Goal: Task Accomplishment & Management: Manage account settings

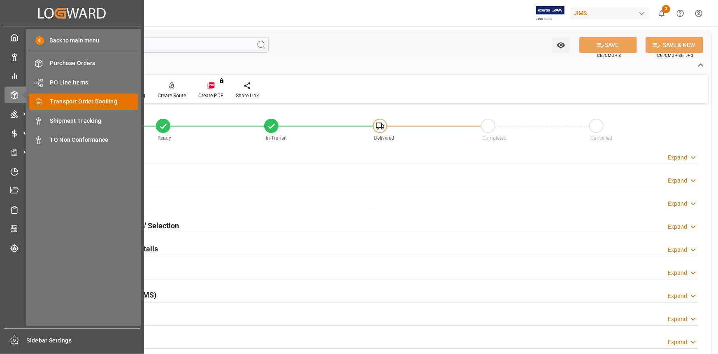
click at [79, 98] on span "Transport Order Booking" at bounding box center [94, 101] width 88 height 9
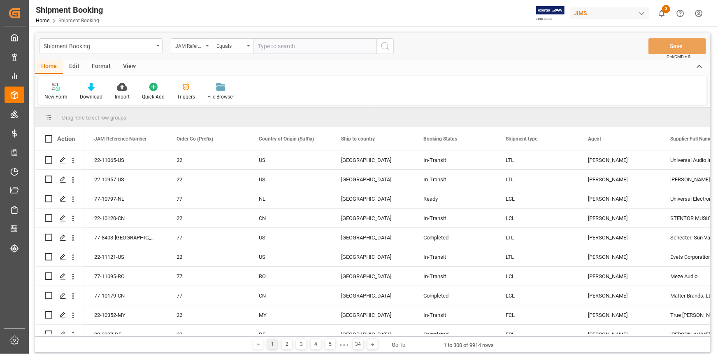
click at [266, 48] on input "text" at bounding box center [314, 46] width 123 height 16
paste input "22-9599-CN"
type input "22-9599-CN"
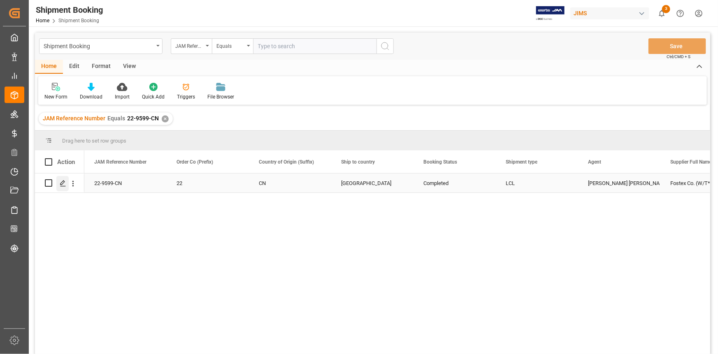
click at [62, 184] on polygon "Press SPACE to select this row." at bounding box center [63, 182] width 4 height 4
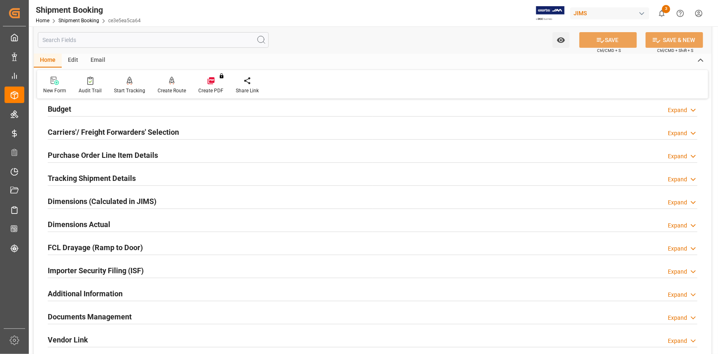
scroll to position [112, 0]
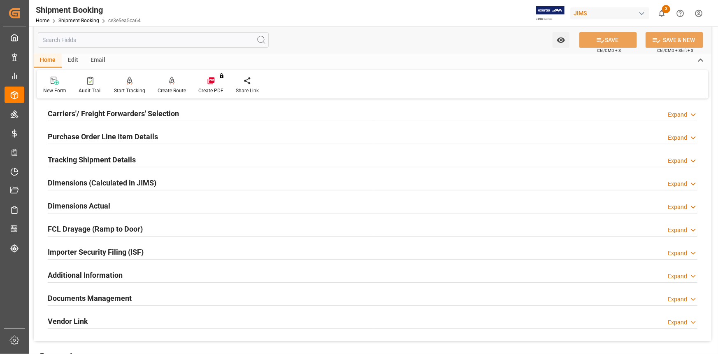
click at [168, 297] on div "Documents Management Expand" at bounding box center [373, 297] width 650 height 16
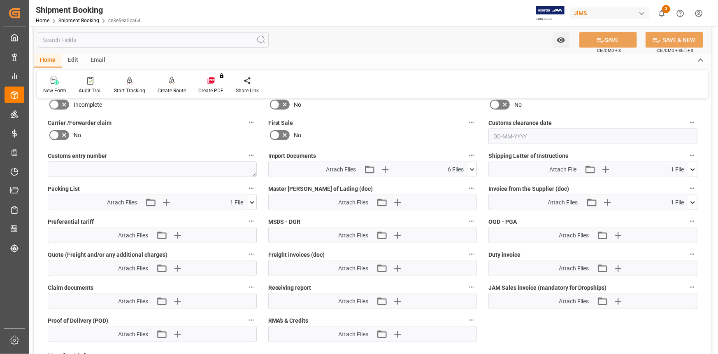
scroll to position [412, 0]
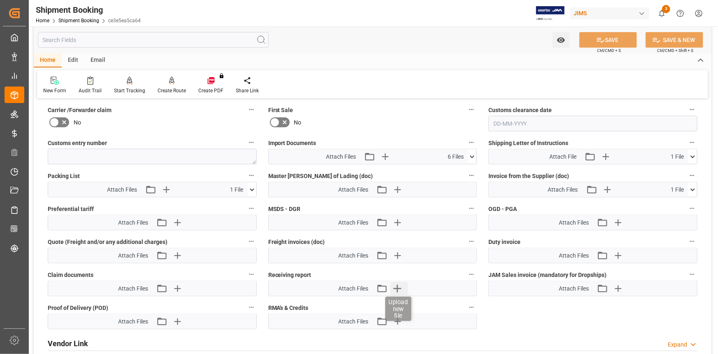
click at [399, 284] on icon "button" at bounding box center [397, 288] width 13 height 13
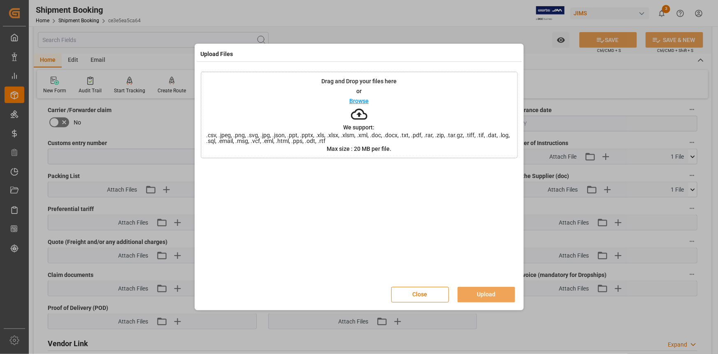
click at [362, 102] on p "Browse" at bounding box center [358, 101] width 19 height 6
click at [483, 296] on button "Upload" at bounding box center [487, 294] width 58 height 16
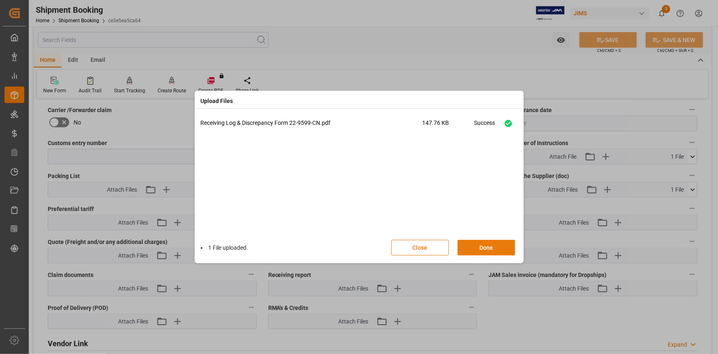
click at [491, 243] on button "Done" at bounding box center [487, 248] width 58 height 16
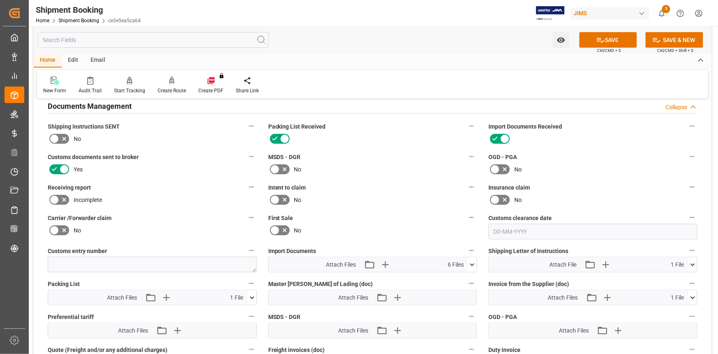
scroll to position [299, 0]
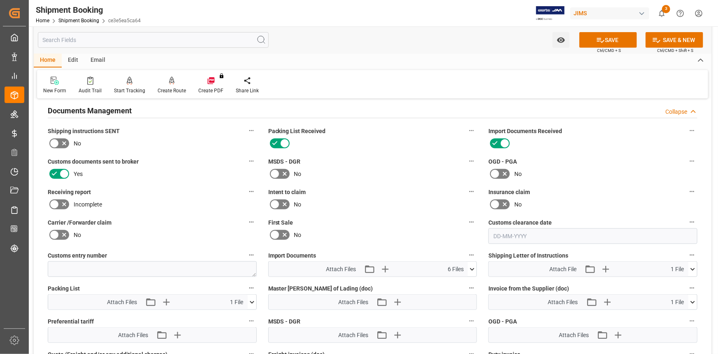
click at [64, 203] on icon at bounding box center [64, 205] width 4 height 4
click at [0, 0] on input "checkbox" at bounding box center [0, 0] width 0 height 0
click at [607, 42] on button "SAVE" at bounding box center [609, 40] width 58 height 16
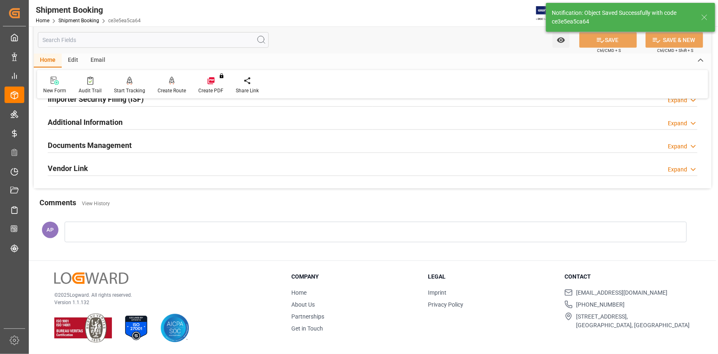
scroll to position [263, 0]
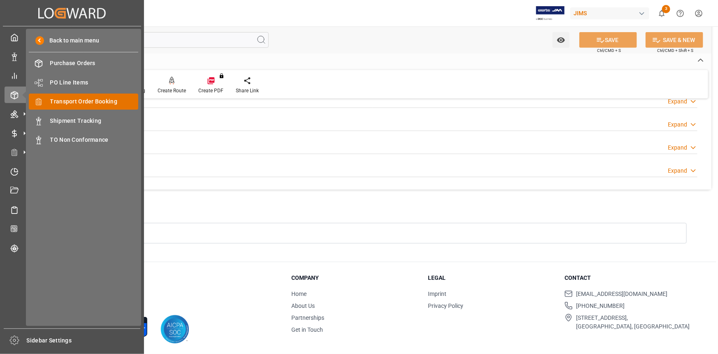
click at [85, 103] on span "Transport Order Booking" at bounding box center [94, 101] width 88 height 9
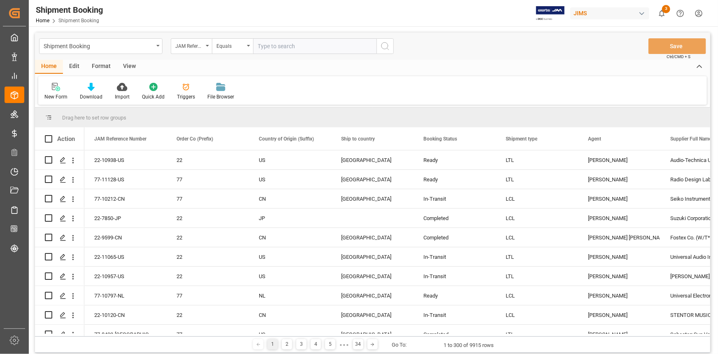
click at [264, 45] on input "text" at bounding box center [314, 46] width 123 height 16
type input "22-10789-CN"
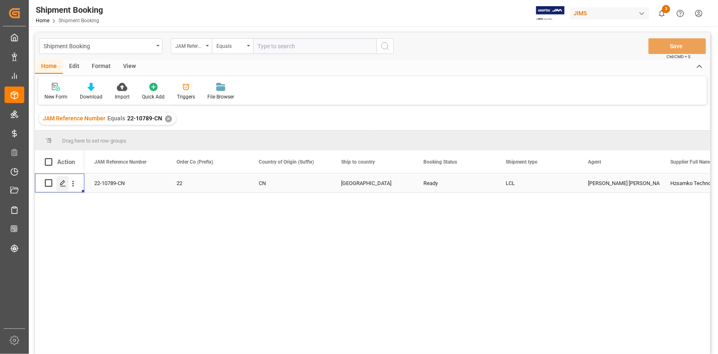
click at [61, 182] on icon "Press SPACE to select this row." at bounding box center [63, 183] width 7 height 7
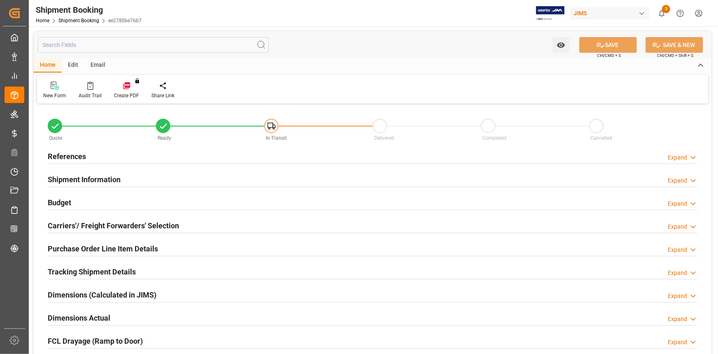
type input "0"
type input "56"
type input "24190.7848"
type input "0"
type input "2700"
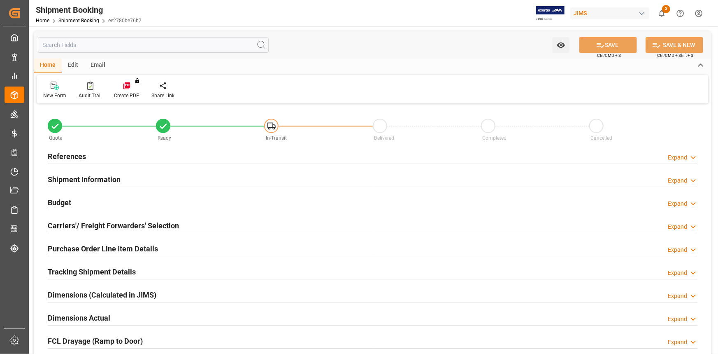
type input "53200"
type input "05-09-2025"
click at [127, 155] on div "References Expand" at bounding box center [373, 156] width 650 height 16
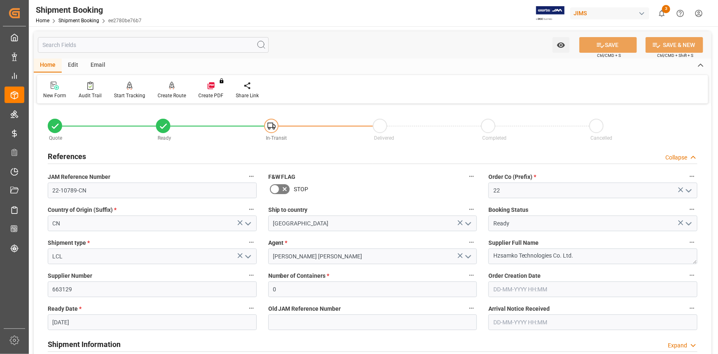
scroll to position [112, 0]
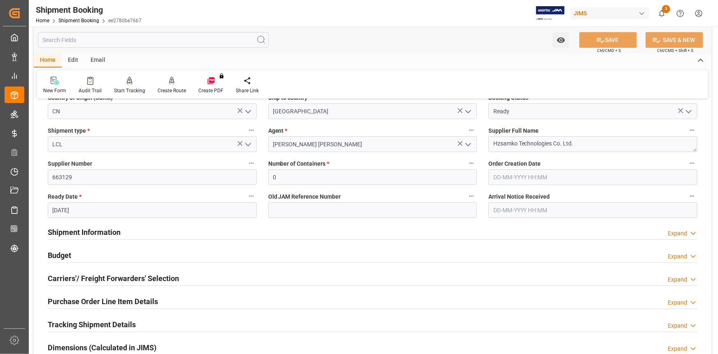
click at [149, 233] on div "Shipment Information Expand" at bounding box center [373, 231] width 650 height 16
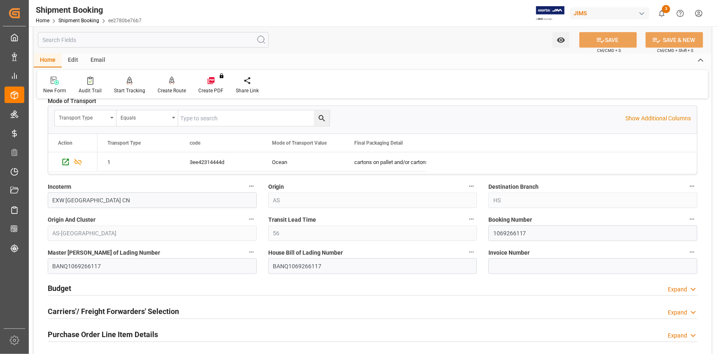
scroll to position [449, 0]
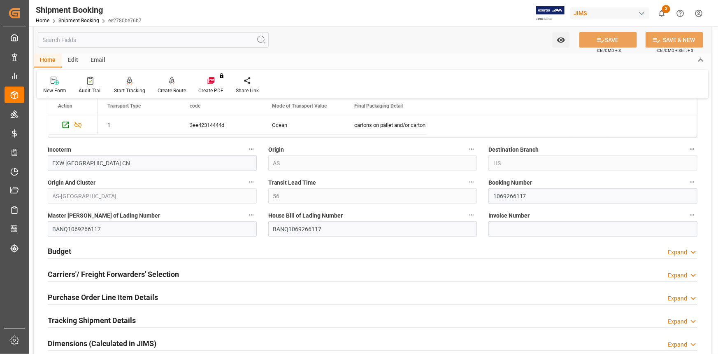
click at [141, 249] on div "Budget Expand" at bounding box center [373, 250] width 650 height 16
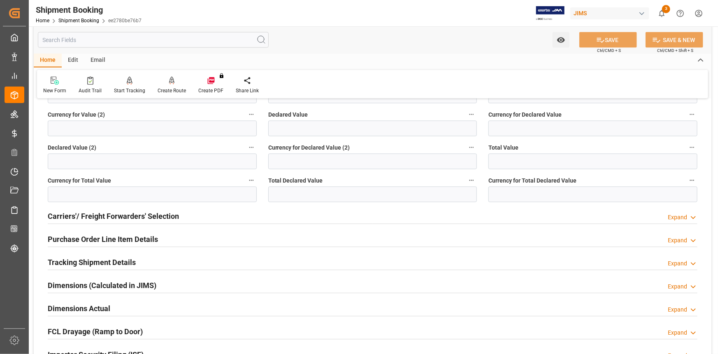
scroll to position [711, 0]
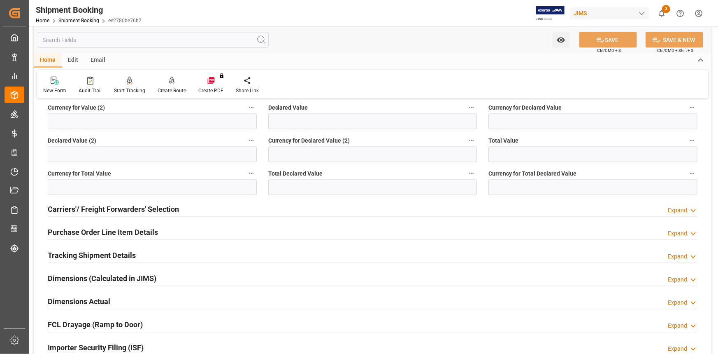
click at [183, 208] on div "Carriers'/ Freight Forwarders' Selection Expand" at bounding box center [373, 209] width 650 height 16
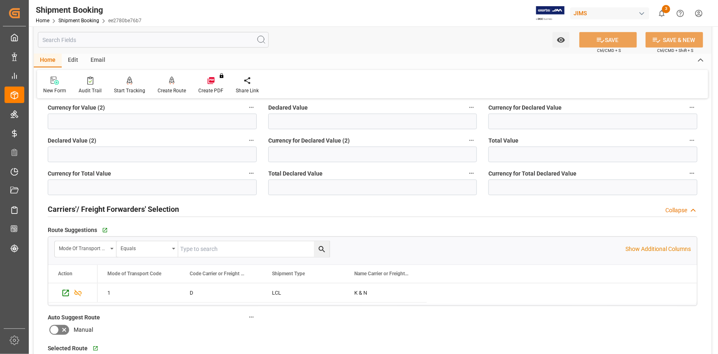
click at [184, 208] on div "Carriers'/ Freight Forwarders' Selection Collapse" at bounding box center [373, 209] width 650 height 16
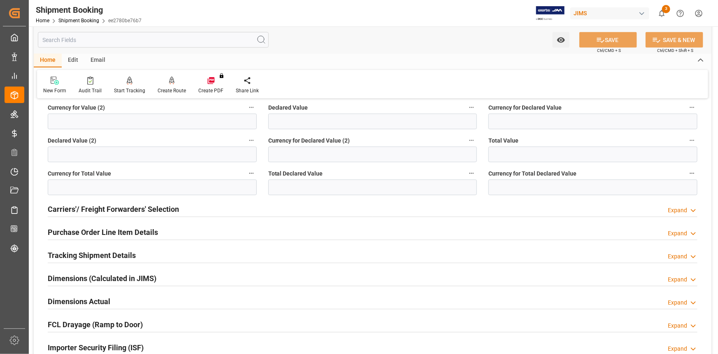
click at [160, 230] on div "Purchase Order Line Item Details Expand" at bounding box center [373, 232] width 650 height 16
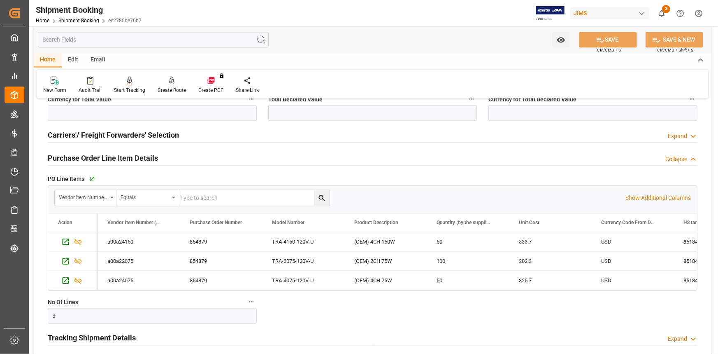
scroll to position [786, 0]
click at [166, 157] on div "Purchase Order Line Item Details Collapse" at bounding box center [373, 157] width 650 height 16
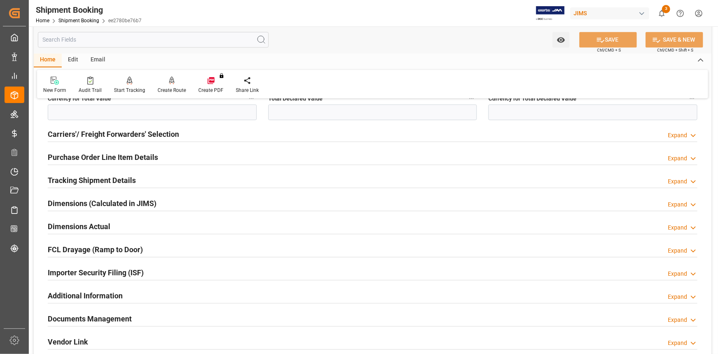
click at [155, 181] on div "Tracking Shipment Details Expand" at bounding box center [373, 180] width 650 height 16
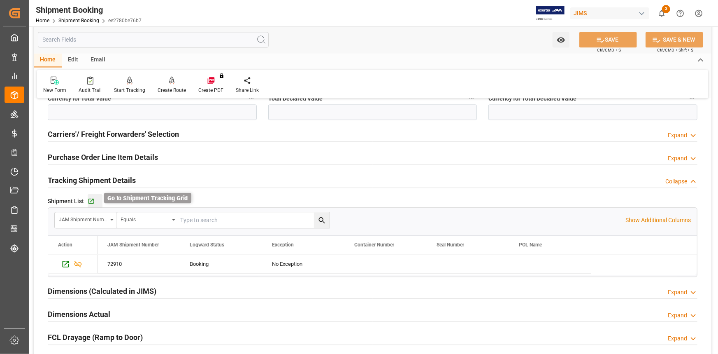
click at [91, 201] on icon "button" at bounding box center [91, 201] width 7 height 7
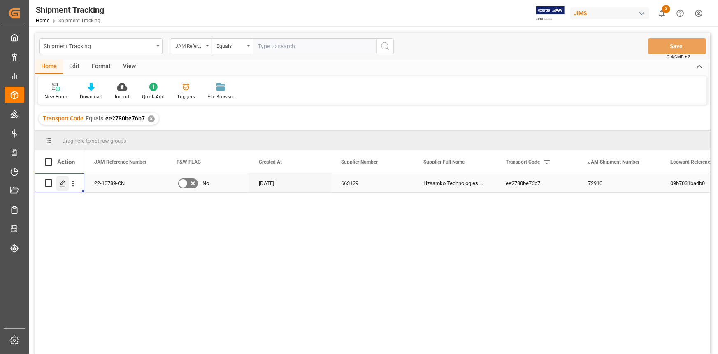
click at [62, 185] on icon "Press SPACE to select this row." at bounding box center [63, 183] width 7 height 7
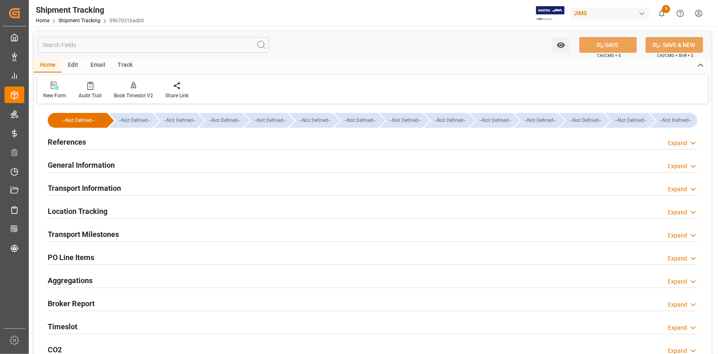
type input "[DATE]"
click at [130, 143] on div "References Expand" at bounding box center [373, 141] width 650 height 16
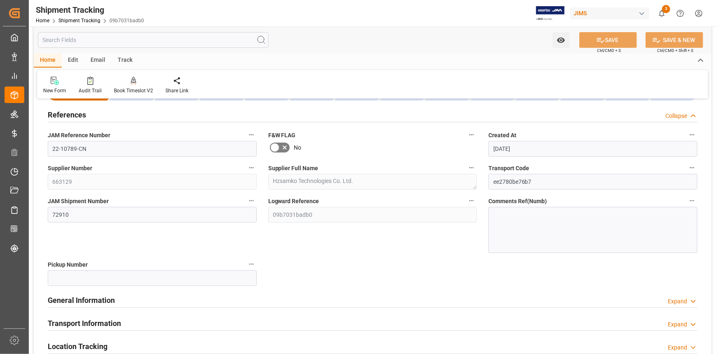
scroll to position [37, 0]
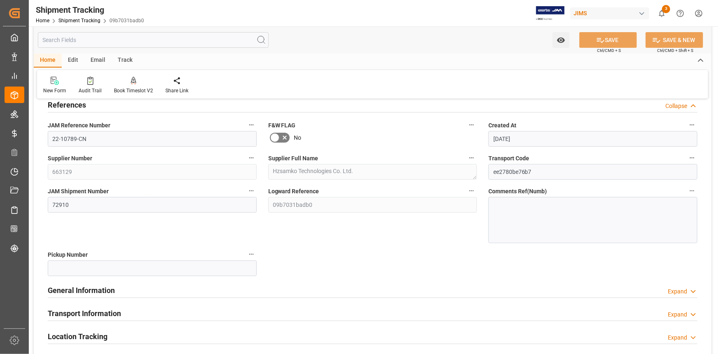
click at [156, 289] on div "General Information Expand" at bounding box center [373, 290] width 650 height 16
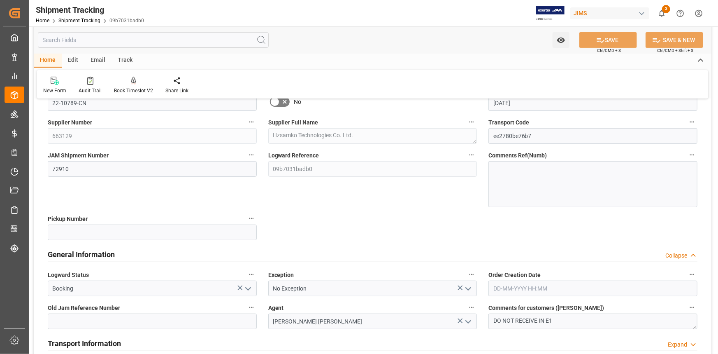
scroll to position [112, 0]
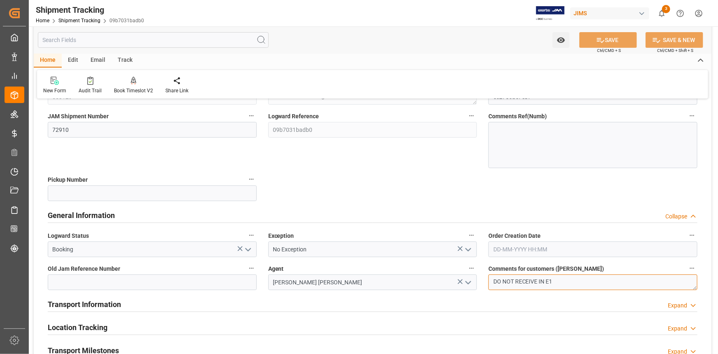
drag, startPoint x: 526, startPoint y: 281, endPoint x: 490, endPoint y: 280, distance: 35.8
click at [490, 280] on textarea "DO NOT RECEIVE IN E1" at bounding box center [593, 282] width 209 height 16
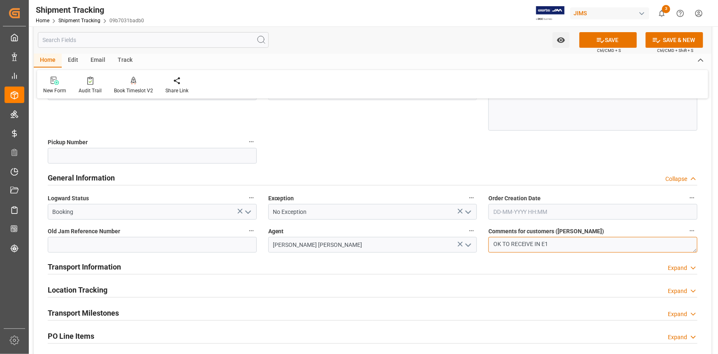
type textarea "OK TO RECEIVE IN E1"
click at [197, 261] on div "Transport Information Expand" at bounding box center [373, 266] width 650 height 16
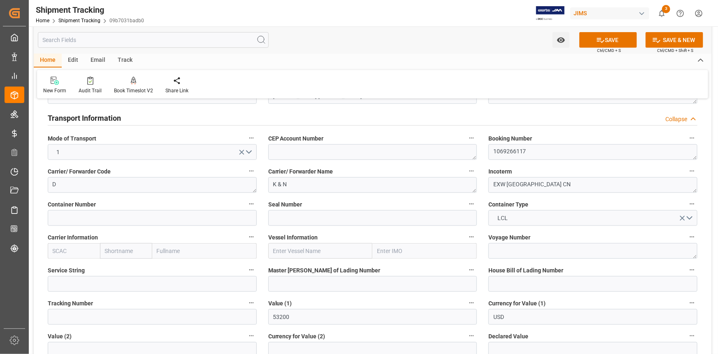
scroll to position [299, 0]
click at [111, 214] on input at bounding box center [152, 217] width 209 height 16
paste input "TCNU3113541"
type input "TCNU3113541"
click at [284, 215] on input at bounding box center [372, 217] width 209 height 16
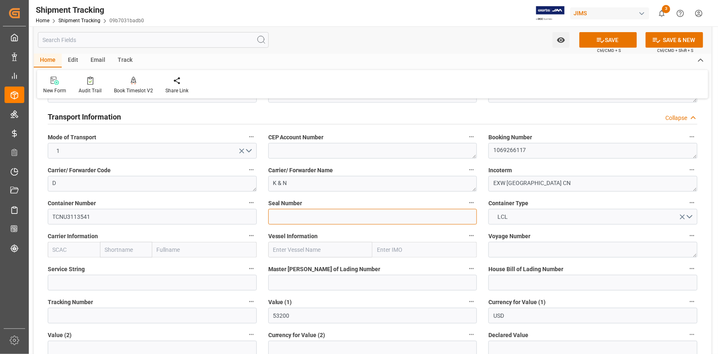
paste input "M4224864"
type input "M4224864"
click at [77, 247] on input "text" at bounding box center [74, 250] width 52 height 16
paste input "CMDU"
type input "CMDU"
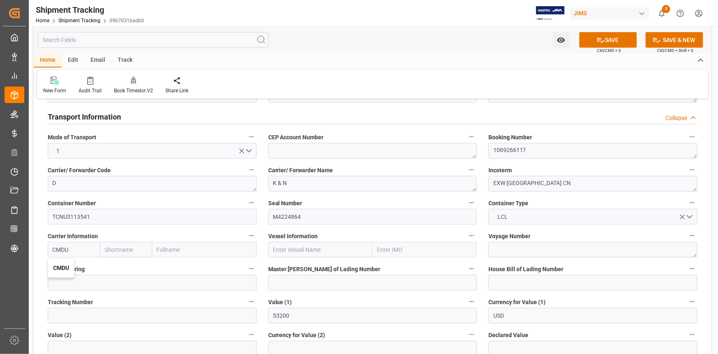
drag, startPoint x: 62, startPoint y: 266, endPoint x: 78, endPoint y: 268, distance: 16.2
click at [62, 267] on b "CMDU" at bounding box center [61, 267] width 16 height 7
type input "CMACGM"
type input "CMA CGM Group"
type input "CMDU"
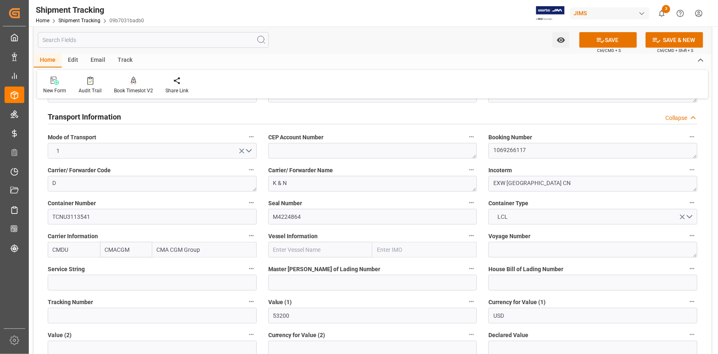
click at [292, 247] on input "text" at bounding box center [320, 250] width 105 height 16
paste input "COSCO PORTUGAL"
click at [299, 271] on b "COSCO Portugal" at bounding box center [302, 271] width 56 height 15
type input "COSCO Portugal"
type input "9516466"
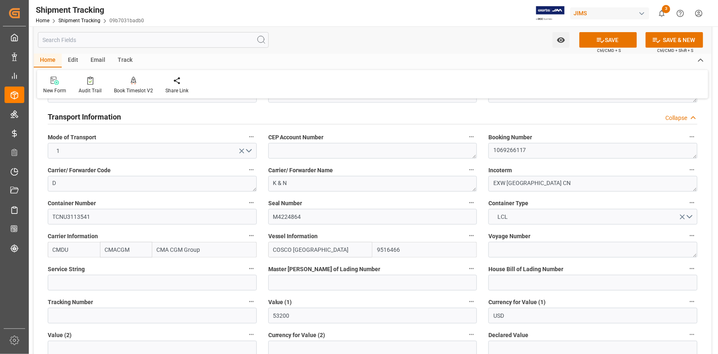
type input "COSCO Portugal"
click at [514, 244] on textarea at bounding box center [593, 250] width 209 height 16
paste textarea "0TILPE1MA"
type textarea "0TILPE1MA"
click at [291, 281] on input at bounding box center [372, 283] width 209 height 16
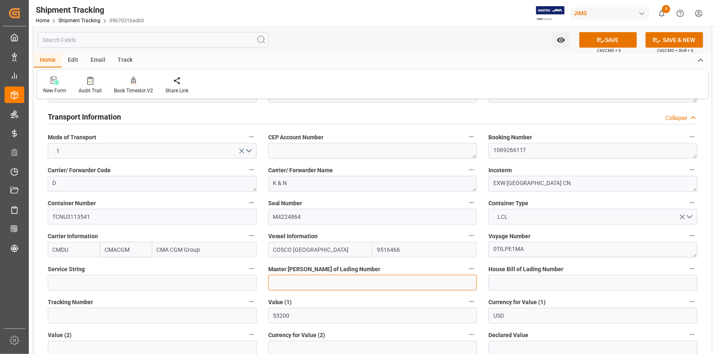
paste input "CHN2686262"
type input "CHN2686262"
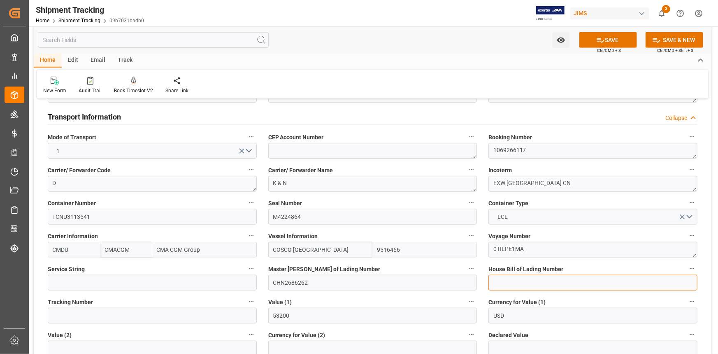
click at [512, 280] on input at bounding box center [593, 283] width 209 height 16
paste input "BANQ1069266117"
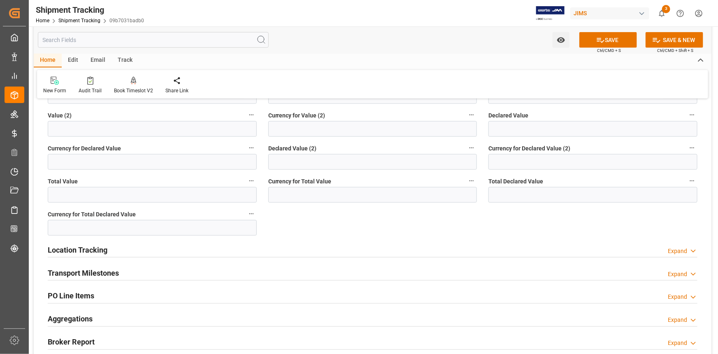
scroll to position [561, 0]
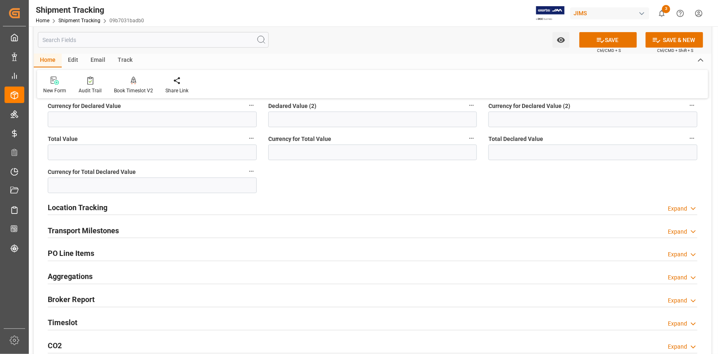
type input "BANQ1069266117"
drag, startPoint x: 169, startPoint y: 228, endPoint x: 217, endPoint y: 240, distance: 49.7
click at [169, 228] on div "Transport Milestones Expand" at bounding box center [373, 230] width 650 height 16
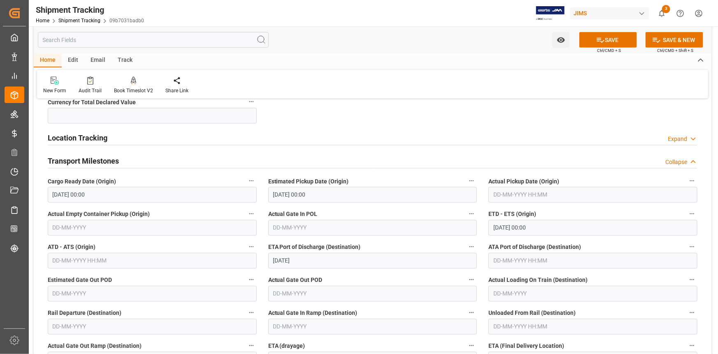
scroll to position [673, 0]
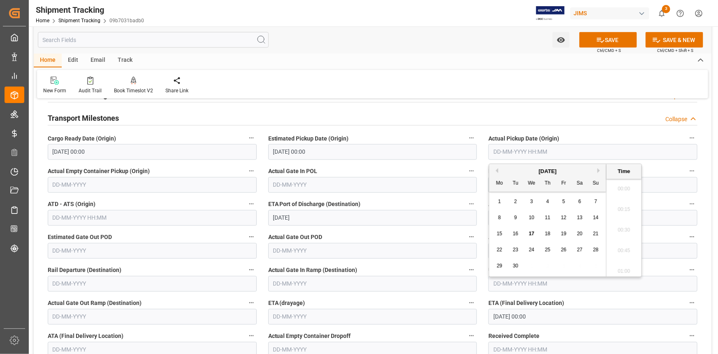
click at [503, 149] on input "text" at bounding box center [593, 152] width 209 height 16
click at [501, 232] on span "15" at bounding box center [499, 233] width 5 height 6
type input "15-09-2025 00:00"
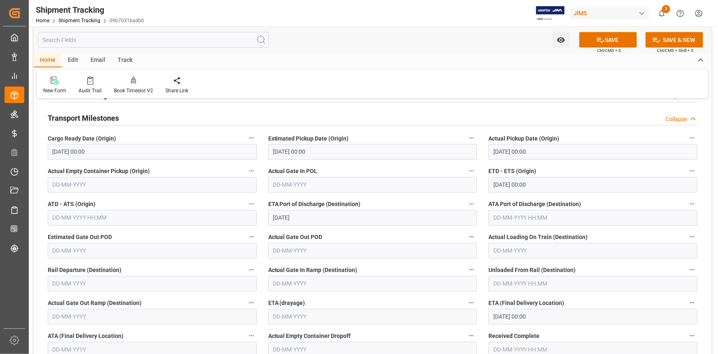
click at [370, 164] on div "Actual Gate In POL" at bounding box center [373, 179] width 221 height 33
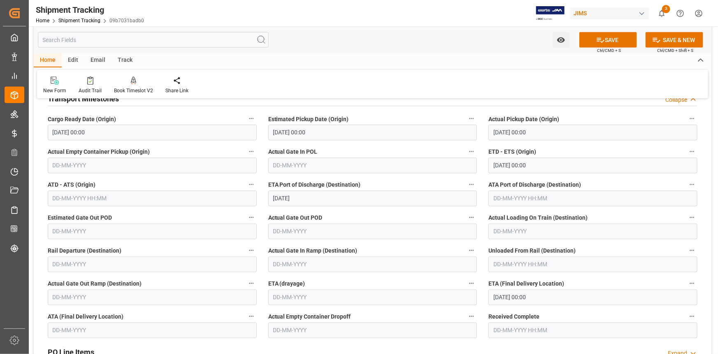
scroll to position [711, 0]
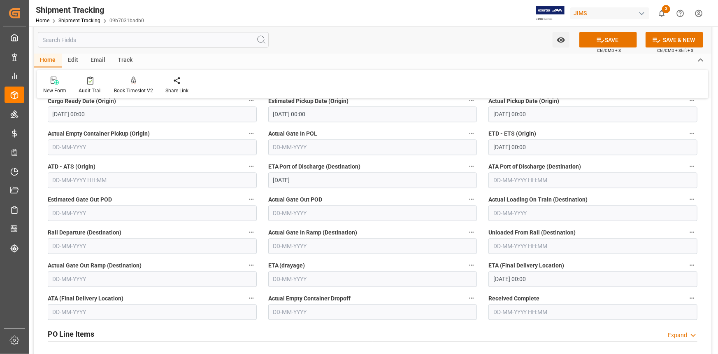
click at [504, 280] on input "23-10-2025 00:00" at bounding box center [593, 279] width 209 height 16
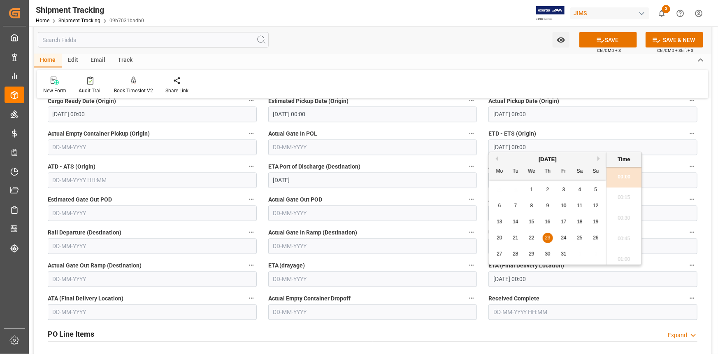
click at [501, 253] on span "27" at bounding box center [499, 254] width 5 height 6
type input "27-10-2025 00:00"
click at [604, 34] on button "SAVE" at bounding box center [609, 40] width 58 height 16
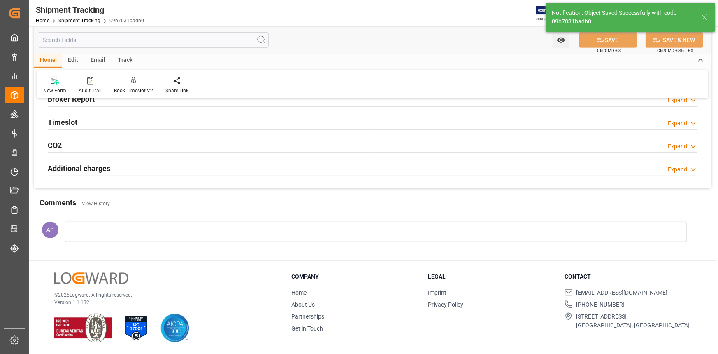
type input "In-transit"
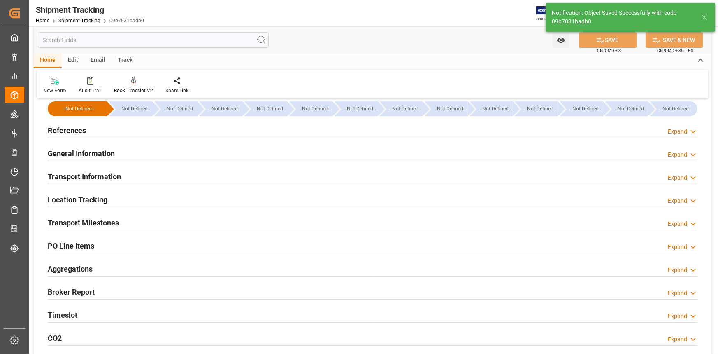
scroll to position [4, 0]
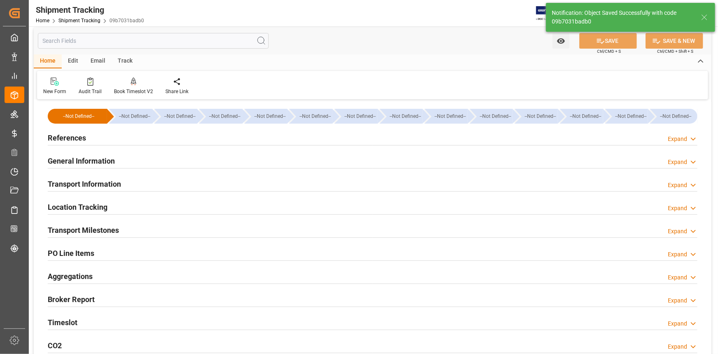
click at [185, 141] on div "References Expand" at bounding box center [373, 137] width 650 height 16
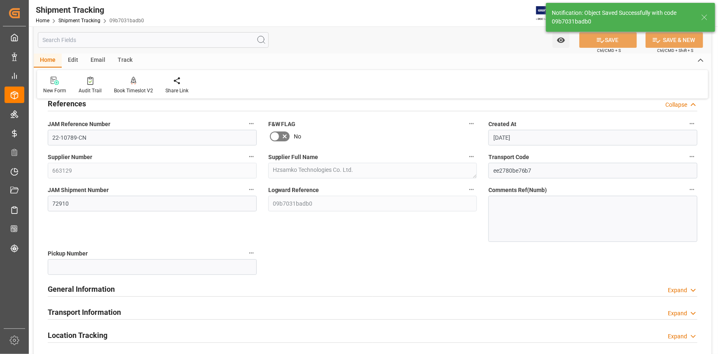
scroll to position [79, 0]
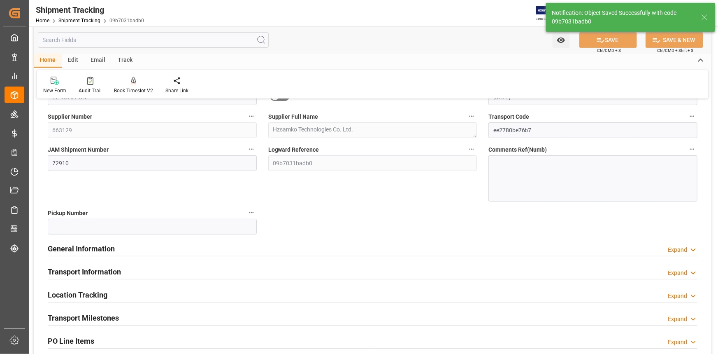
click at [177, 247] on div "General Information Expand" at bounding box center [373, 248] width 650 height 16
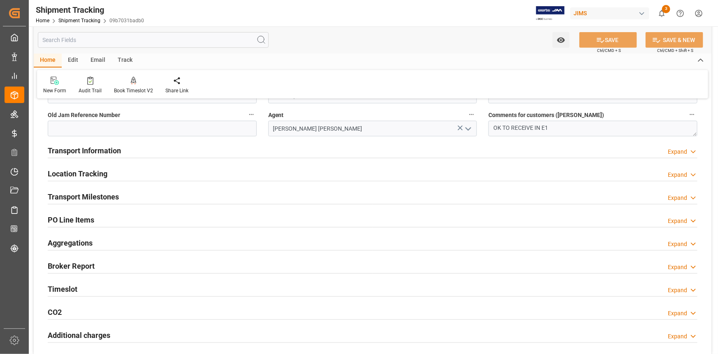
scroll to position [266, 0]
click at [152, 149] on div "Transport Information Expand" at bounding box center [373, 150] width 650 height 16
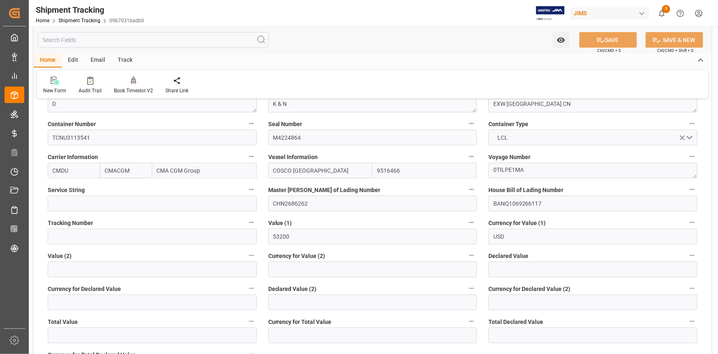
scroll to position [453, 0]
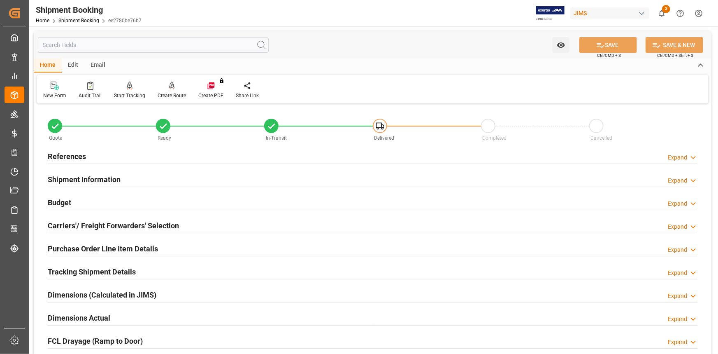
click at [182, 158] on div "References Expand" at bounding box center [373, 156] width 650 height 16
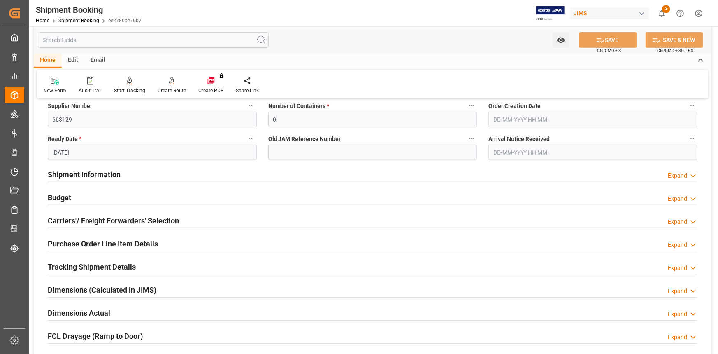
scroll to position [187, 0]
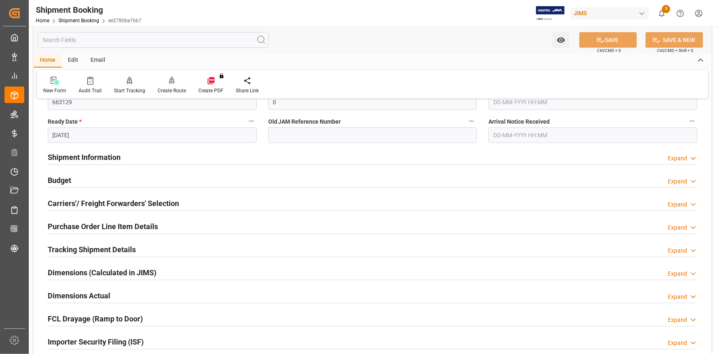
click at [158, 251] on div "Tracking Shipment Details Expand" at bounding box center [373, 249] width 650 height 16
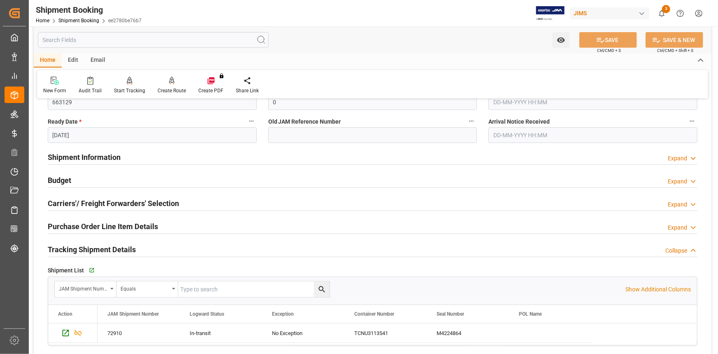
click at [159, 251] on div "Tracking Shipment Details Collapse" at bounding box center [373, 249] width 650 height 16
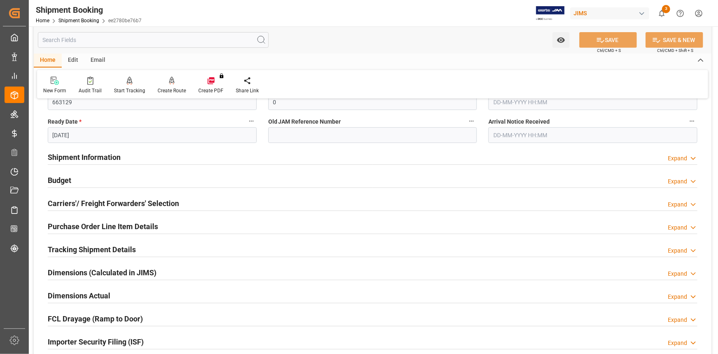
click at [165, 275] on div "Dimensions (Calculated in JIMS) Expand" at bounding box center [373, 272] width 650 height 16
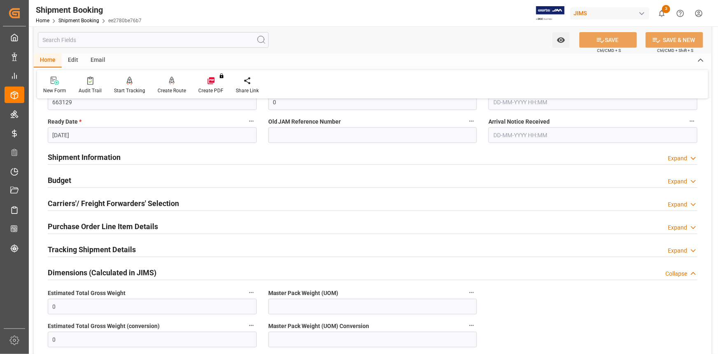
drag, startPoint x: 165, startPoint y: 274, endPoint x: 164, endPoint y: 281, distance: 7.2
click at [165, 274] on div "Dimensions (Calculated in JIMS) Collapse" at bounding box center [373, 272] width 650 height 16
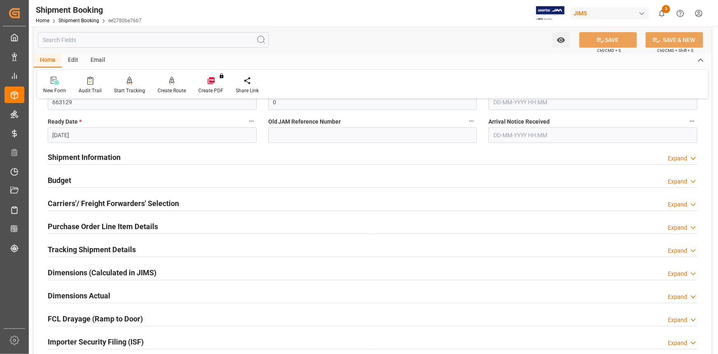
click at [161, 288] on div "Dimensions Actual Expand" at bounding box center [373, 295] width 650 height 16
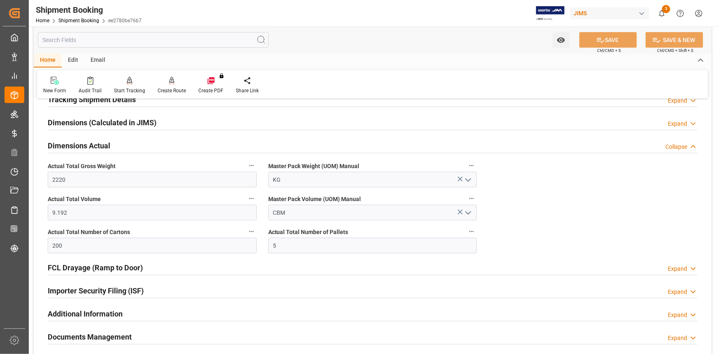
scroll to position [412, 0]
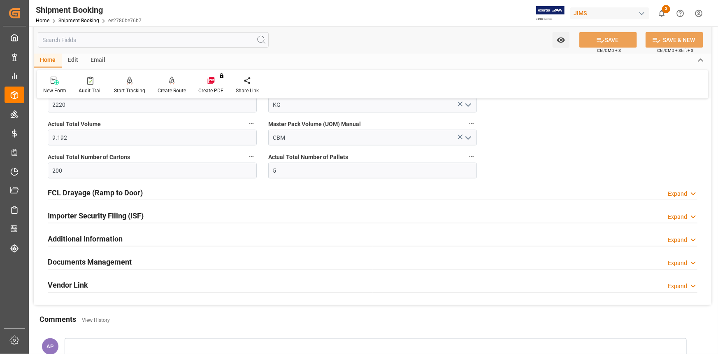
click at [152, 258] on div "Documents Management Expand" at bounding box center [373, 261] width 650 height 16
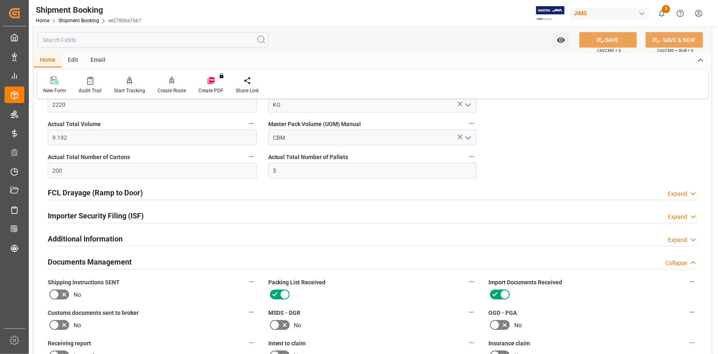
click at [157, 212] on div "Importer Security Filing (ISF) Expand" at bounding box center [373, 215] width 650 height 16
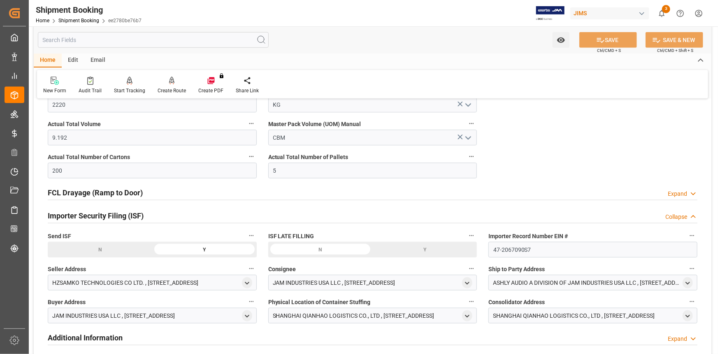
click at [159, 214] on div "Importer Security Filing (ISF) Collapse" at bounding box center [373, 215] width 650 height 16
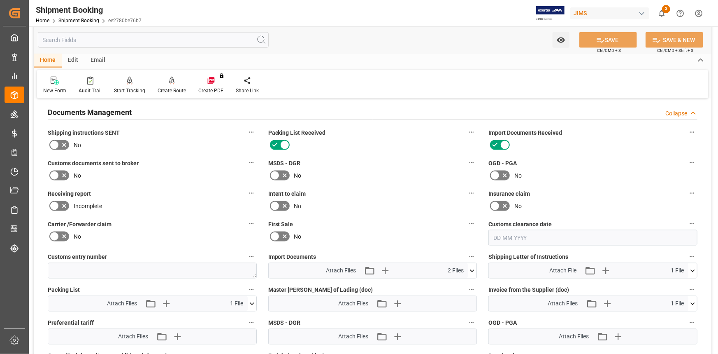
scroll to position [598, 0]
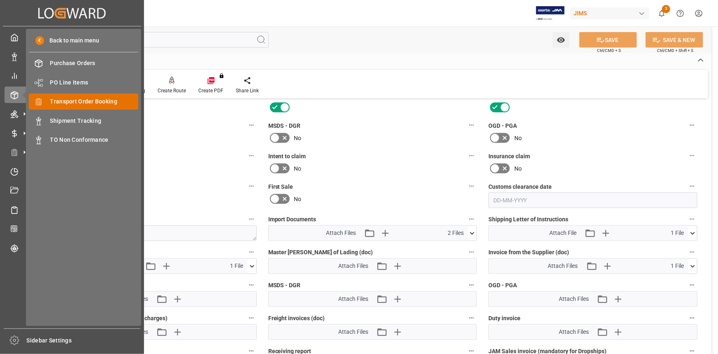
click at [84, 99] on span "Transport Order Booking" at bounding box center [94, 101] width 88 height 9
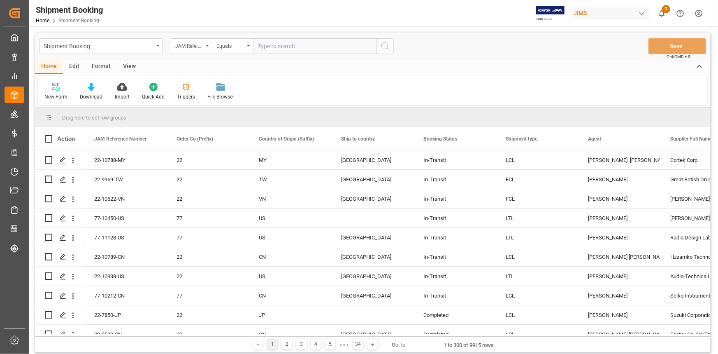
click at [264, 47] on input "text" at bounding box center [314, 46] width 123 height 16
type input "22-10968-TW"
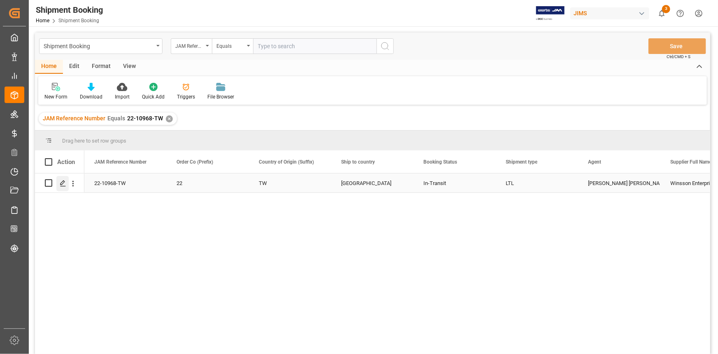
click at [62, 183] on polygon "Press SPACE to select this row." at bounding box center [63, 182] width 4 height 4
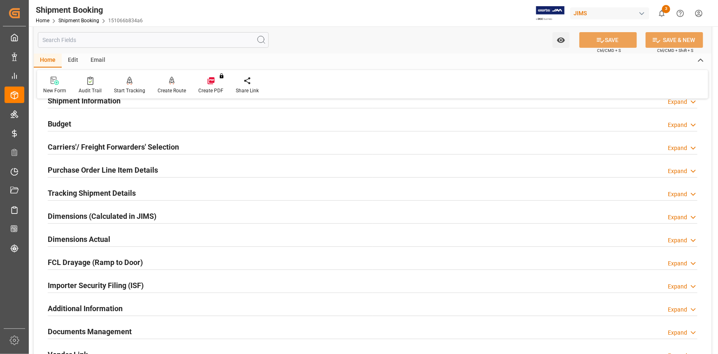
scroll to position [74, 0]
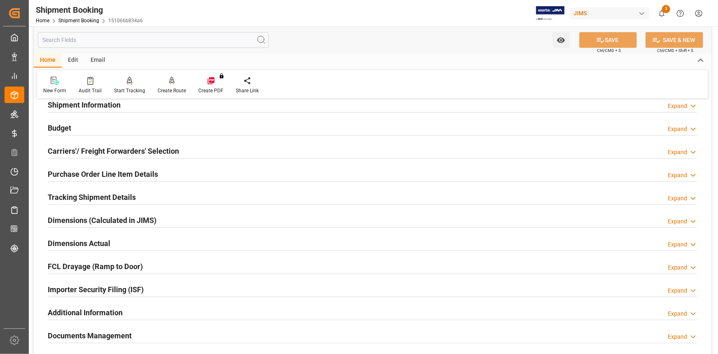
click at [164, 196] on div "Tracking Shipment Details Expand" at bounding box center [373, 197] width 650 height 16
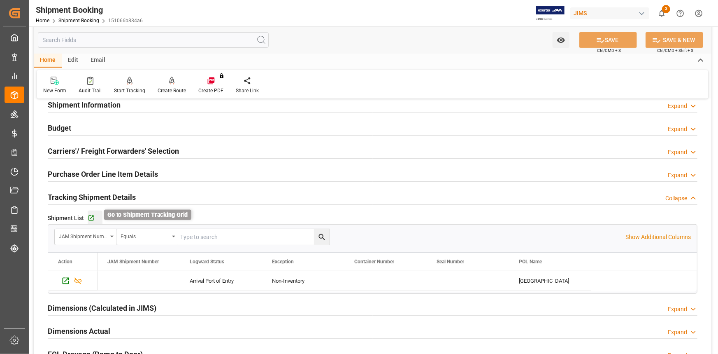
click at [90, 217] on icon "button" at bounding box center [90, 217] width 5 height 5
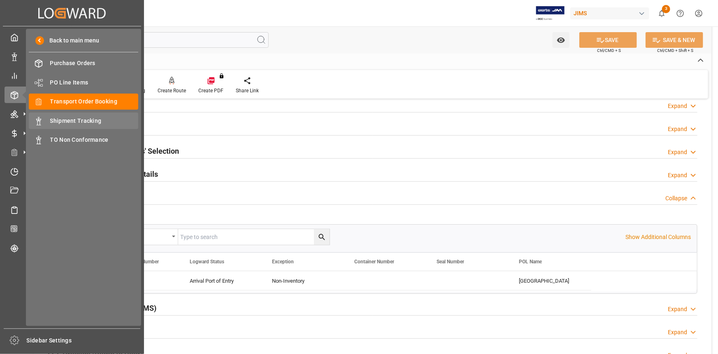
click at [73, 121] on span "Shipment Tracking" at bounding box center [94, 120] width 88 height 9
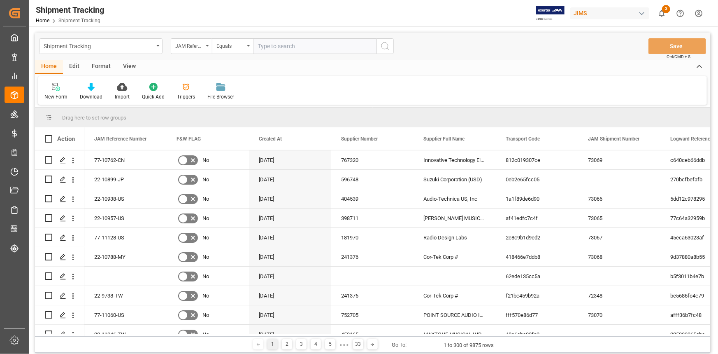
click at [268, 45] on input "text" at bounding box center [314, 46] width 123 height 16
type input "22-11061-CN"
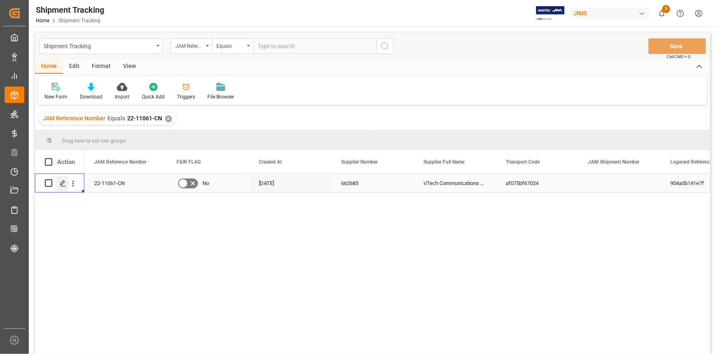
click at [62, 183] on polygon "Press SPACE to select this row." at bounding box center [63, 182] width 4 height 4
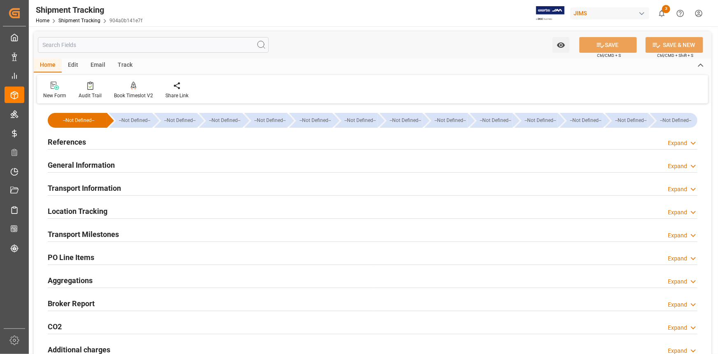
click at [105, 141] on div "References Expand" at bounding box center [373, 141] width 650 height 16
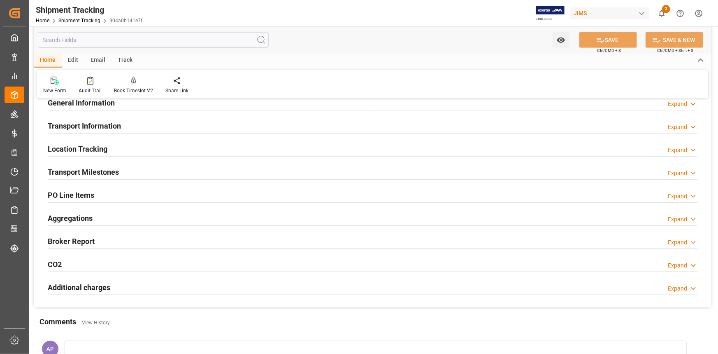
scroll to position [149, 0]
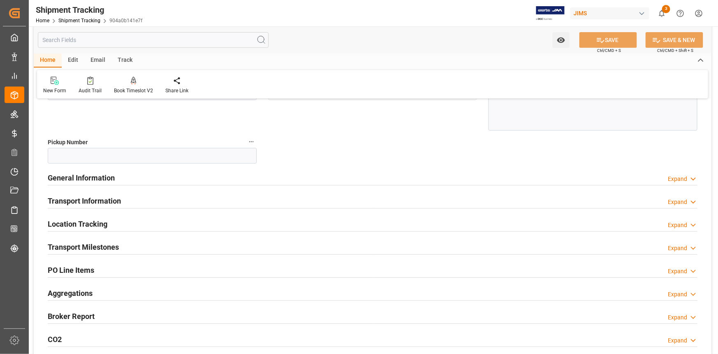
click at [158, 177] on div "General Information Expand" at bounding box center [373, 177] width 650 height 16
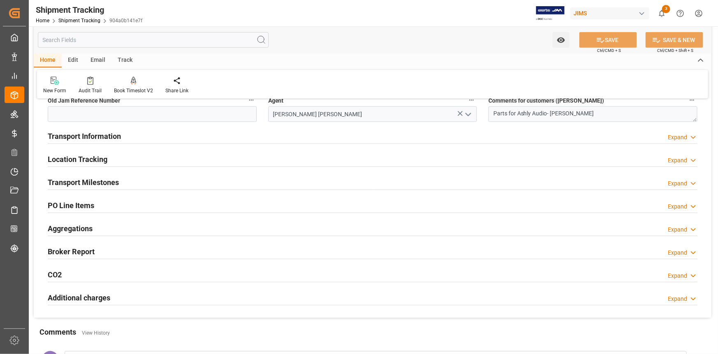
scroll to position [299, 0]
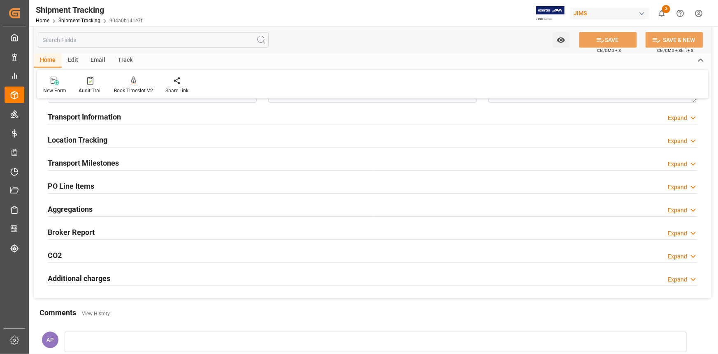
click at [131, 161] on div "Transport Milestones Expand" at bounding box center [373, 162] width 650 height 16
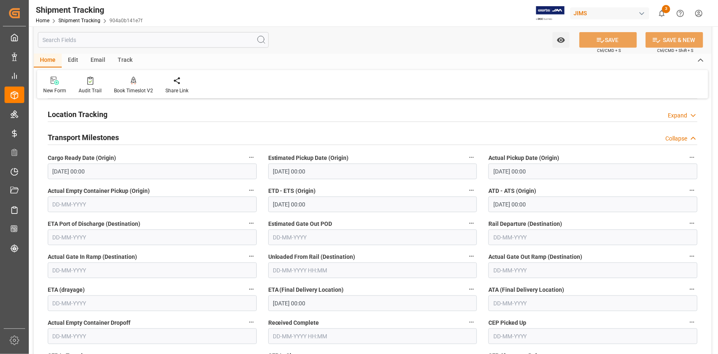
scroll to position [374, 0]
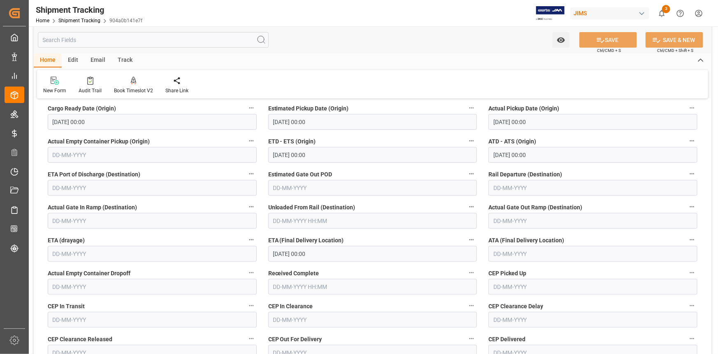
click at [303, 254] on input "17-09-2025 00:00" at bounding box center [372, 254] width 209 height 16
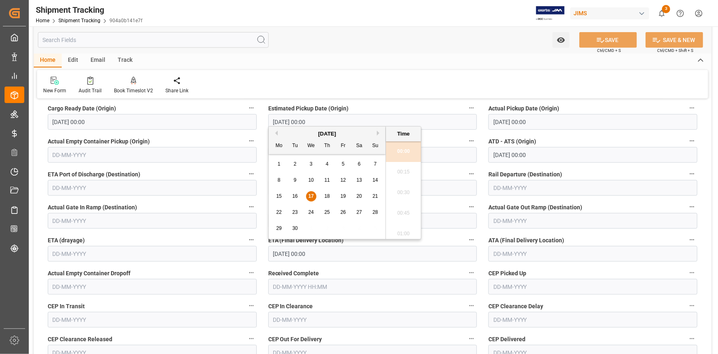
click at [326, 199] on div "18" at bounding box center [327, 196] width 10 height 10
type input "18-09-2025 00:00"
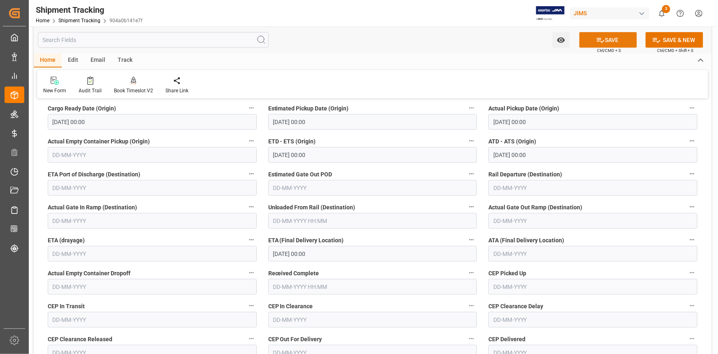
click at [607, 41] on button "SAVE" at bounding box center [609, 40] width 58 height 16
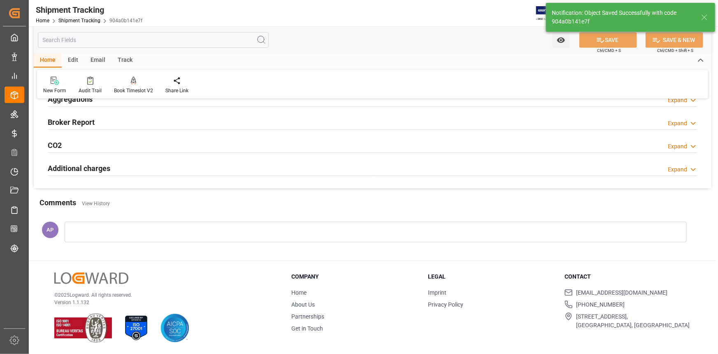
scroll to position [146, 0]
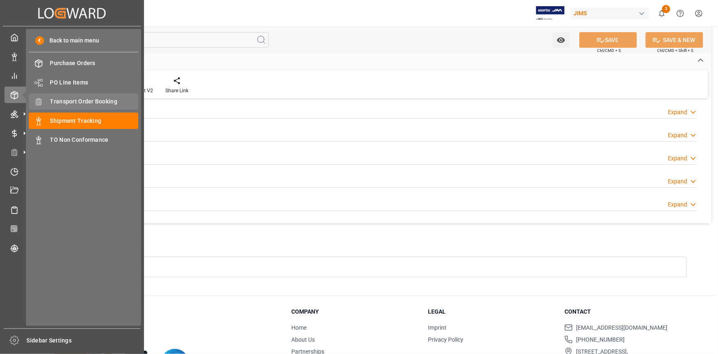
click at [78, 102] on span "Transport Order Booking" at bounding box center [94, 101] width 88 height 9
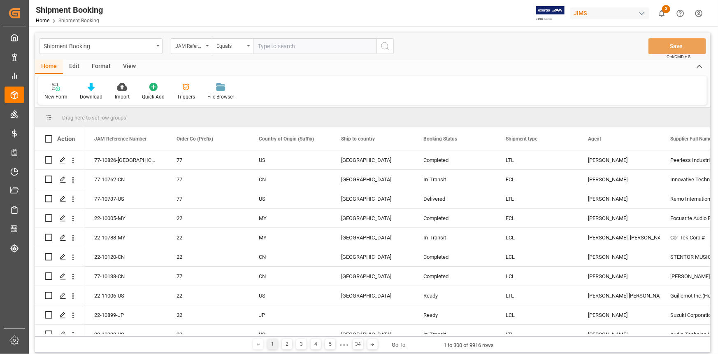
click at [270, 43] on input "text" at bounding box center [314, 46] width 123 height 16
type input "22-11026-CN"
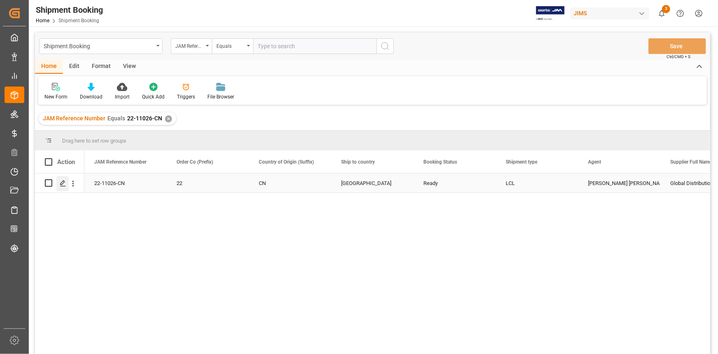
click at [59, 183] on div "Press SPACE to select this row." at bounding box center [62, 183] width 12 height 15
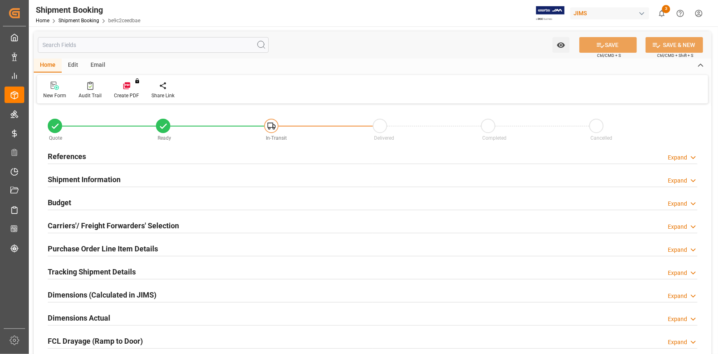
type input "0"
type input "66"
type input "11003.3775"
type input "3762.5"
type input "2900"
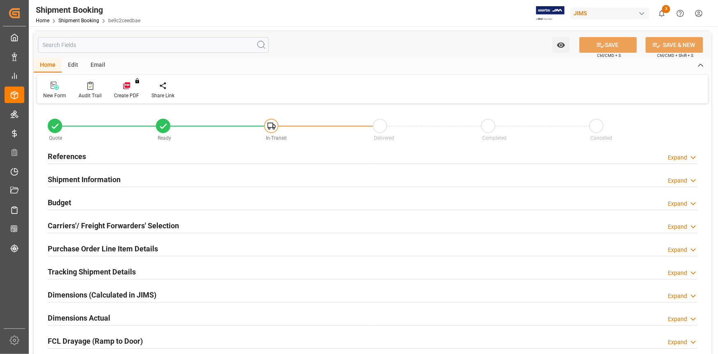
type input "53750"
type input "15-09-2025"
click at [116, 155] on div "References Expand" at bounding box center [373, 156] width 650 height 16
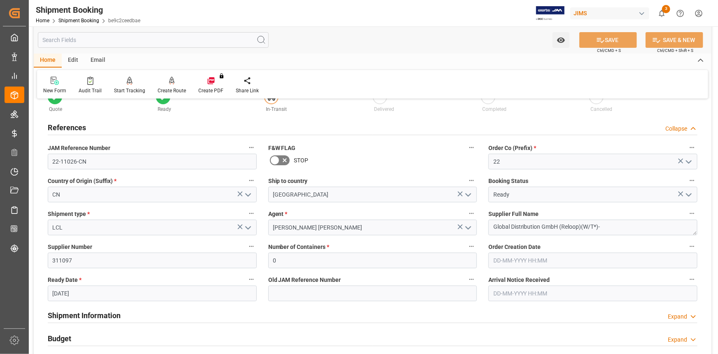
scroll to position [74, 0]
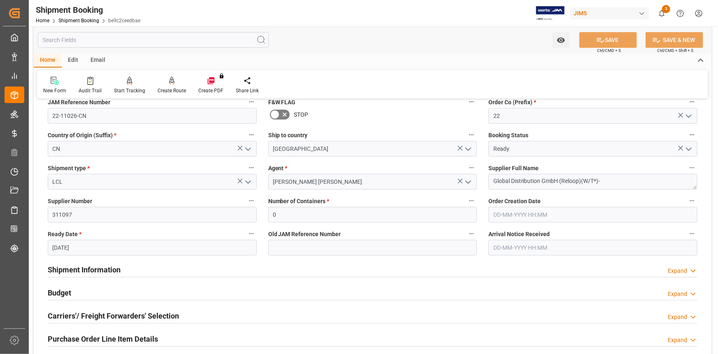
click at [146, 272] on div "Shipment Information Expand" at bounding box center [373, 269] width 650 height 16
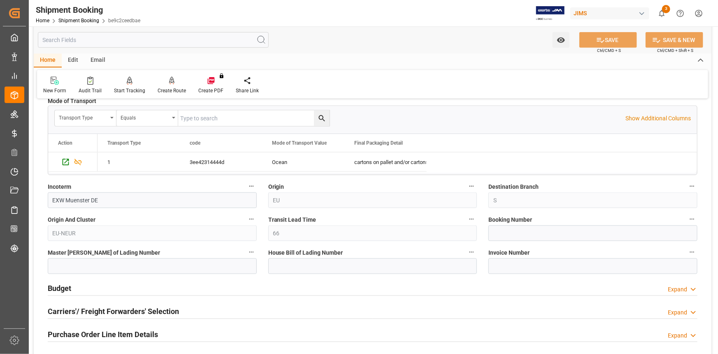
scroll to position [486, 0]
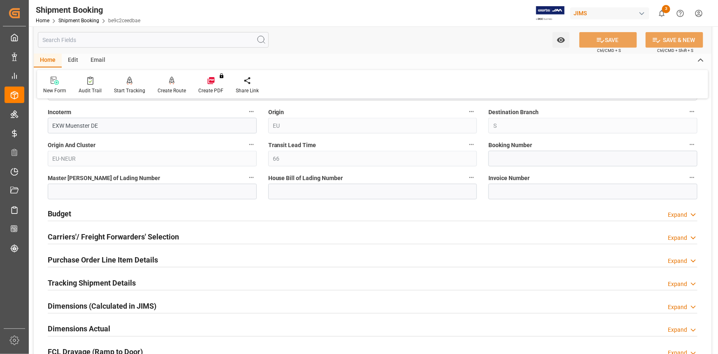
click at [153, 209] on div "Budget Expand" at bounding box center [373, 213] width 650 height 16
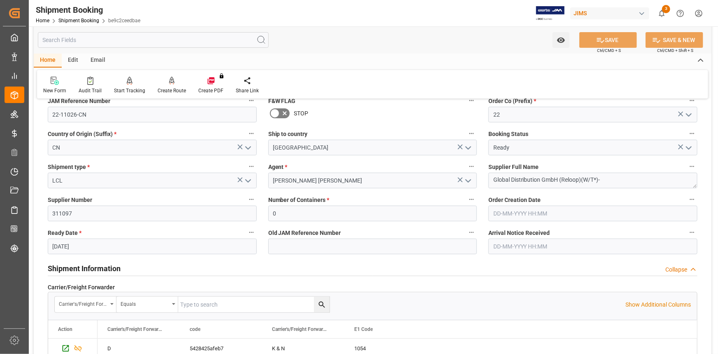
scroll to position [74, 0]
click at [469, 182] on polyline "open menu" at bounding box center [468, 182] width 5 height 2
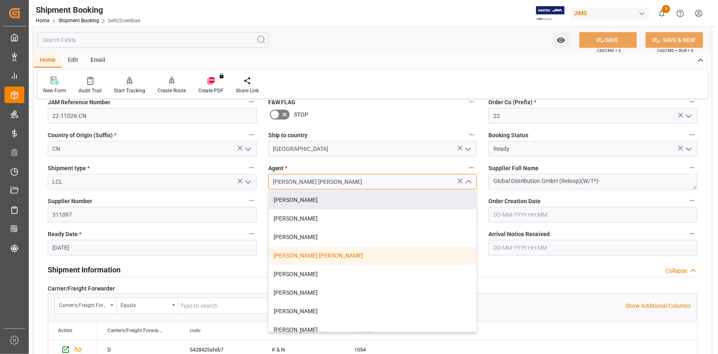
click at [366, 183] on input "[PERSON_NAME] [PERSON_NAME]" at bounding box center [372, 182] width 209 height 16
drag, startPoint x: 366, startPoint y: 181, endPoint x: 235, endPoint y: 181, distance: 131.7
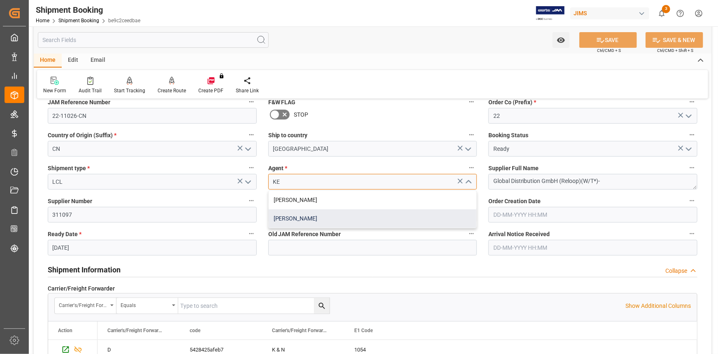
click at [296, 218] on div "[PERSON_NAME]" at bounding box center [373, 218] width 208 height 19
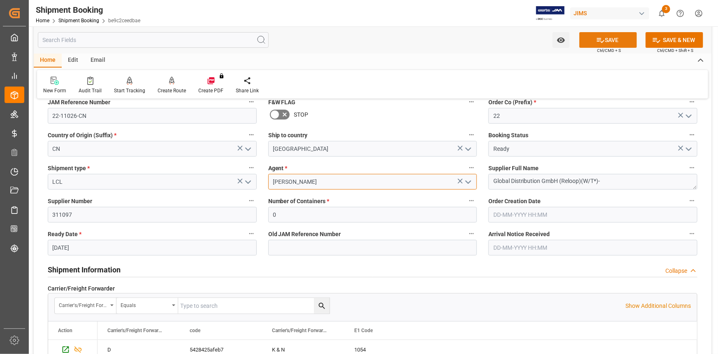
type input "[PERSON_NAME]"
click at [611, 36] on button "SAVE" at bounding box center [609, 40] width 58 height 16
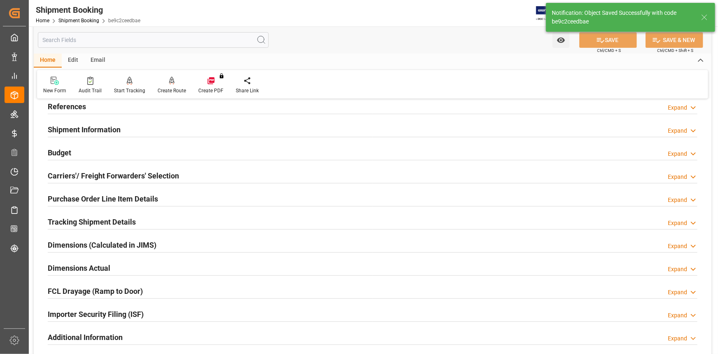
scroll to position [0, 0]
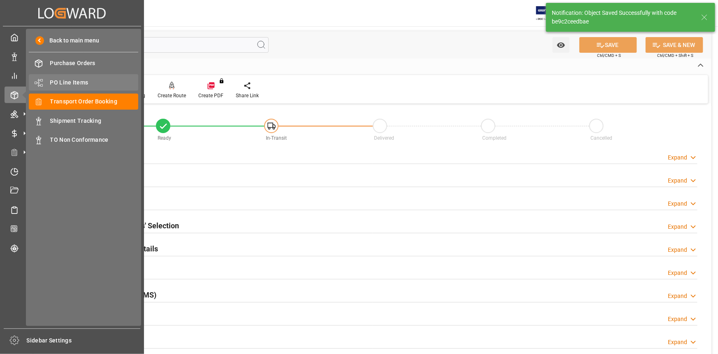
click at [78, 77] on div "PO Line Items PO Line Items" at bounding box center [83, 82] width 109 height 16
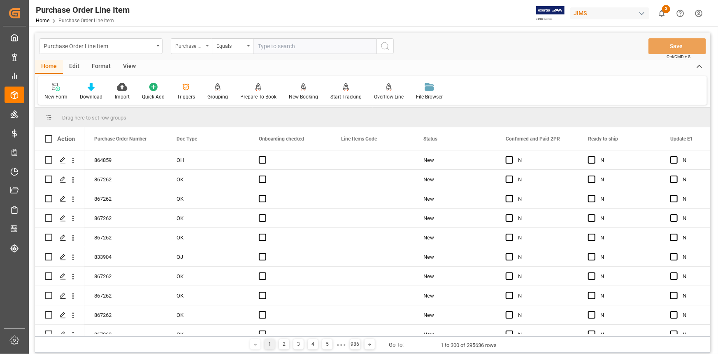
click at [203, 43] on div "Purchase Order Number" at bounding box center [189, 44] width 28 height 9
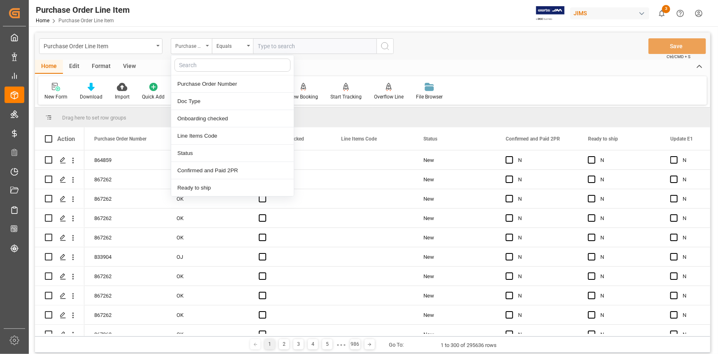
click at [203, 45] on div "Purchase Order Number" at bounding box center [189, 44] width 28 height 9
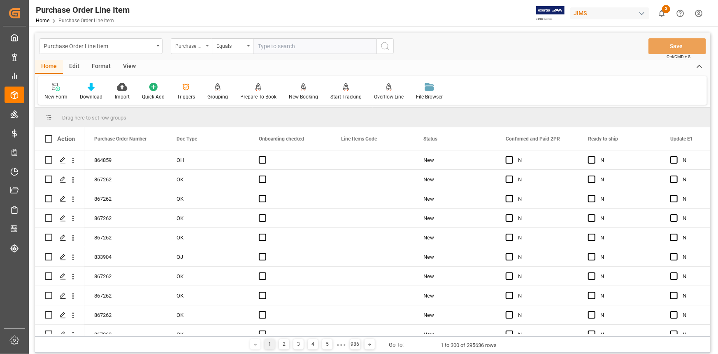
click at [203, 45] on div "Purchase Order Number" at bounding box center [189, 44] width 28 height 9
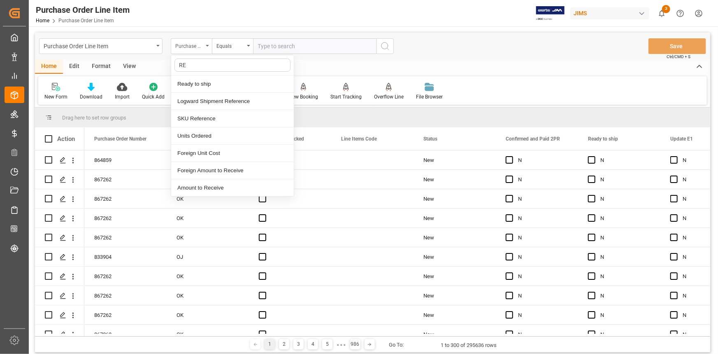
type input "REF"
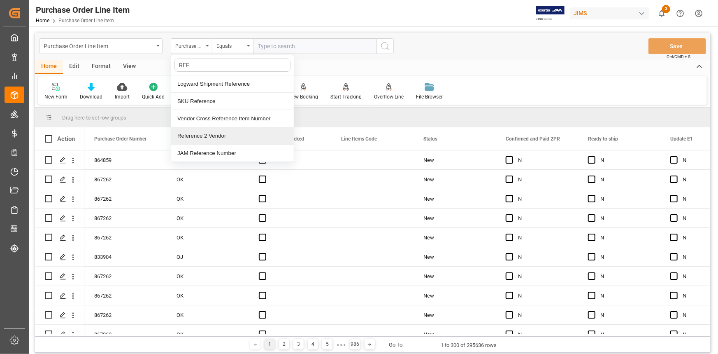
click at [207, 136] on div "Reference 2 Vendor" at bounding box center [232, 135] width 123 height 17
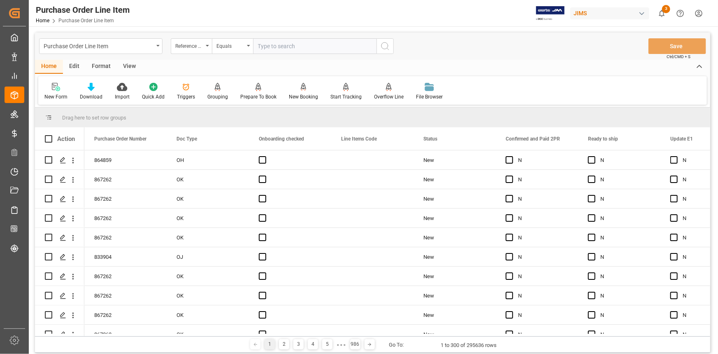
click at [272, 44] on input "text" at bounding box center [314, 46] width 123 height 16
paste input "22-11026-CN"
type input "22-11026-CN"
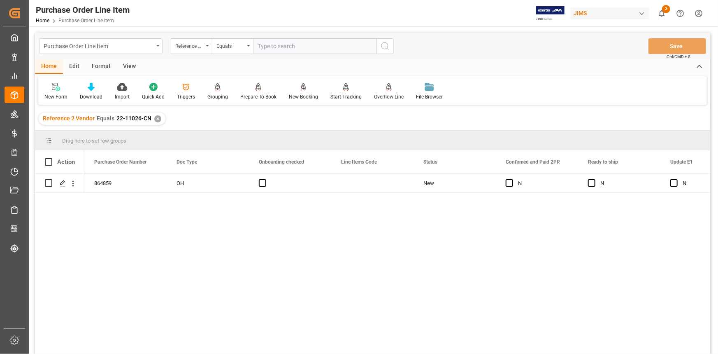
click at [129, 68] on div "View" at bounding box center [129, 67] width 25 height 14
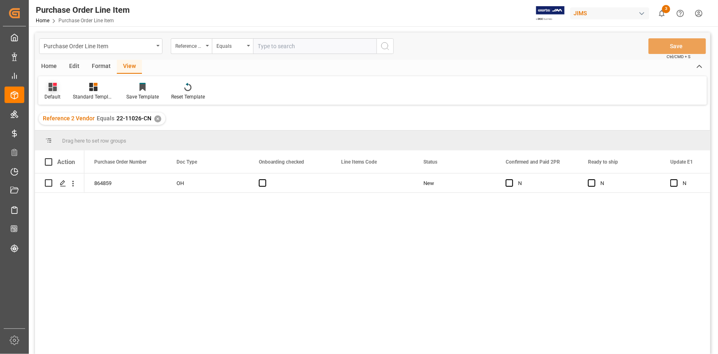
click at [49, 93] on div "Default" at bounding box center [52, 96] width 16 height 7
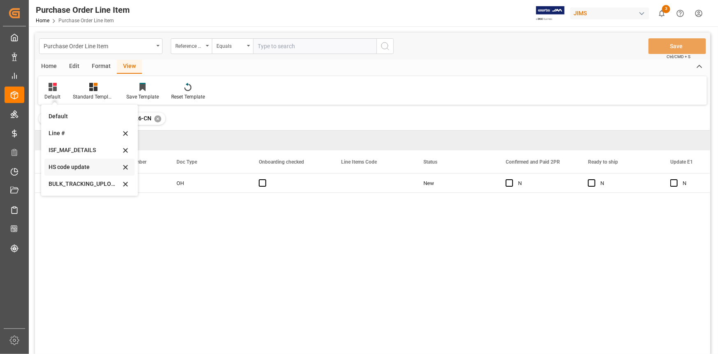
click at [76, 165] on div "HS code update" at bounding box center [85, 167] width 72 height 9
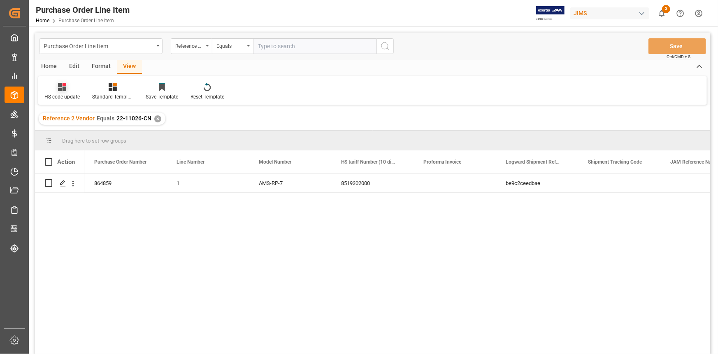
click at [69, 94] on div "HS code update" at bounding box center [61, 96] width 35 height 7
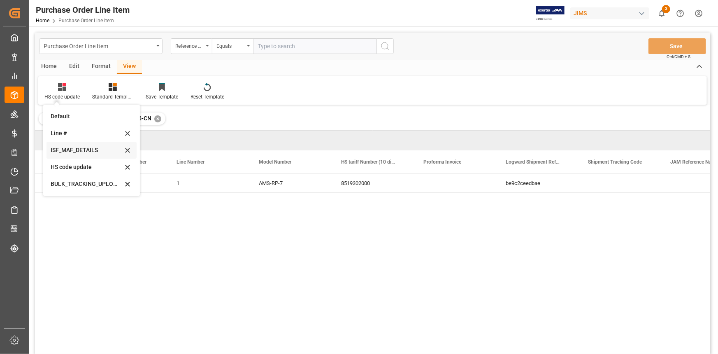
click at [80, 148] on div "ISF_MAF_DETAILS" at bounding box center [87, 150] width 72 height 9
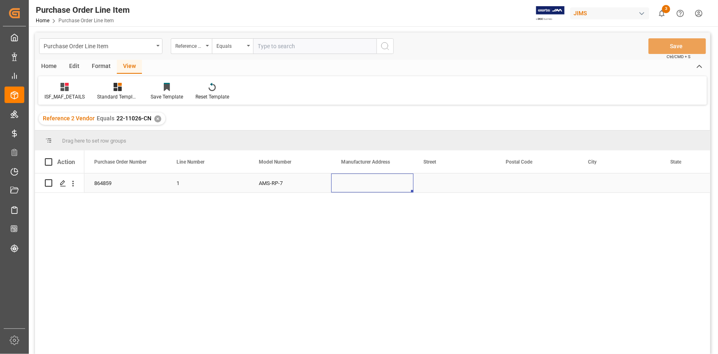
click at [345, 187] on div "Press SPACE to select this row." at bounding box center [372, 182] width 82 height 19
click at [346, 187] on input "Press SPACE to select this row." at bounding box center [372, 188] width 69 height 16
paste input "HANPIN ELECTRON CO LTD"
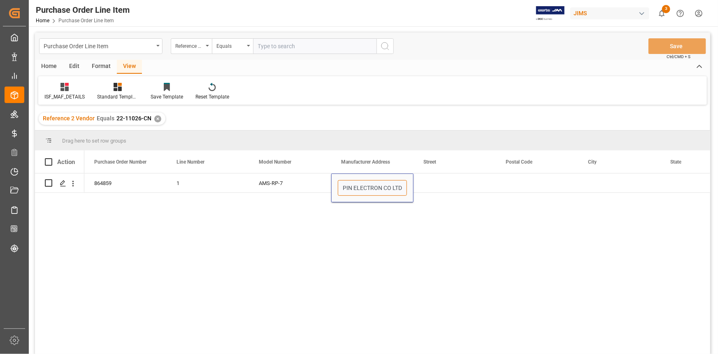
type input "HANPIN ELECTRON CO LTD"
click at [348, 220] on div "864859 1 AMS-RP-7 HANPIN ELECTRON CO LTD" at bounding box center [397, 266] width 626 height 186
click at [423, 185] on div "Press SPACE to select this row." at bounding box center [455, 182] width 82 height 19
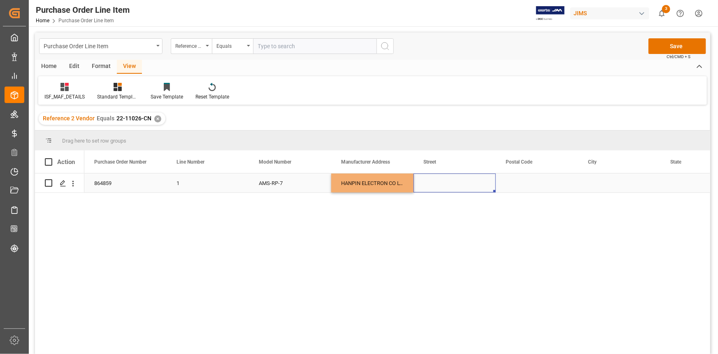
click at [423, 185] on div "Press SPACE to select this row." at bounding box center [455, 182] width 82 height 19
click at [423, 184] on input "Press SPACE to select this row." at bounding box center [454, 188] width 69 height 16
paste input "NO 256 DECHENG RD SEC3 JEN TEH DISTRICT RENDE DIST"
type input "NO 256 DECHENG RD SEC3 JEN TEH DISTRICT RENDE DIST"
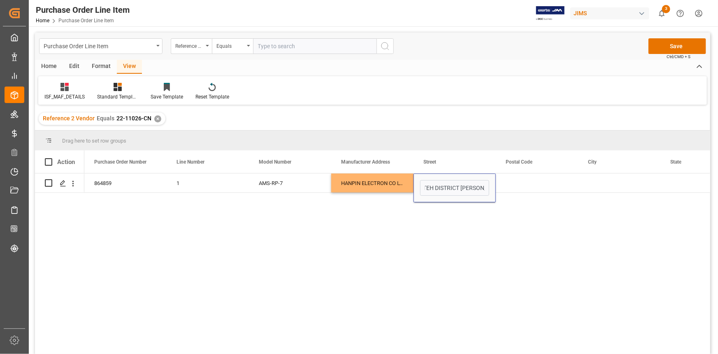
click at [408, 221] on div "864859 1 AMS-RP-7 HANPIN ELECTRON CO LTD NO 256 DECHENG RD SEC3 JEN TEH DISTRIC…" at bounding box center [397, 266] width 626 height 186
click at [506, 181] on div "Press SPACE to select this row." at bounding box center [537, 182] width 82 height 19
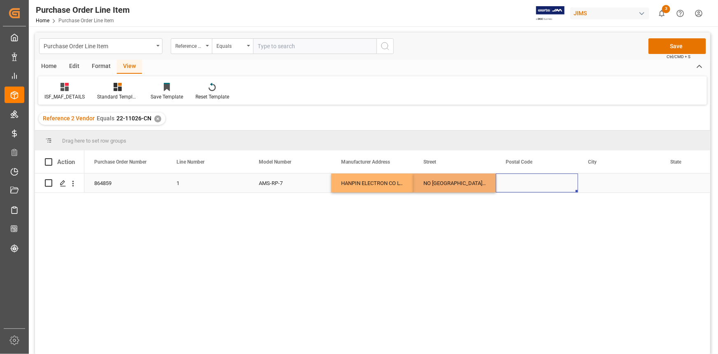
click at [506, 181] on div "Press SPACE to select this row." at bounding box center [537, 182] width 82 height 19
click at [511, 181] on input "Press SPACE to select this row." at bounding box center [537, 188] width 69 height 16
paste input "717020"
type input "717020"
click at [477, 221] on div "864859 1 AMS-RP-7 HANPIN ELECTRON CO LTD NO 256 DECHENG RD SEC3 JEN TEH DISTRIC…" at bounding box center [397, 266] width 626 height 186
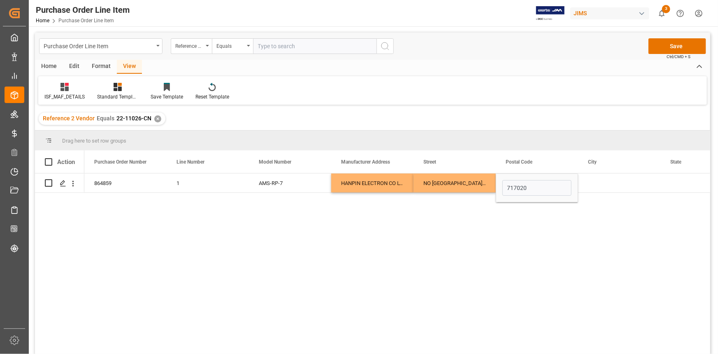
click at [412, 226] on div "864859 1 AMS-RP-7 HANPIN ELECTRON CO LTD NO 256 DECHENG RD SEC3 JEN TEH DISTRIC…" at bounding box center [397, 266] width 626 height 186
click at [432, 182] on div "NO 256 DECHENG RD SEC3 JEN TEH DISTRICT RENDE DIST" at bounding box center [455, 182] width 82 height 19
click at [604, 184] on div "Press SPACE to select this row." at bounding box center [619, 182] width 82 height 19
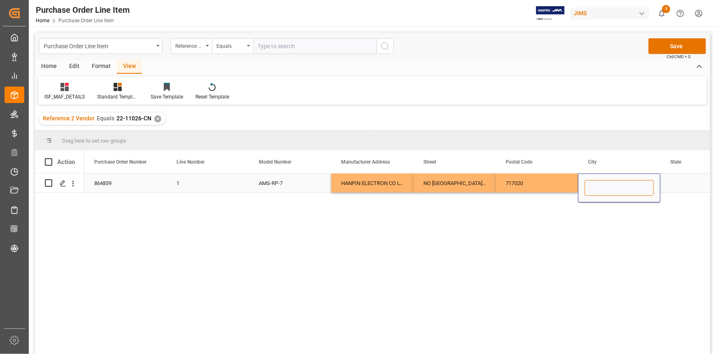
click at [603, 184] on input "Press SPACE to select this row." at bounding box center [619, 188] width 69 height 16
paste input "TAINAN CITY"
type input "TAINAN CITY"
click at [675, 187] on div "Press SPACE to select this row." at bounding box center [702, 182] width 82 height 19
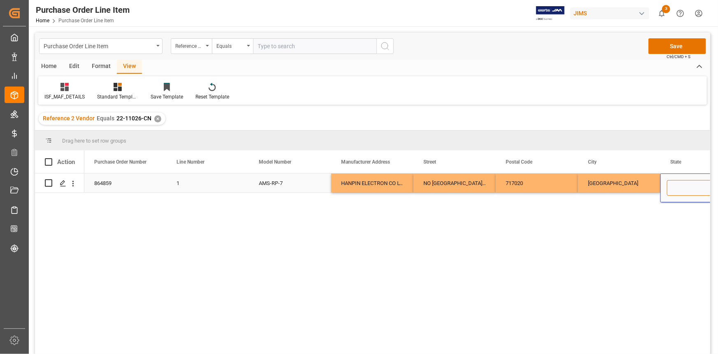
click at [676, 186] on input "Press SPACE to select this row." at bounding box center [701, 188] width 69 height 16
paste input "TAINAN CITY"
type input "TAINAN CITY"
click at [657, 219] on div "864859 1 AMS-RP-7 HANPIN ELECTRON CO LTD NO 256 DECHENG RD SEC3 JEN TEH DISTRIC…" at bounding box center [397, 266] width 626 height 186
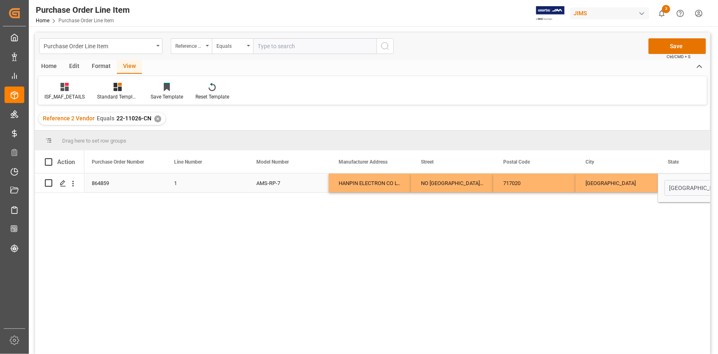
click at [618, 183] on div "TAINAN CITY" at bounding box center [617, 182] width 82 height 19
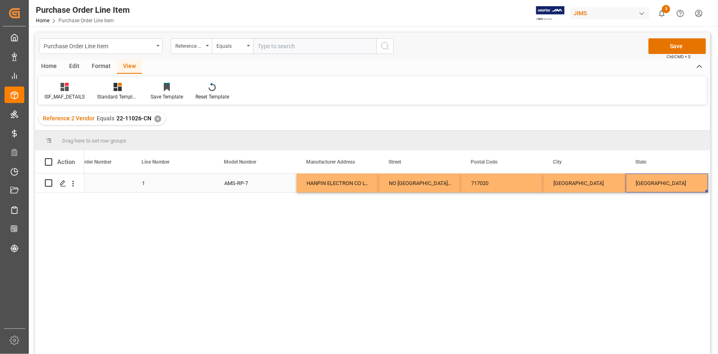
scroll to position [0, 117]
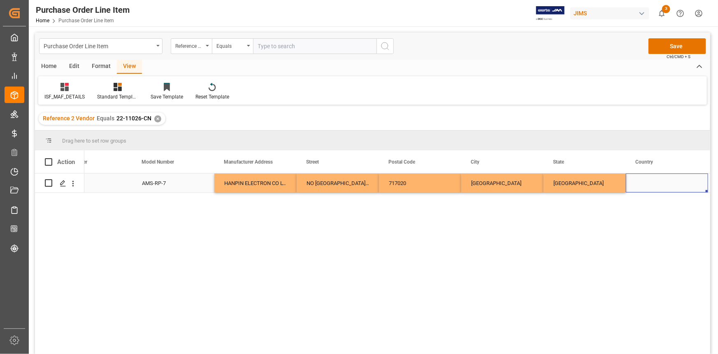
click at [656, 185] on div "Press SPACE to select this row." at bounding box center [667, 182] width 82 height 19
click at [650, 188] on input "Press SPACE to select this row." at bounding box center [667, 188] width 69 height 16
type input "t"
type input "TW"
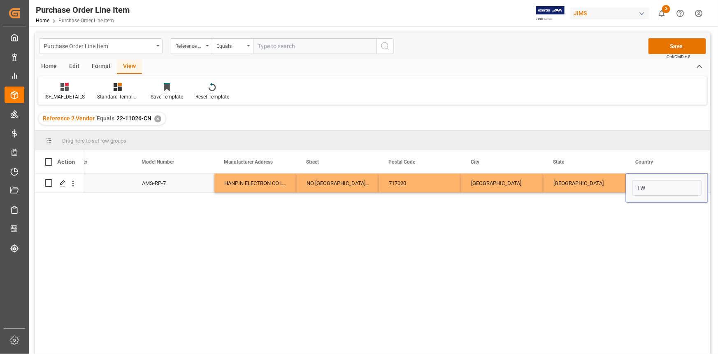
click at [569, 185] on div "TAINAN CITY" at bounding box center [585, 182] width 82 height 19
click at [49, 162] on span at bounding box center [48, 161] width 7 height 7
click at [51, 158] on input "checkbox" at bounding box center [51, 158] width 0 height 0
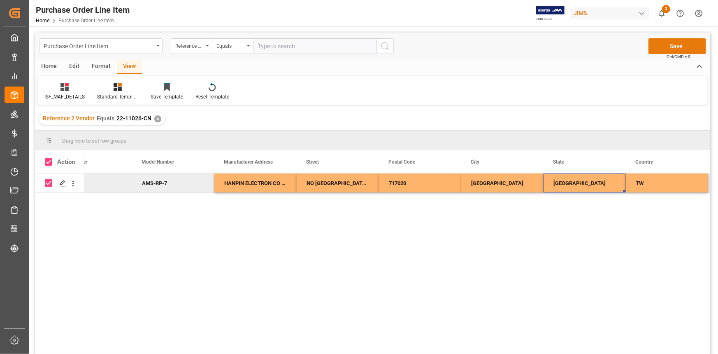
click at [673, 50] on button "Save" at bounding box center [678, 46] width 58 height 16
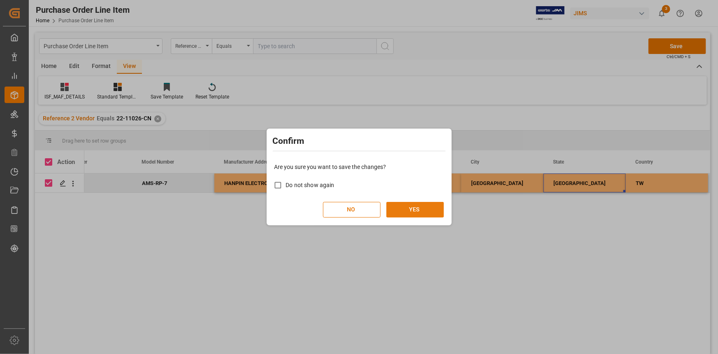
click at [412, 208] on button "YES" at bounding box center [415, 210] width 58 height 16
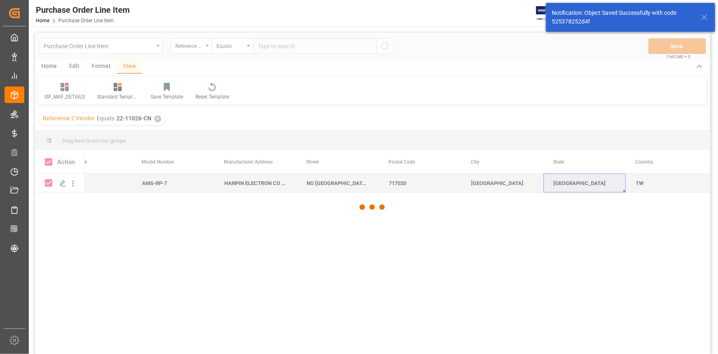
checkbox input "false"
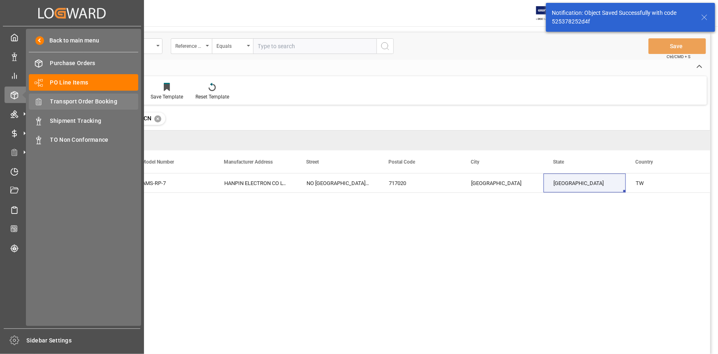
click at [73, 105] on span "Transport Order Booking" at bounding box center [94, 101] width 88 height 9
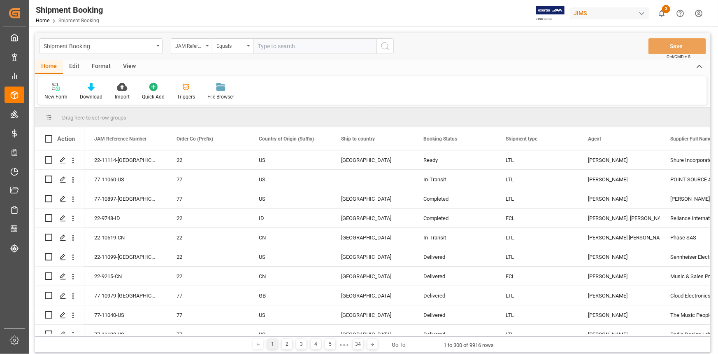
click at [267, 45] on input "text" at bounding box center [314, 46] width 123 height 16
click at [274, 47] on input "22-" at bounding box center [314, 46] width 123 height 16
type input "22-11026-CN"
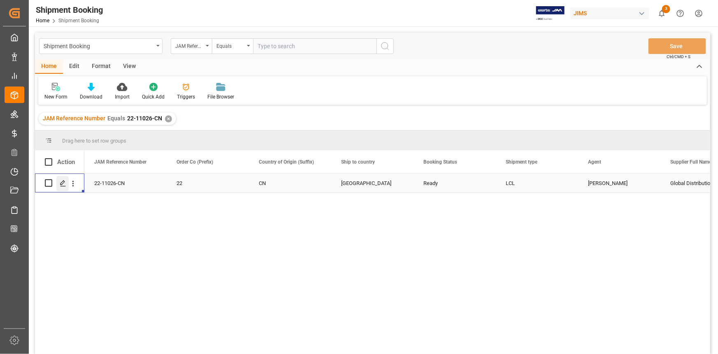
click at [63, 181] on polygon "Press SPACE to select this row." at bounding box center [63, 182] width 4 height 4
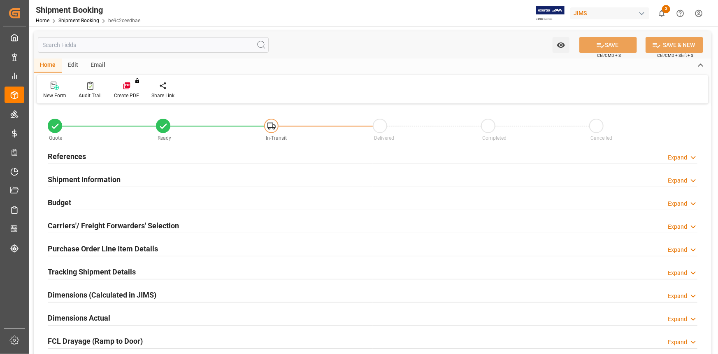
type input "0"
type input "66"
type input "15-09-2025"
click at [129, 151] on div "References Expand" at bounding box center [373, 156] width 650 height 16
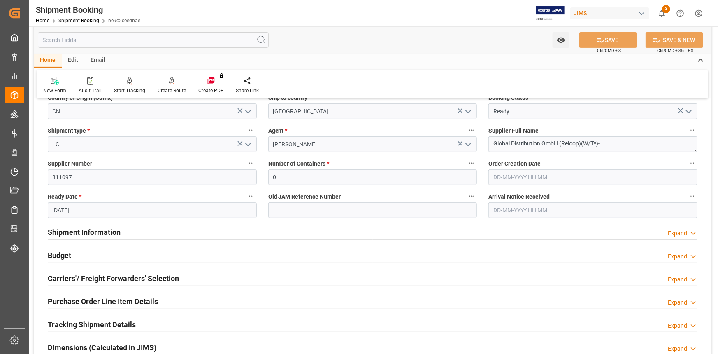
click at [188, 236] on div "Shipment Information Expand" at bounding box center [373, 231] width 650 height 16
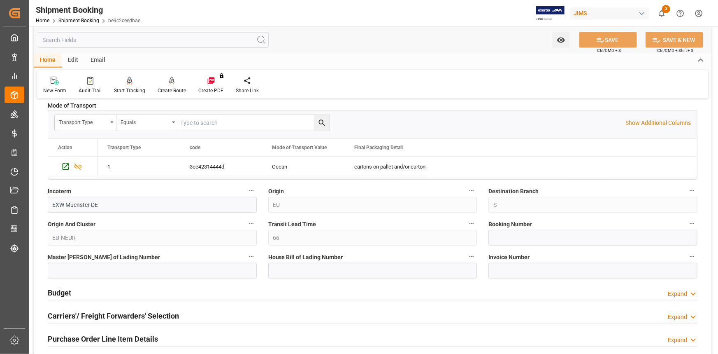
scroll to position [449, 0]
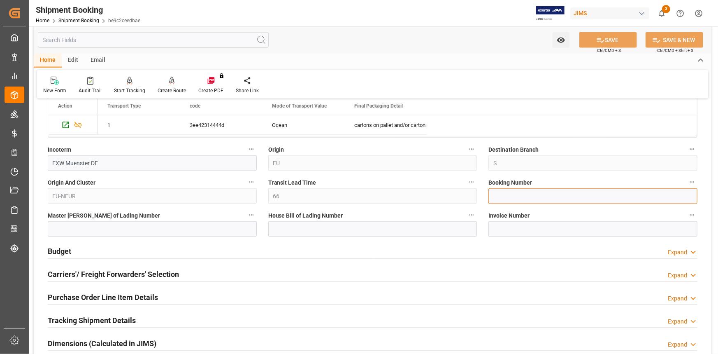
click at [517, 198] on input at bounding box center [593, 196] width 209 height 16
paste input "1069540015"
type input "1069540015"
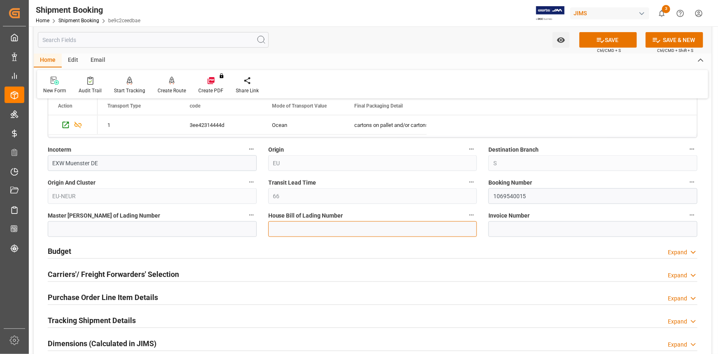
click at [327, 230] on input at bounding box center [372, 229] width 209 height 16
paste input "1069540015"
drag, startPoint x: 308, startPoint y: 229, endPoint x: 258, endPoint y: 229, distance: 50.2
click at [259, 229] on div "Quote Ready In-Transit Delivered Completed Cancelled References Collapse JAM Re…" at bounding box center [373, 79] width 678 height 844
type input "BANQ1069540015"
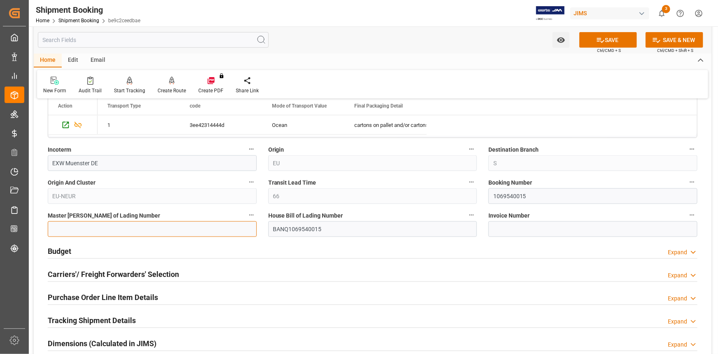
click at [90, 227] on input at bounding box center [152, 229] width 209 height 16
paste input "BANQ1069540015"
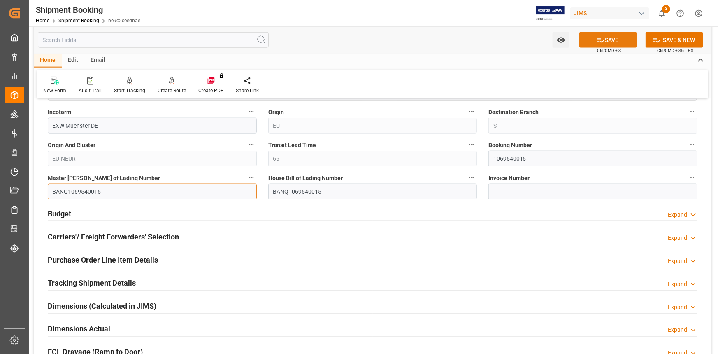
type input "BANQ1069540015"
click at [609, 36] on button "SAVE" at bounding box center [609, 40] width 58 height 16
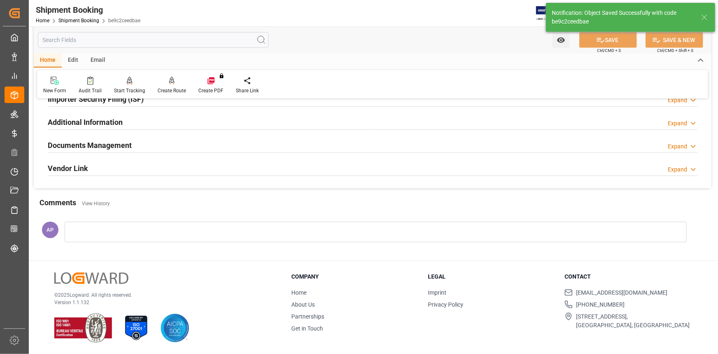
scroll to position [0, 0]
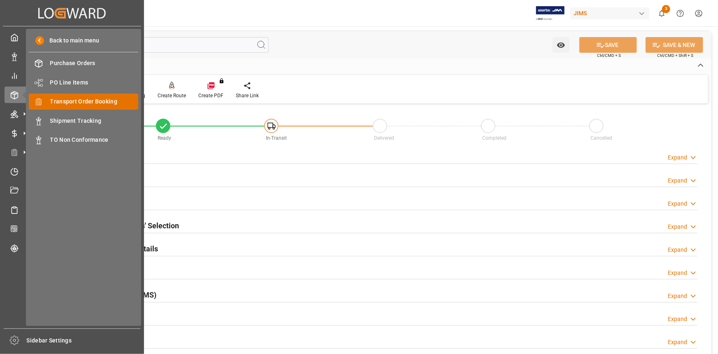
click at [78, 101] on span "Transport Order Booking" at bounding box center [94, 101] width 88 height 9
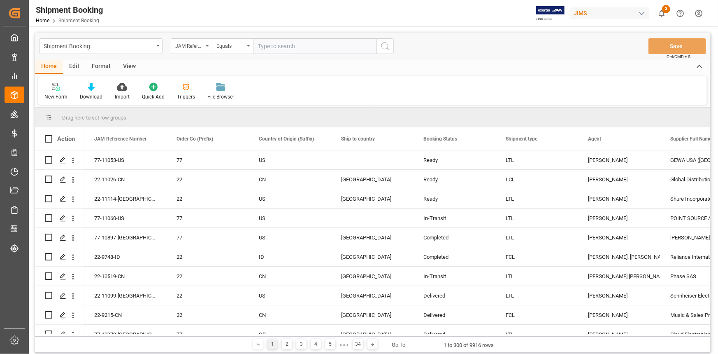
click at [268, 47] on input "text" at bounding box center [314, 46] width 123 height 16
type input "22-11105-CN"
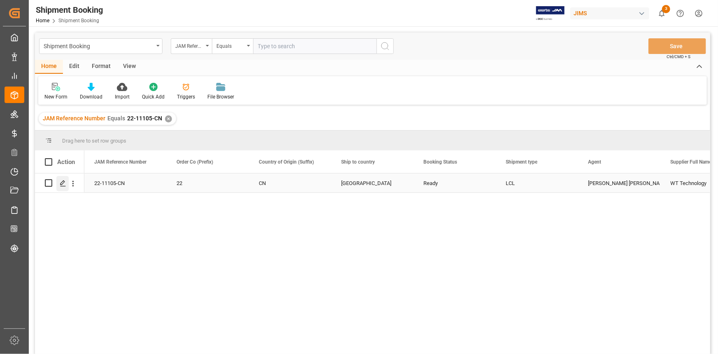
click at [64, 185] on icon "Press SPACE to select this row." at bounding box center [63, 183] width 7 height 7
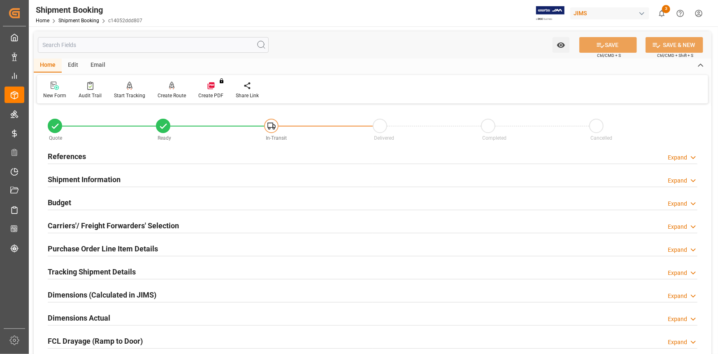
click at [141, 156] on div "References Expand" at bounding box center [373, 156] width 650 height 16
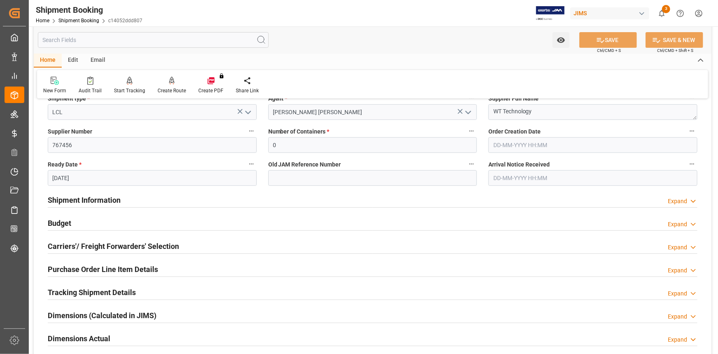
scroll to position [187, 0]
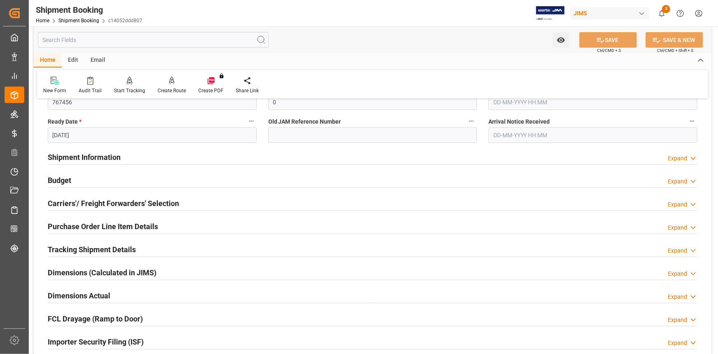
click at [140, 151] on div "Shipment Information Expand" at bounding box center [373, 157] width 650 height 16
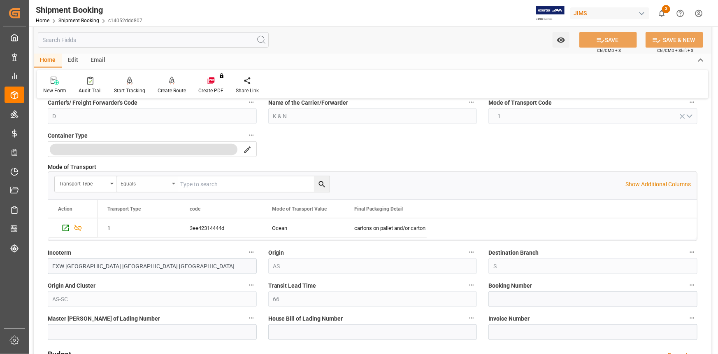
scroll to position [299, 0]
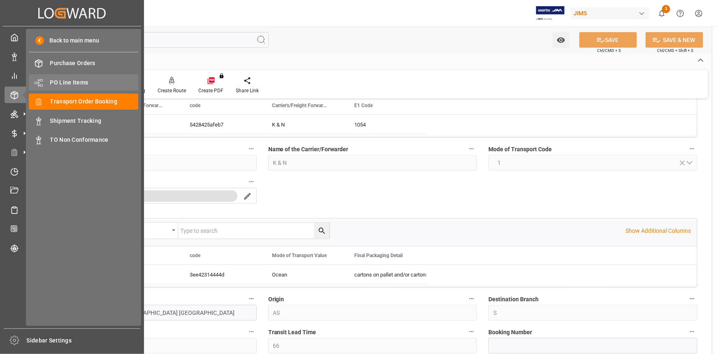
click at [81, 83] on span "PO Line Items" at bounding box center [94, 82] width 88 height 9
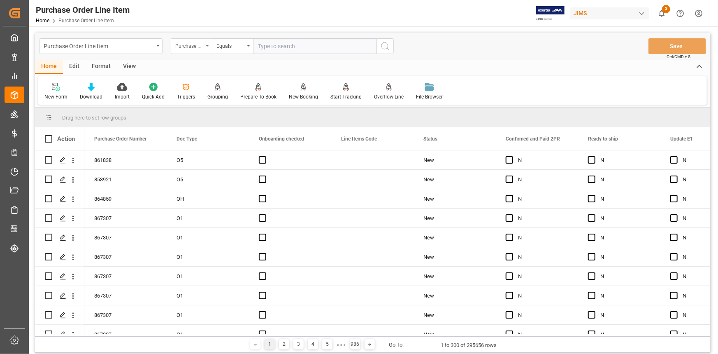
click at [189, 45] on div "Purchase Order Number" at bounding box center [189, 44] width 28 height 9
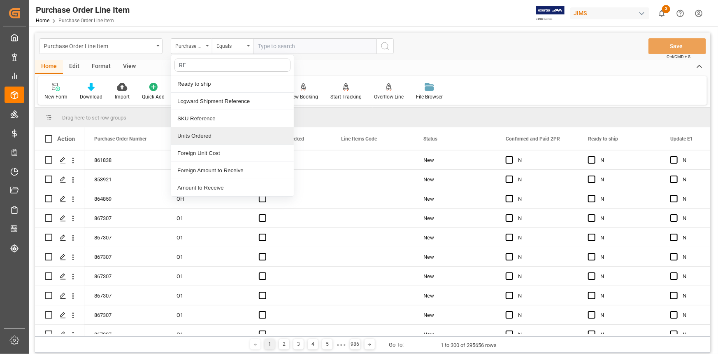
type input "REF"
click at [214, 138] on div "Reference 2 Vendor" at bounding box center [232, 135] width 123 height 17
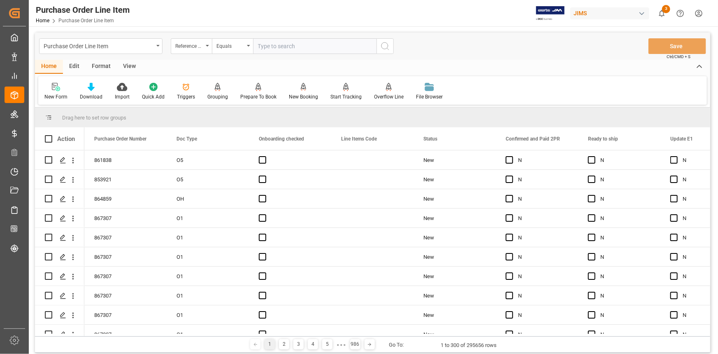
click at [270, 49] on input "text" at bounding box center [314, 46] width 123 height 16
paste input "22-11105-CN"
type input "22-11105-CN"
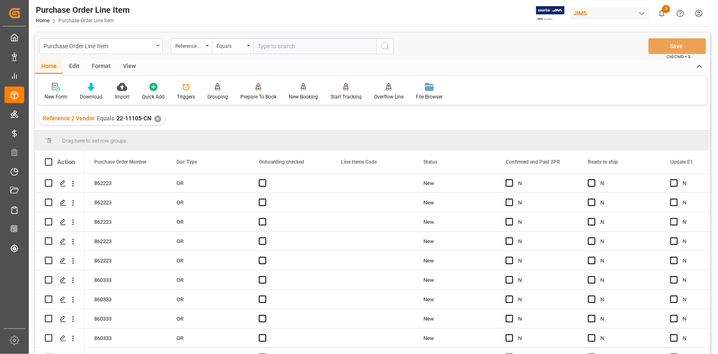
click at [133, 68] on div "View" at bounding box center [129, 67] width 25 height 14
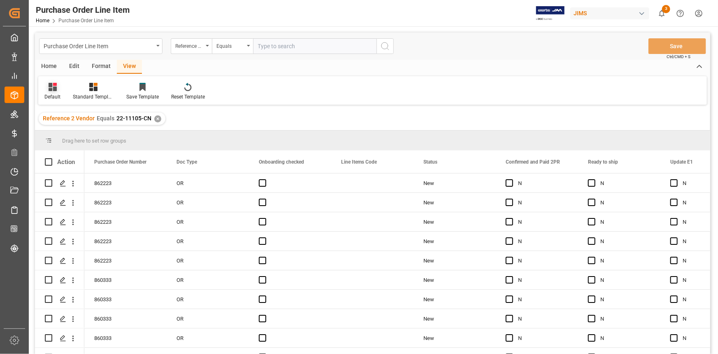
click at [57, 93] on div "Default" at bounding box center [52, 91] width 28 height 18
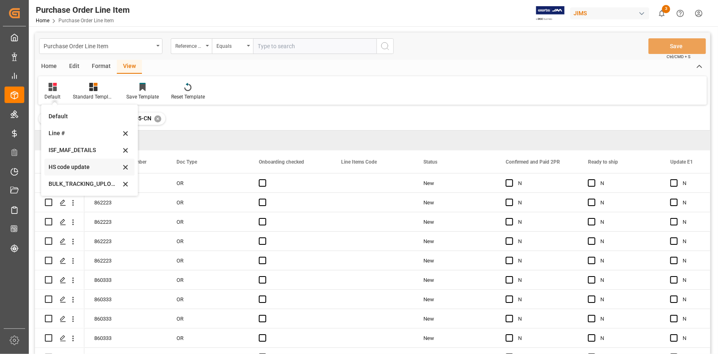
click at [70, 166] on div "HS code update" at bounding box center [85, 167] width 72 height 9
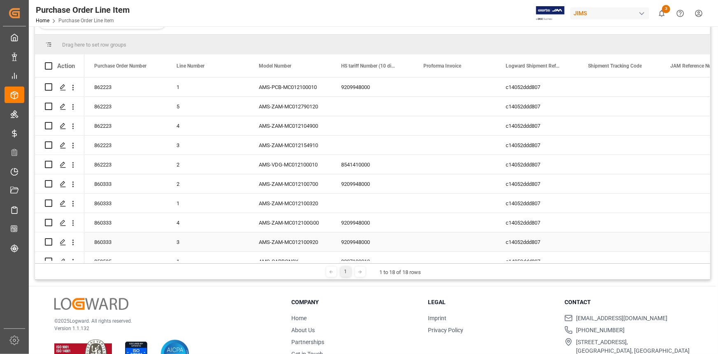
scroll to position [47, 0]
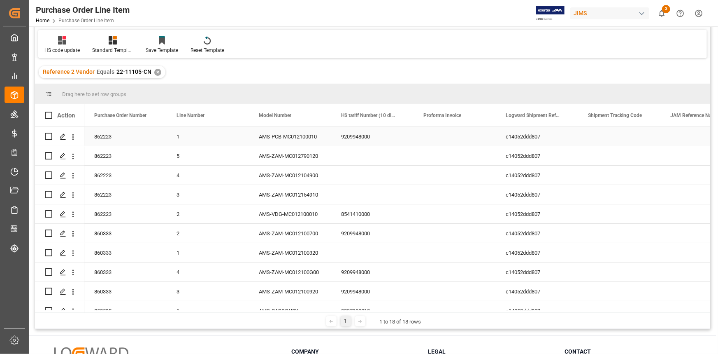
click at [356, 143] on div "9209948000" at bounding box center [372, 136] width 82 height 19
click at [313, 159] on div "AMS-ZAM-MC012790120" at bounding box center [290, 155] width 82 height 19
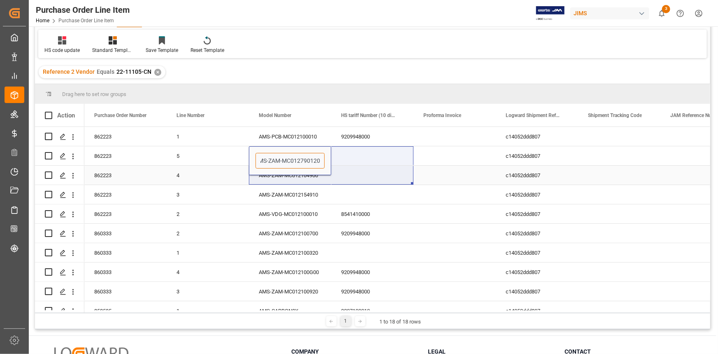
drag, startPoint x: 259, startPoint y: 161, endPoint x: 347, endPoint y: 169, distance: 87.6
click at [347, 168] on div "862223 1 AMS-PCB-MC012100010 9209948000 c14052ddd807 12-08-2025 13:14:22 862223…" at bounding box center [495, 301] width 823 height 348
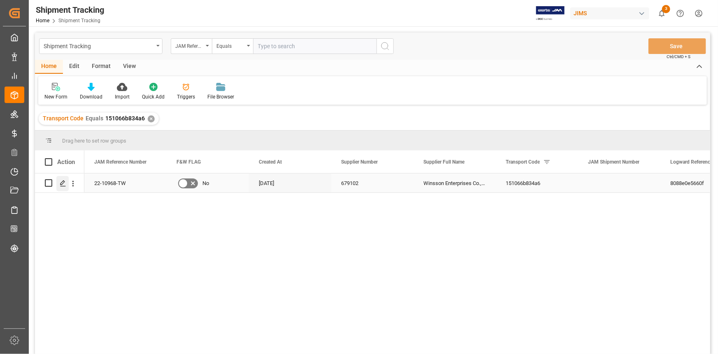
click at [62, 183] on icon "Press SPACE to select this row." at bounding box center [63, 183] width 7 height 7
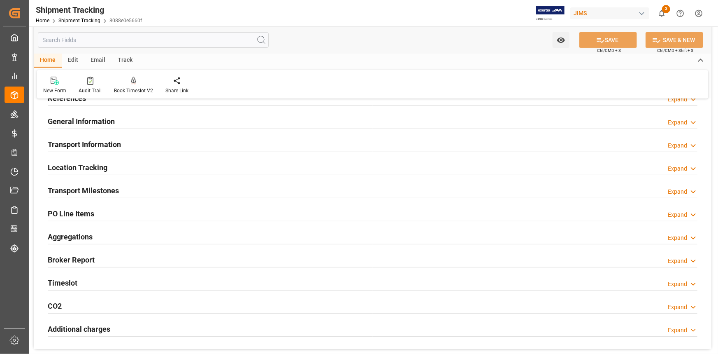
scroll to position [37, 0]
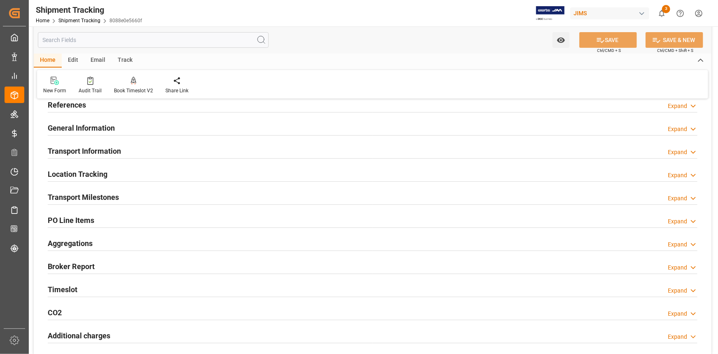
click at [147, 154] on div "Transport Information Expand" at bounding box center [373, 150] width 650 height 16
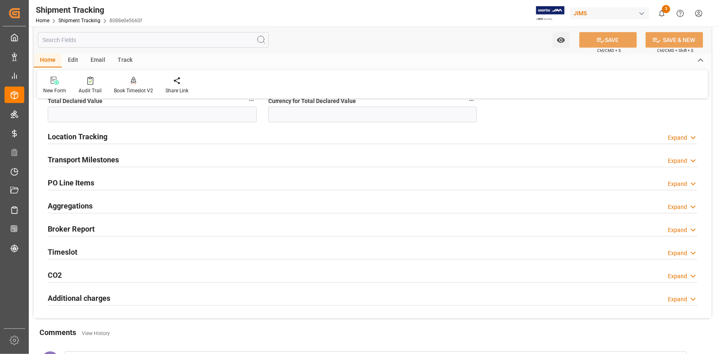
scroll to position [374, 0]
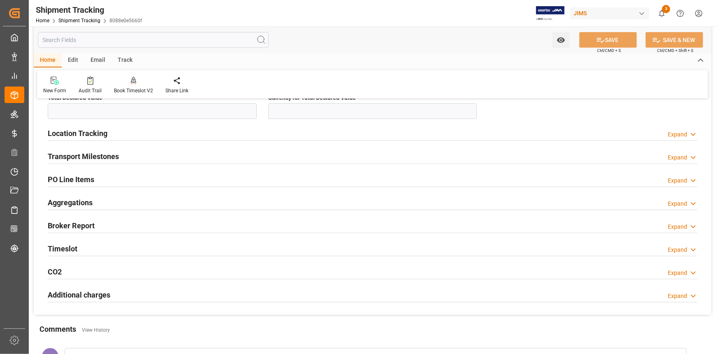
click at [143, 161] on div "Transport Milestones Expand" at bounding box center [373, 156] width 650 height 16
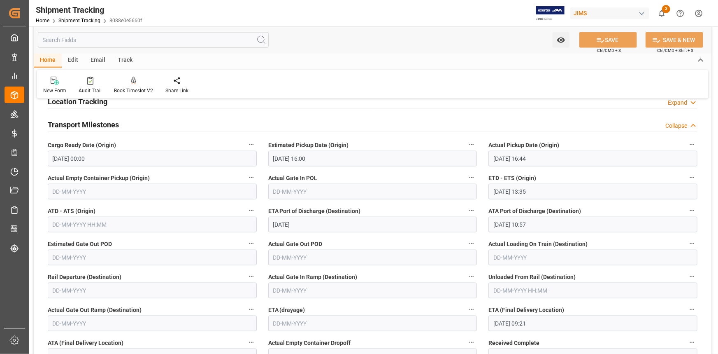
scroll to position [449, 0]
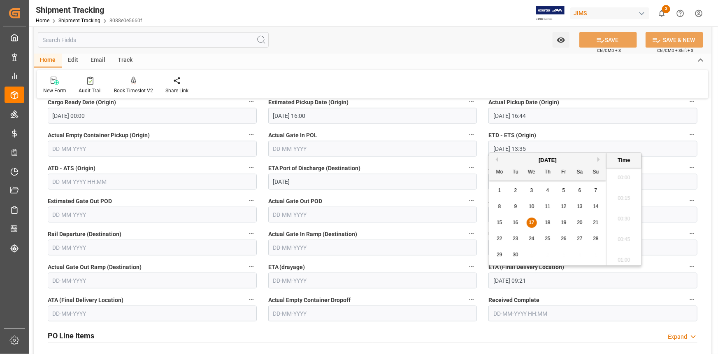
click at [512, 279] on input "17-09-2025 09:21" at bounding box center [593, 280] width 209 height 16
click at [561, 221] on span "19" at bounding box center [563, 222] width 5 height 6
type input "19-09-2025 09:21"
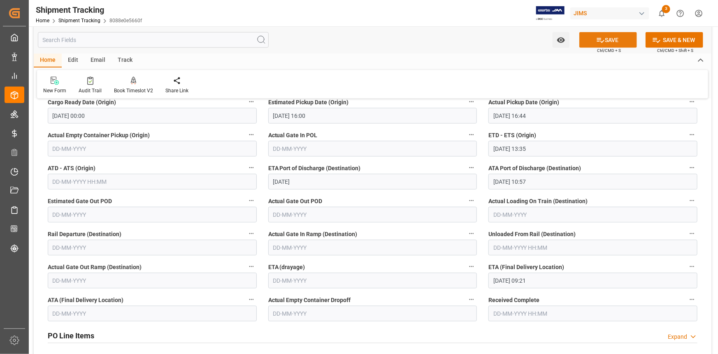
click at [608, 37] on button "SAVE" at bounding box center [609, 40] width 58 height 16
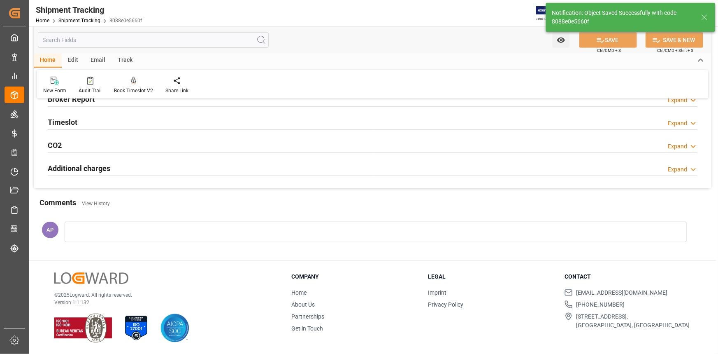
scroll to position [152, 0]
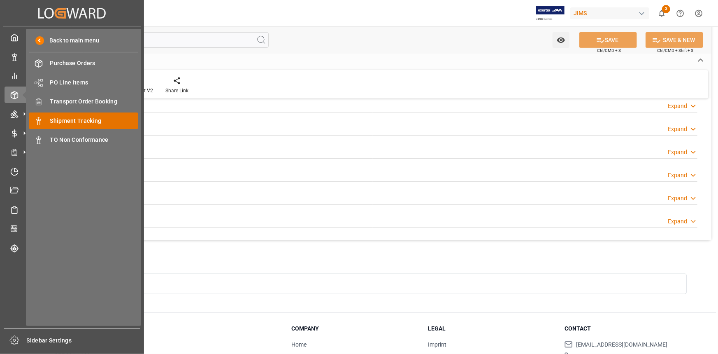
click at [82, 119] on span "Shipment Tracking" at bounding box center [94, 120] width 88 height 9
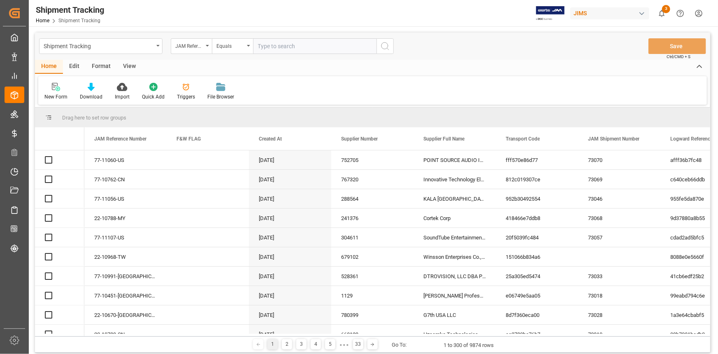
click at [269, 43] on input "text" at bounding box center [314, 46] width 123 height 16
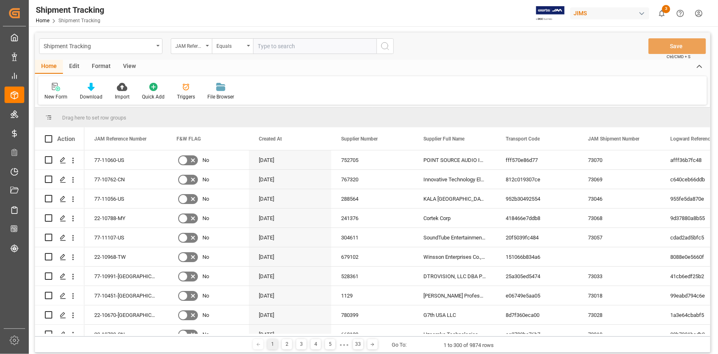
type input "22-10519-CN"
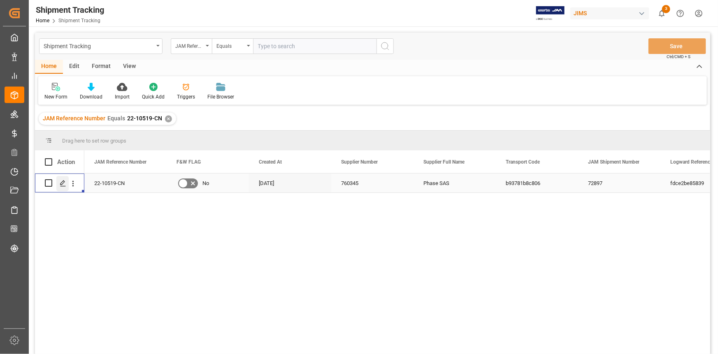
click at [64, 187] on div "Press SPACE to select this row." at bounding box center [62, 183] width 12 height 15
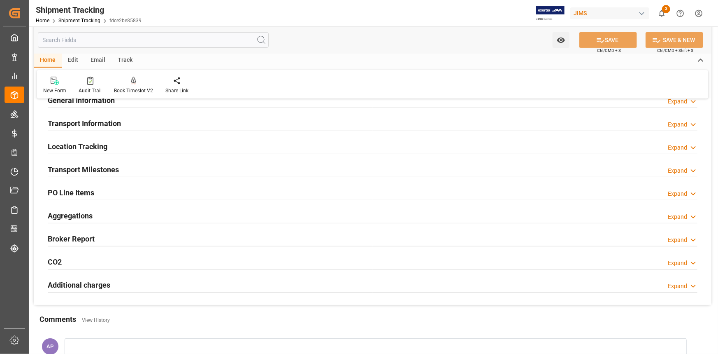
scroll to position [74, 0]
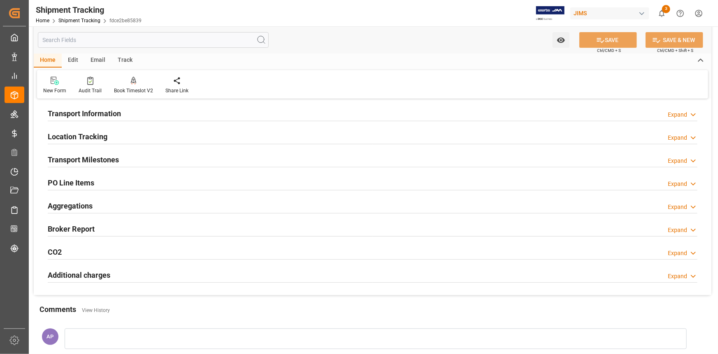
click at [144, 159] on div "Transport Milestones Expand" at bounding box center [373, 159] width 650 height 16
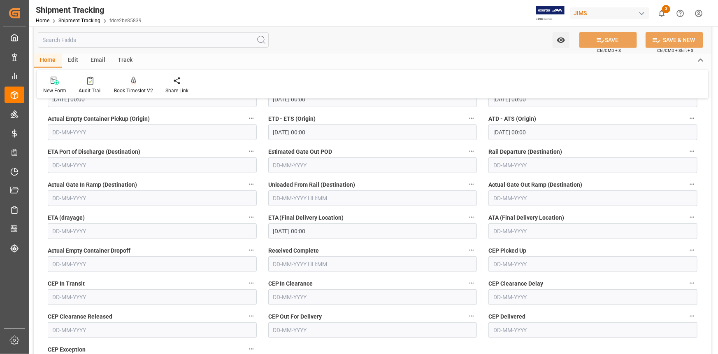
scroll to position [187, 0]
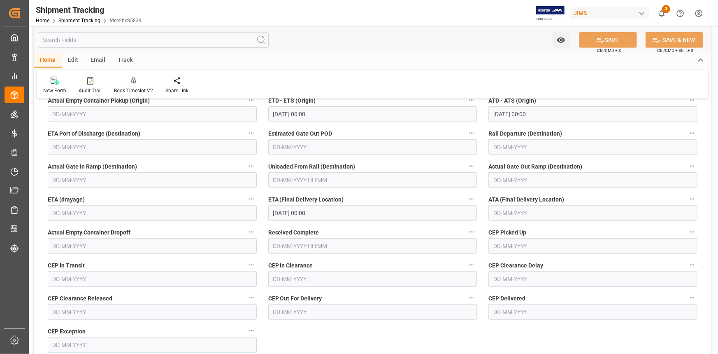
click at [300, 214] on input "[DATE] 00:00" at bounding box center [372, 213] width 209 height 16
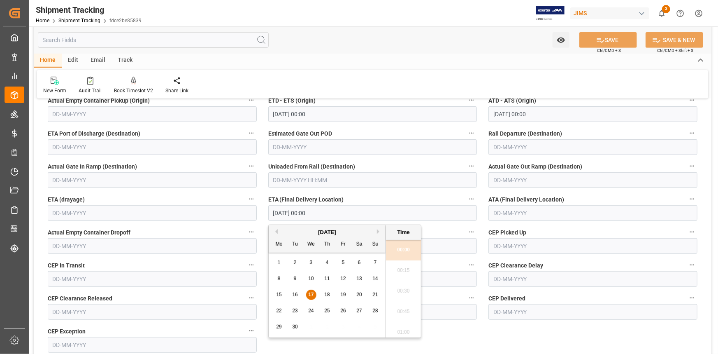
click at [329, 293] on span "18" at bounding box center [326, 294] width 5 height 6
type input "18-09-2025 00:00"
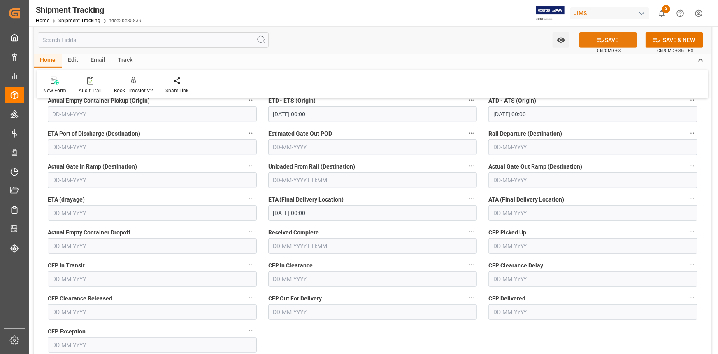
click at [604, 44] on button "SAVE" at bounding box center [609, 40] width 58 height 16
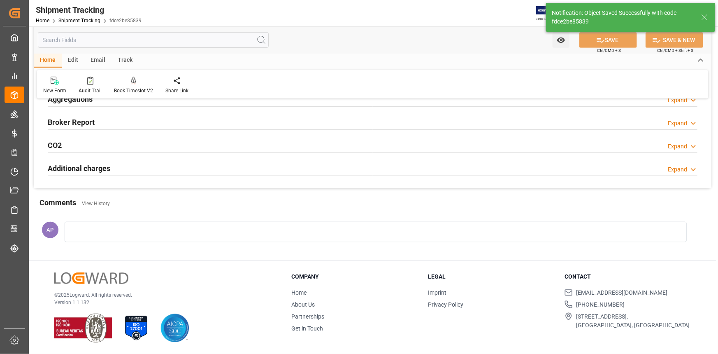
scroll to position [181, 0]
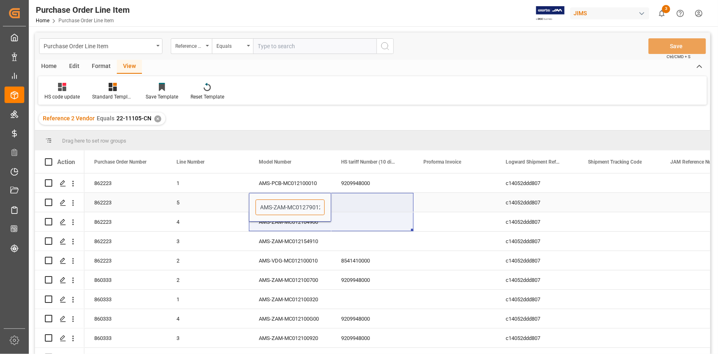
scroll to position [47, 0]
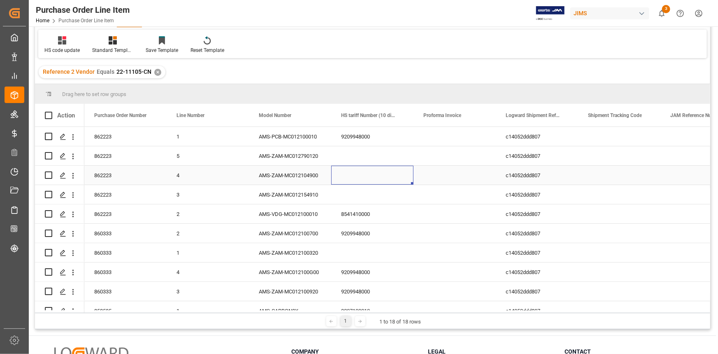
click at [353, 174] on div "Press SPACE to select this row." at bounding box center [372, 174] width 82 height 19
click at [326, 174] on div "AMS-ZAM-MC012104900" at bounding box center [290, 174] width 82 height 19
click at [314, 175] on div "AMS-ZAM-MC012104900" at bounding box center [290, 174] width 82 height 19
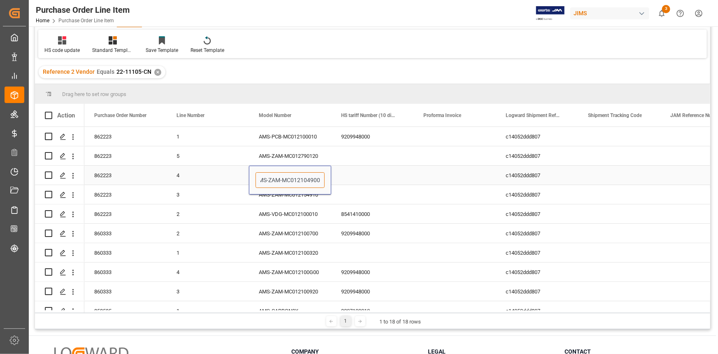
drag, startPoint x: 261, startPoint y: 179, endPoint x: 321, endPoint y: 179, distance: 60.1
click at [321, 179] on input "AMS-ZAM-MC012104900" at bounding box center [290, 180] width 69 height 16
click at [345, 158] on div "Press SPACE to select this row." at bounding box center [372, 155] width 82 height 19
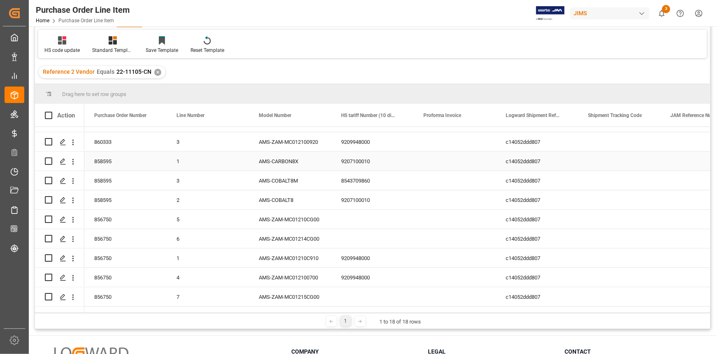
scroll to position [168, 0]
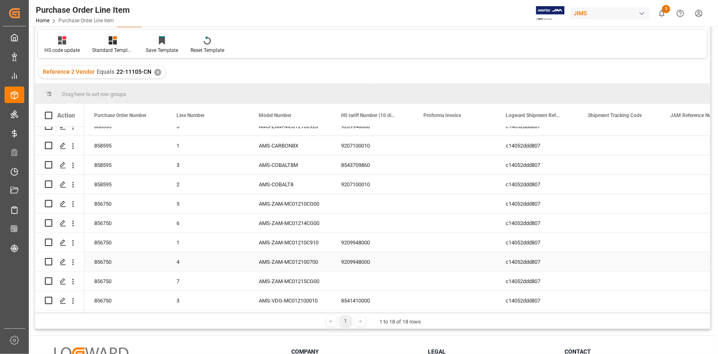
click at [370, 261] on div "9209948000" at bounding box center [372, 261] width 82 height 19
drag, startPoint x: 412, startPoint y: 267, endPoint x: 395, endPoint y: 265, distance: 16.9
click at [300, 272] on div "AMS-ZAM-MC01215CG00" at bounding box center [290, 280] width 82 height 19
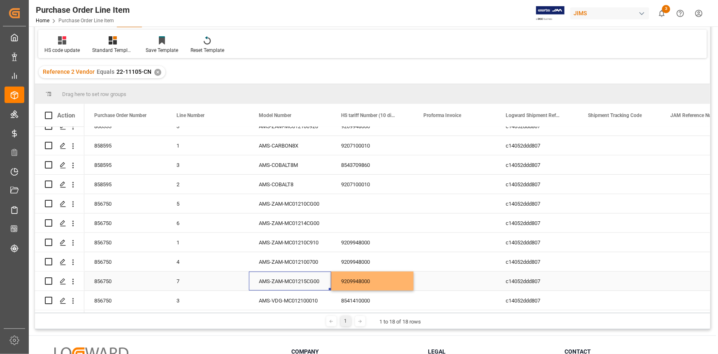
click at [289, 279] on div "AMS-ZAM-MC01215CG00" at bounding box center [290, 280] width 82 height 19
drag, startPoint x: 259, startPoint y: 283, endPoint x: 324, endPoint y: 284, distance: 64.6
click at [324, 284] on input "AMS-ZAM-MC01215CG00" at bounding box center [290, 286] width 69 height 16
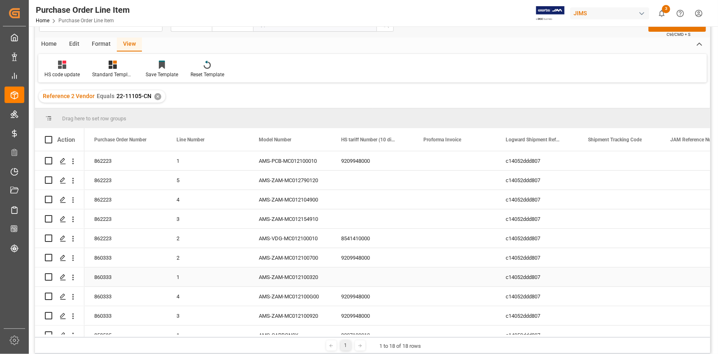
scroll to position [9, 0]
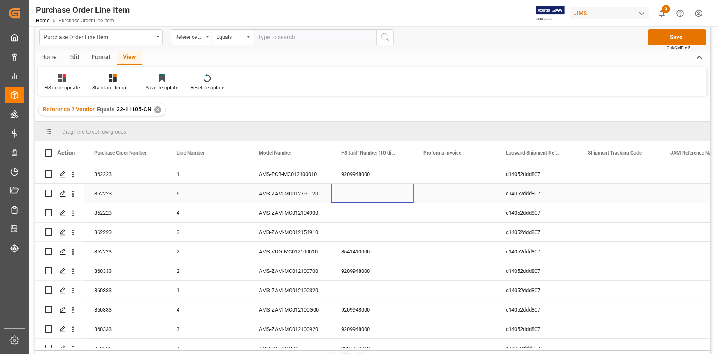
click at [346, 198] on div "Press SPACE to select this row." at bounding box center [372, 193] width 82 height 19
click at [346, 197] on div "Press SPACE to select this row." at bounding box center [372, 193] width 82 height 19
click at [355, 231] on div "Press SPACE to select this row." at bounding box center [372, 231] width 82 height 19
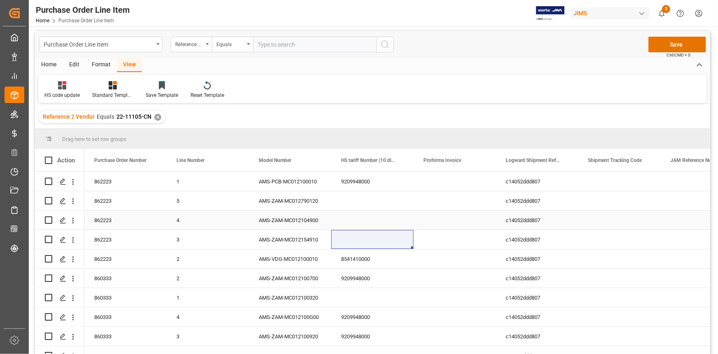
scroll to position [0, 0]
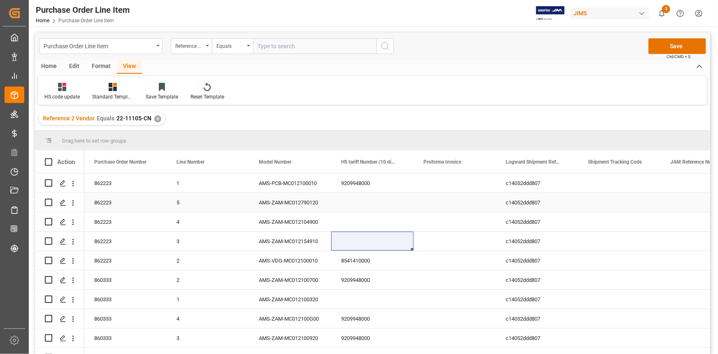
click at [272, 205] on div "AMS-ZAM-MC012790120" at bounding box center [290, 202] width 82 height 19
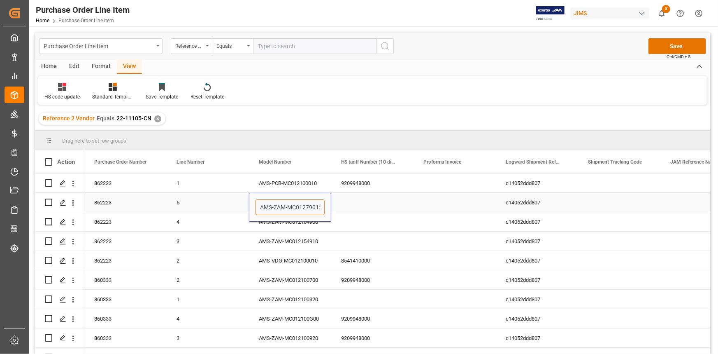
scroll to position [0, 5]
drag, startPoint x: 259, startPoint y: 207, endPoint x: 329, endPoint y: 205, distance: 70.0
click at [326, 205] on div "AMS-ZAM-MC012790120" at bounding box center [290, 207] width 82 height 29
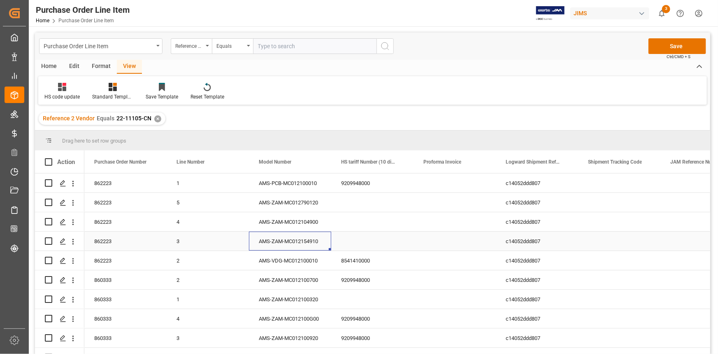
click at [315, 233] on div "AMS-ZAM-MC012154910" at bounding box center [290, 240] width 82 height 19
click at [300, 223] on div "AMS-ZAM-MC012104900" at bounding box center [290, 221] width 82 height 19
drag, startPoint x: 260, startPoint y: 225, endPoint x: 327, endPoint y: 228, distance: 67.2
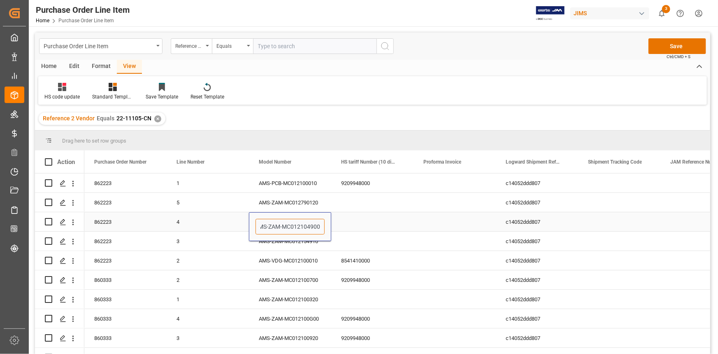
click at [328, 226] on div "AMS-ZAM-MC012104900" at bounding box center [290, 226] width 82 height 29
click at [331, 257] on div "862223 2 AMS-VDG-MC012100010 8541410000 c14052ddd807 [DATE] 13:14:22" at bounding box center [495, 260] width 823 height 19
click at [293, 242] on div "AMS-ZAM-MC012154910" at bounding box center [290, 240] width 82 height 19
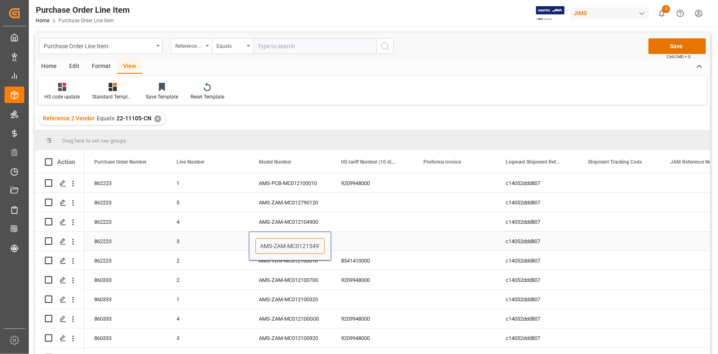
scroll to position [0, 5]
drag, startPoint x: 260, startPoint y: 246, endPoint x: 334, endPoint y: 247, distance: 73.7
click at [333, 246] on div "862223 3 AMS-ZAM-MC012154910 c14052ddd807 [DATE] 13:14:22" at bounding box center [495, 240] width 823 height 19
click at [296, 282] on div "AMS-ZAM-MC012100700" at bounding box center [290, 279] width 82 height 19
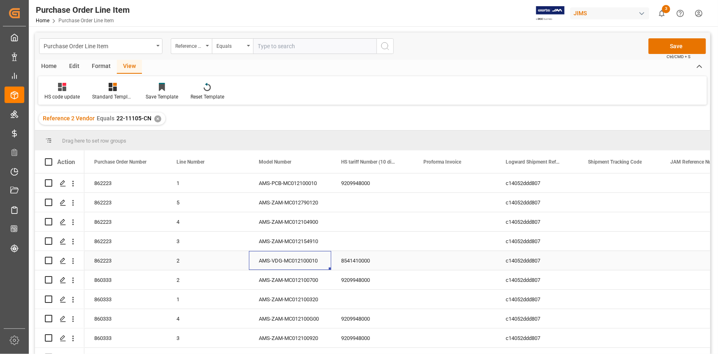
click at [287, 253] on div "AMS-VDG-MC012100010" at bounding box center [290, 260] width 82 height 19
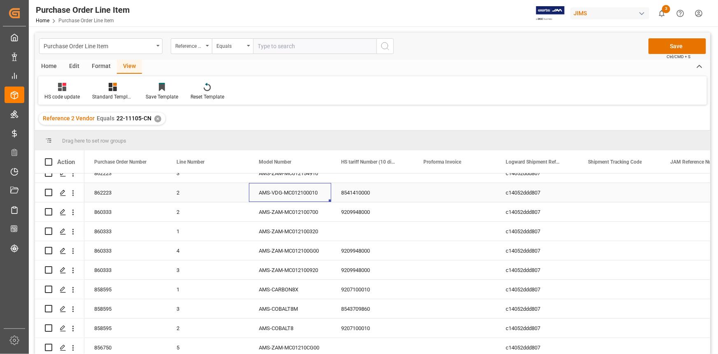
scroll to position [74, 0]
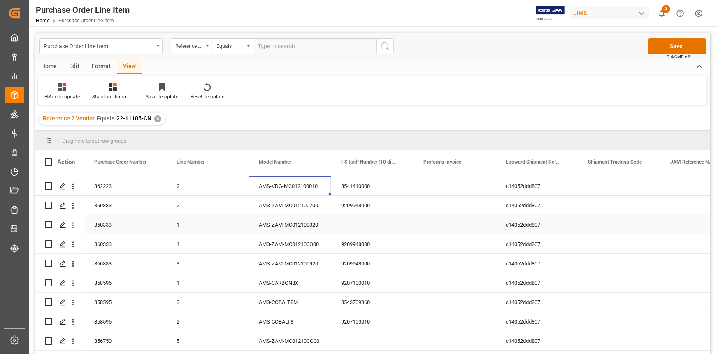
click at [282, 225] on div "AMS-ZAM-MC012100320" at bounding box center [290, 224] width 82 height 19
drag, startPoint x: 259, startPoint y: 228, endPoint x: 327, endPoint y: 233, distance: 68.5
click at [327, 233] on div "AMS-ZAM-MC012100320" at bounding box center [290, 229] width 82 height 29
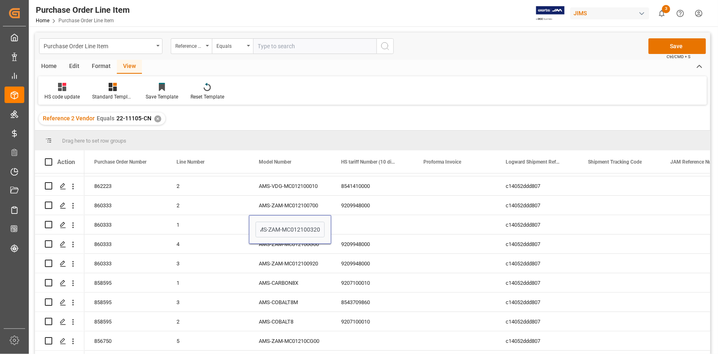
scroll to position [0, 0]
click at [348, 284] on div "9207100010" at bounding box center [372, 282] width 82 height 19
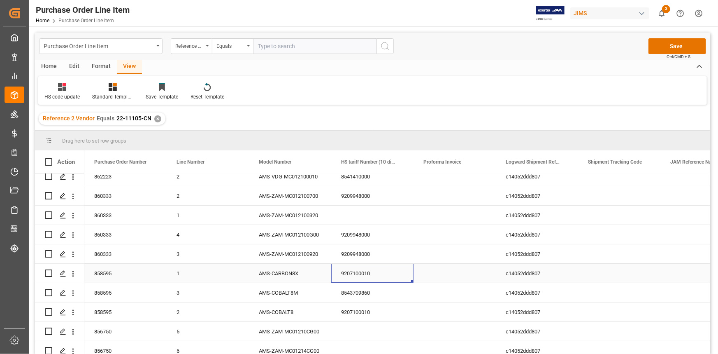
scroll to position [112, 0]
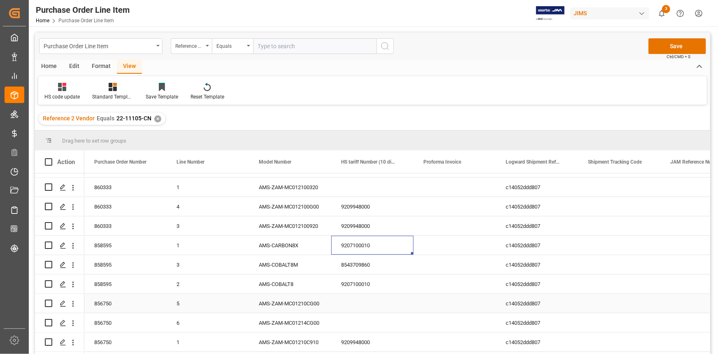
click at [299, 305] on div "AMS-ZAM-MC01210CG00" at bounding box center [290, 302] width 82 height 19
click at [299, 304] on div "AMS-ZAM-MC01210CG00" at bounding box center [290, 302] width 82 height 19
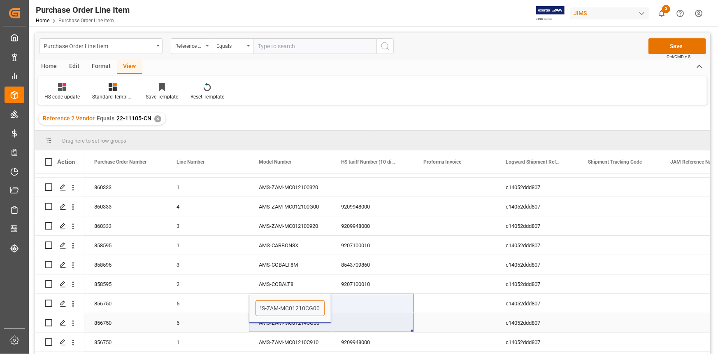
drag, startPoint x: 259, startPoint y: 309, endPoint x: 339, endPoint y: 315, distance: 80.1
click at [339, 314] on div "862223 1 AMS-PCB-MC012100010 9209948000 c14052ddd807 12-08-2025 13:14:22 862223…" at bounding box center [495, 235] width 823 height 348
click at [327, 272] on div "AMS-COBALT8M" at bounding box center [290, 264] width 82 height 19
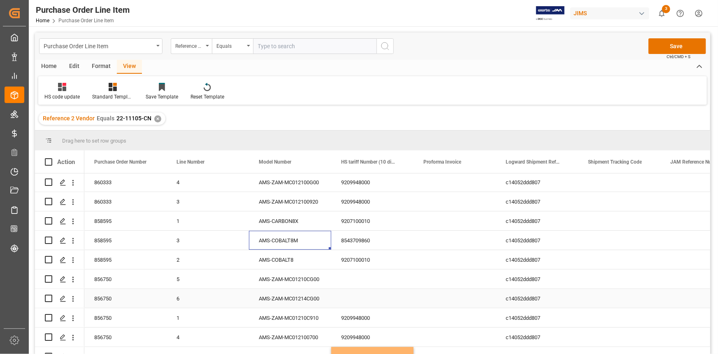
scroll to position [149, 0]
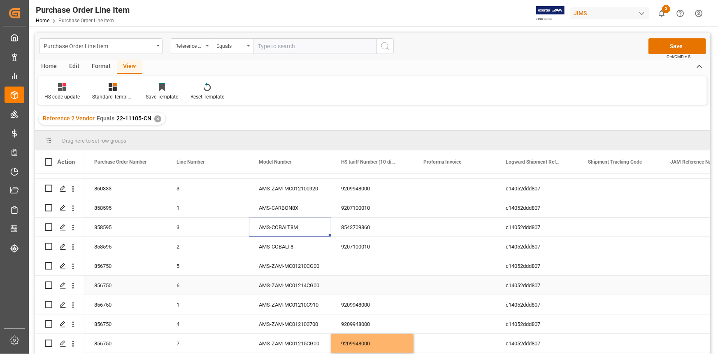
click at [313, 284] on div "AMS-ZAM-MC01214CG00" at bounding box center [290, 284] width 82 height 19
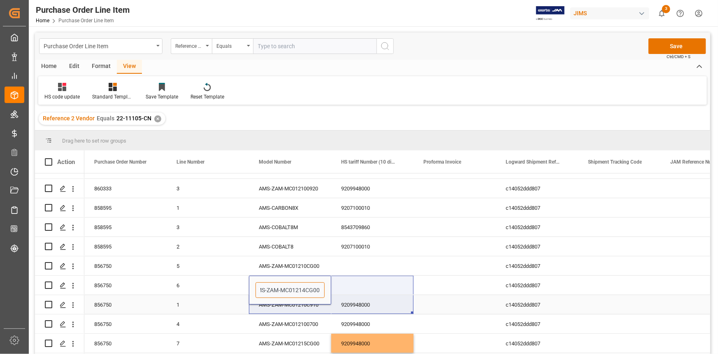
drag, startPoint x: 259, startPoint y: 290, endPoint x: 314, endPoint y: 303, distance: 56.6
click at [333, 300] on div "862223 1 AMS-PCB-MC012100010 9209948000 c14052ddd807 12-08-2025 13:14:22 862223…" at bounding box center [495, 198] width 823 height 348
click at [233, 275] on div "6" at bounding box center [208, 284] width 82 height 19
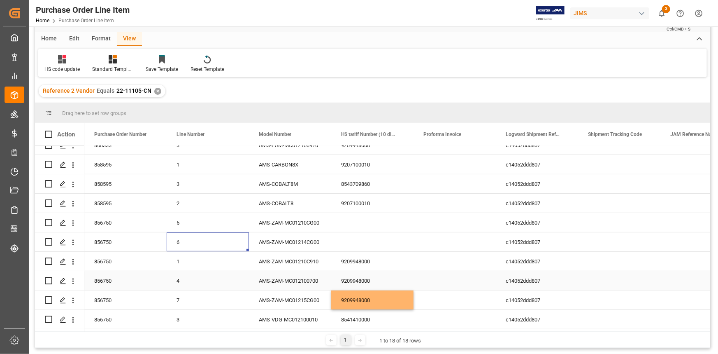
scroll to position [74, 0]
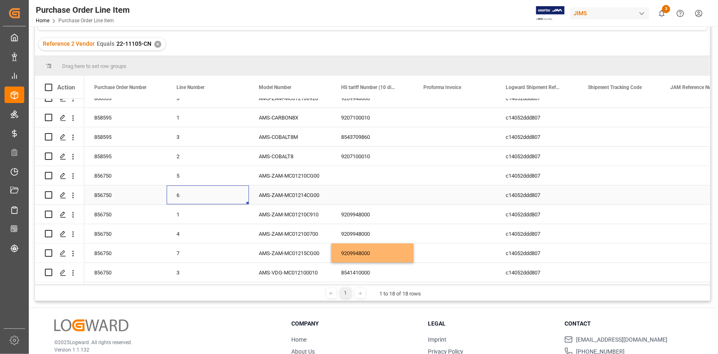
click at [321, 198] on div "AMS-ZAM-MC01214CG00" at bounding box center [290, 194] width 82 height 19
click at [358, 213] on div "9209948000" at bounding box center [372, 214] width 82 height 19
click at [377, 154] on div "9207100010" at bounding box center [372, 156] width 82 height 19
drag, startPoint x: 413, startPoint y: 161, endPoint x: 404, endPoint y: 191, distance: 31.7
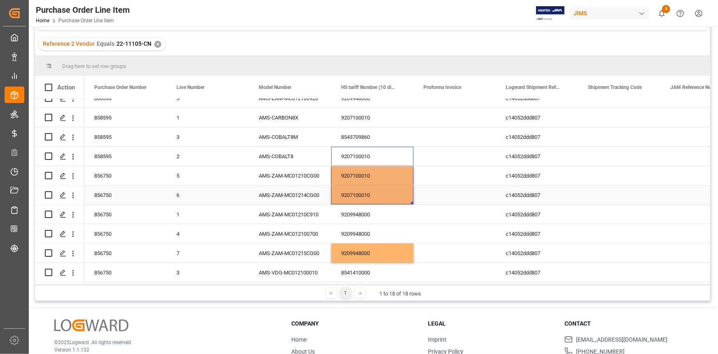
scroll to position [93, 0]
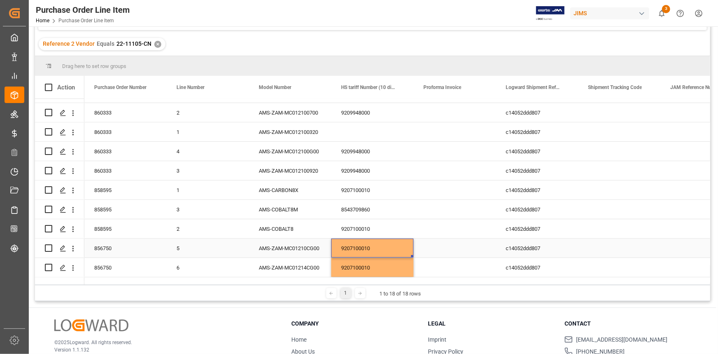
click at [375, 246] on div "9207100010" at bounding box center [372, 247] width 82 height 19
drag, startPoint x: 376, startPoint y: 250, endPoint x: 335, endPoint y: 250, distance: 40.3
click at [335, 250] on div "9207100010" at bounding box center [372, 252] width 82 height 29
click at [355, 135] on div "Press SPACE to select this row." at bounding box center [372, 131] width 82 height 19
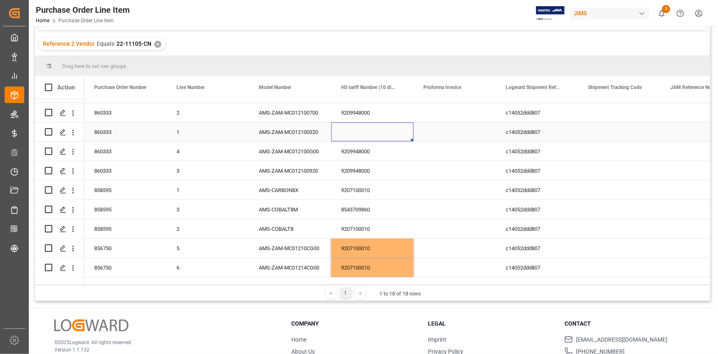
click at [355, 135] on div "Press SPACE to select this row." at bounding box center [372, 131] width 82 height 19
click at [355, 134] on input "Press SPACE to select this row." at bounding box center [372, 137] width 69 height 16
paste input "9207100010"
type input "9207100010"
click at [372, 178] on div "9209948000" at bounding box center [372, 170] width 82 height 19
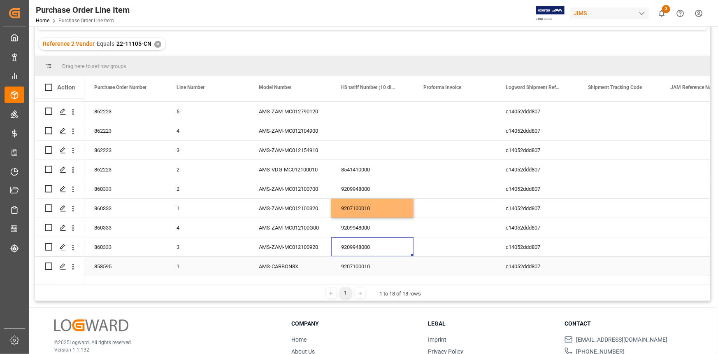
scroll to position [0, 0]
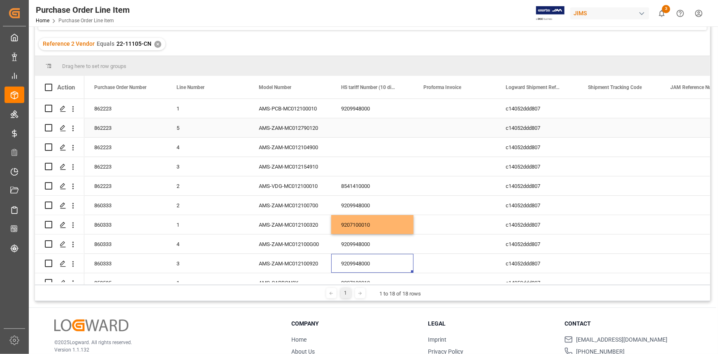
click at [353, 123] on div "Press SPACE to select this row." at bounding box center [372, 127] width 82 height 19
click at [357, 129] on input "Press SPACE to select this row." at bounding box center [372, 133] width 69 height 16
paste input "9207100010"
type input "9207100010"
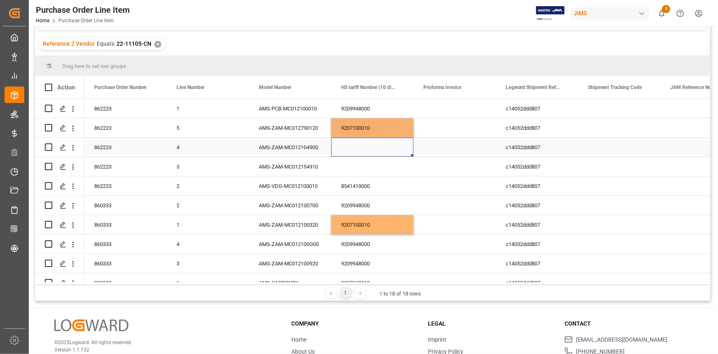
click at [361, 150] on div "Press SPACE to select this row." at bounding box center [372, 146] width 82 height 19
click at [360, 148] on input "Press SPACE to select this row." at bounding box center [372, 152] width 69 height 16
paste input "9207100010"
type input "9207100010"
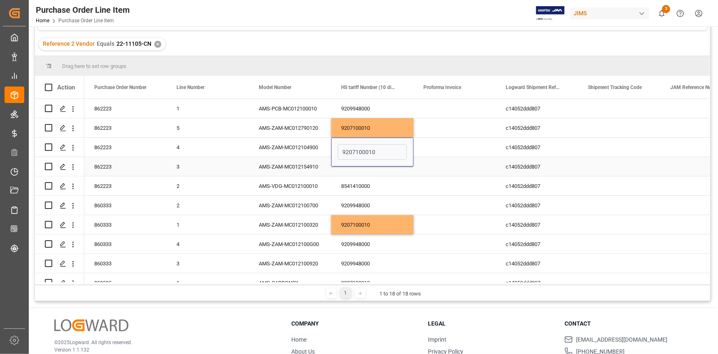
click at [365, 165] on div "9207100010" at bounding box center [372, 151] width 82 height 29
click at [373, 168] on div "Press SPACE to select this row." at bounding box center [372, 166] width 82 height 19
click at [373, 167] on input "Press SPACE to select this row." at bounding box center [372, 171] width 69 height 16
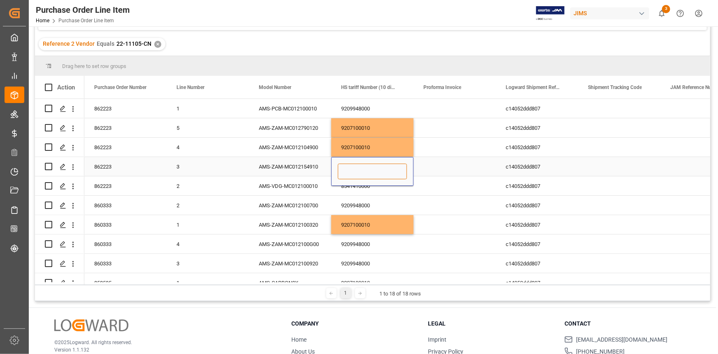
paste input "9207100010"
type input "9207100010"
click at [398, 196] on div "9209948000" at bounding box center [372, 205] width 82 height 19
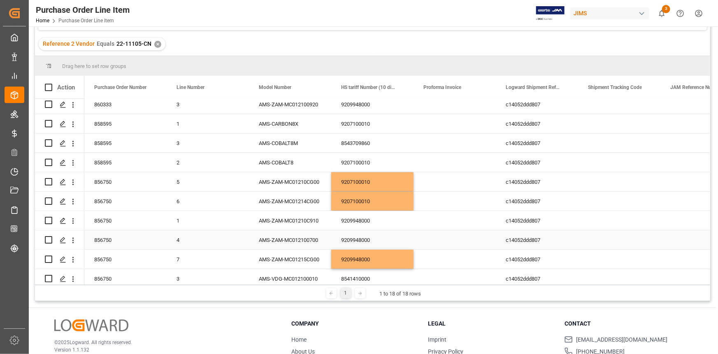
scroll to position [168, 0]
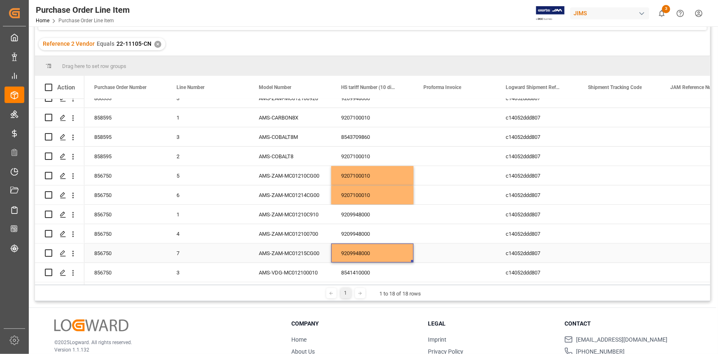
click at [374, 249] on div "9209948000" at bounding box center [372, 252] width 82 height 19
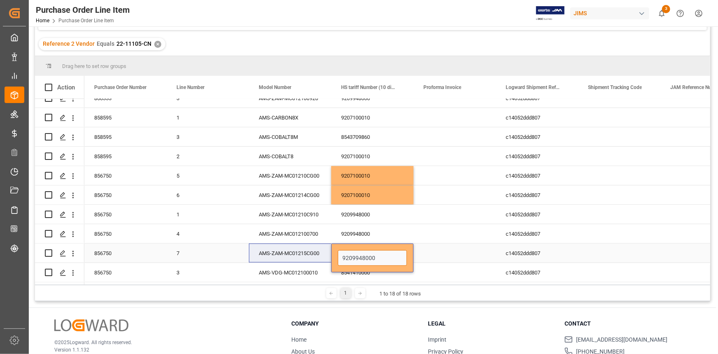
drag, startPoint x: 374, startPoint y: 249, endPoint x: 337, endPoint y: 256, distance: 37.4
click at [312, 252] on div "856750 7 AMS-ZAM-MC01215CG00 9209948000 c14052ddd807 08-07-2025 18:14:06" at bounding box center [495, 252] width 823 height 19
paste input "710001"
type input "9207100010"
click at [425, 263] on div "Press SPACE to select this row." at bounding box center [455, 272] width 82 height 19
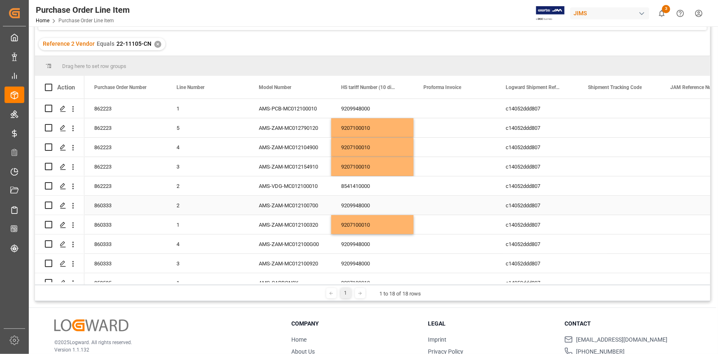
scroll to position [0, 0]
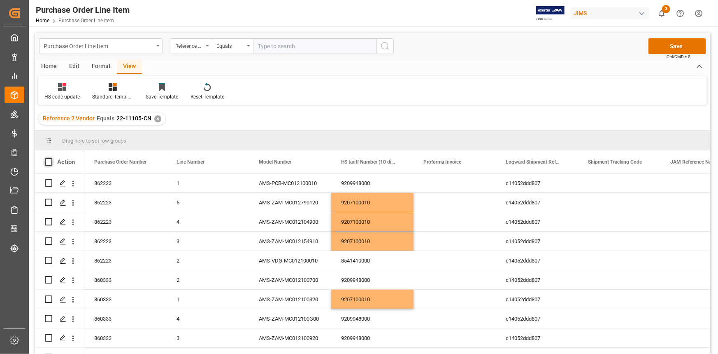
click at [48, 165] on span at bounding box center [48, 161] width 7 height 7
click at [51, 158] on input "checkbox" at bounding box center [51, 158] width 0 height 0
checkbox input "true"
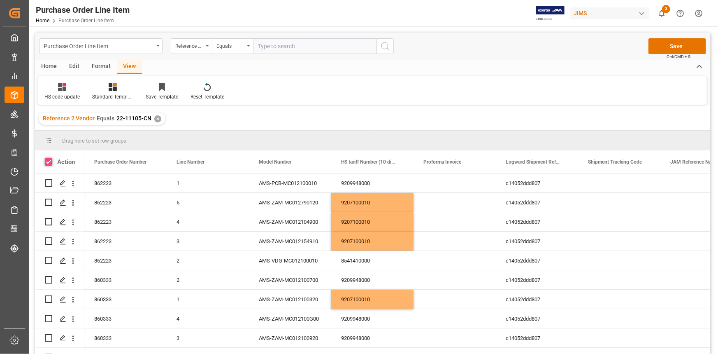
checkbox input "true"
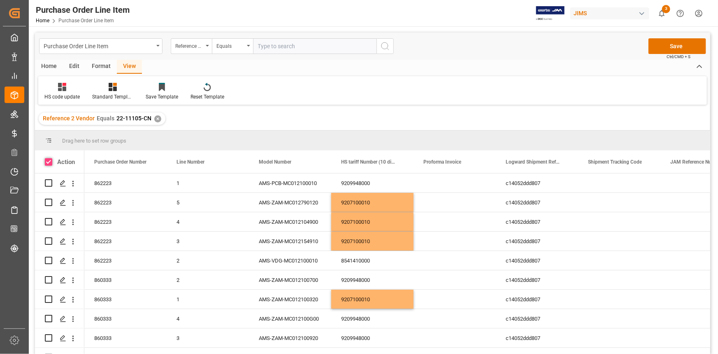
checkbox input "true"
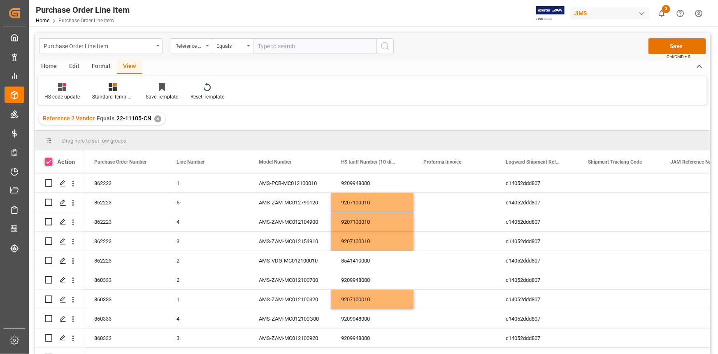
checkbox input "true"
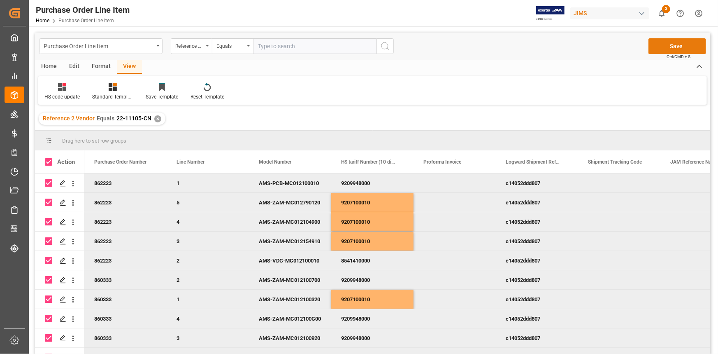
click at [671, 51] on button "Save" at bounding box center [678, 46] width 58 height 16
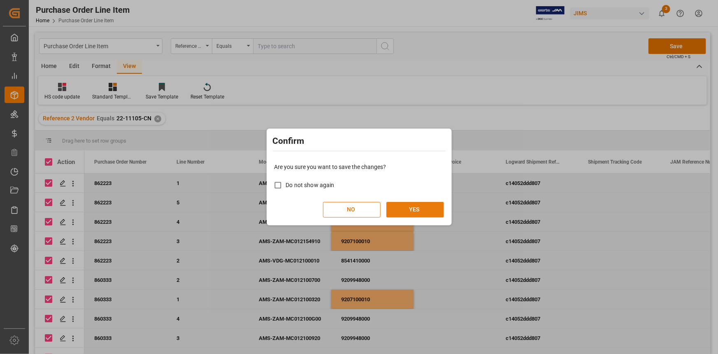
click at [418, 209] on button "YES" at bounding box center [415, 210] width 58 height 16
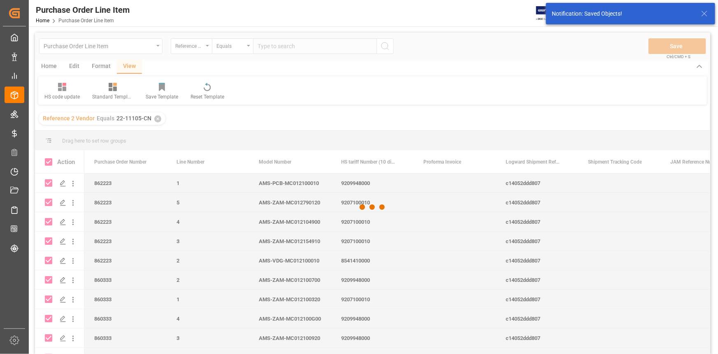
checkbox input "false"
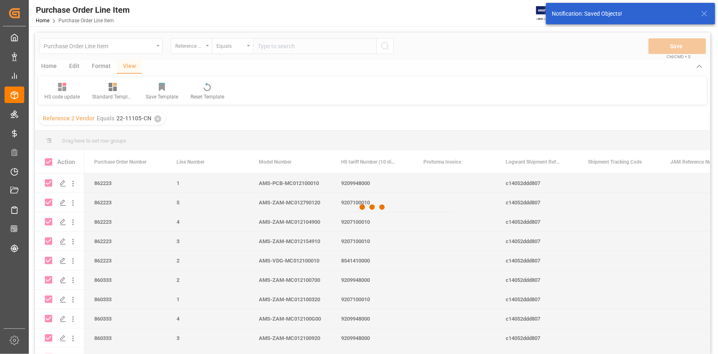
checkbox input "false"
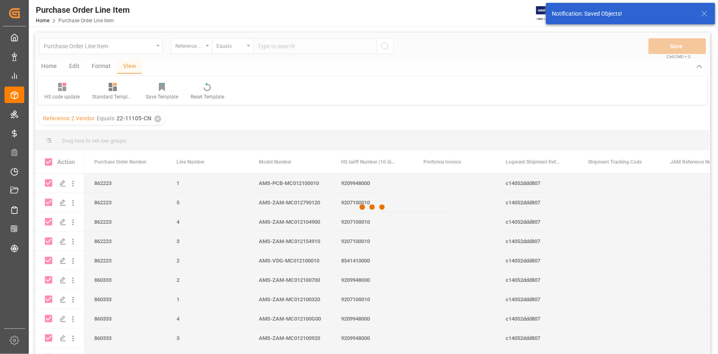
checkbox input "false"
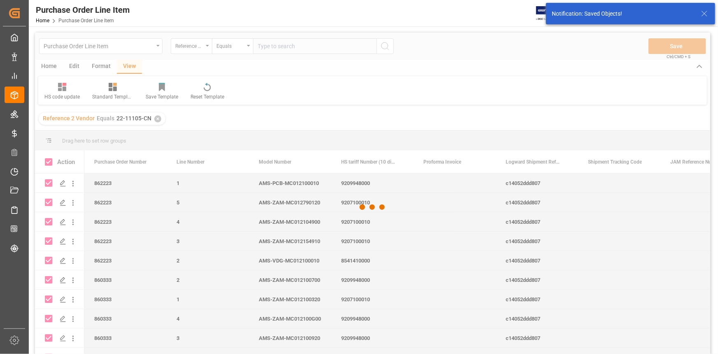
checkbox input "false"
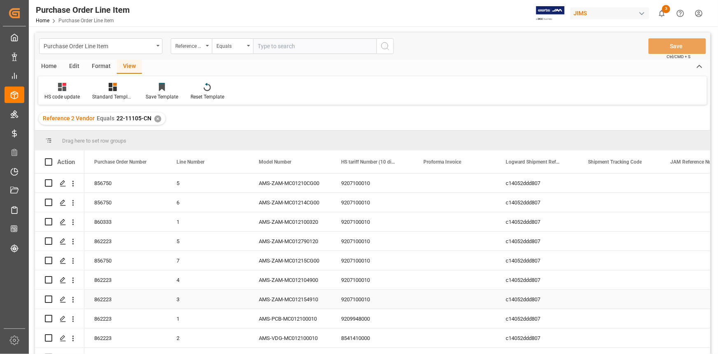
click at [300, 298] on div "AMS-ZAM-MC012154910" at bounding box center [290, 298] width 82 height 19
drag, startPoint x: 261, startPoint y: 305, endPoint x: 321, endPoint y: 305, distance: 60.5
click at [321, 305] on input "AMS-ZAM-MC012154910" at bounding box center [290, 304] width 69 height 16
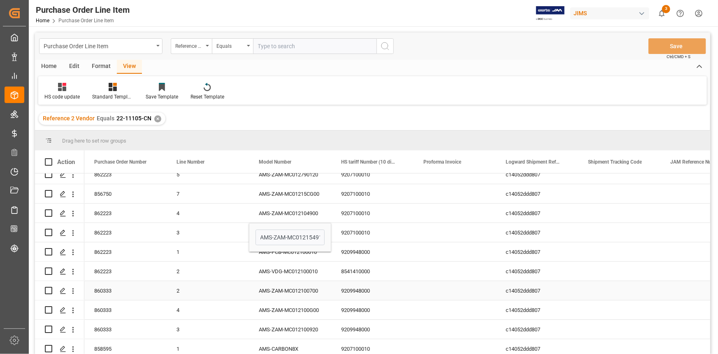
scroll to position [74, 0]
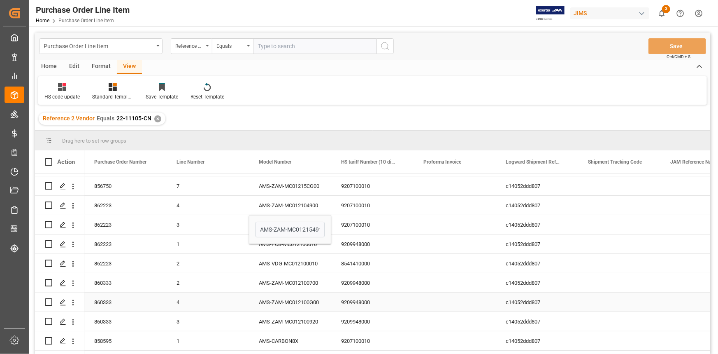
click at [354, 302] on div "9209948000" at bounding box center [372, 301] width 82 height 19
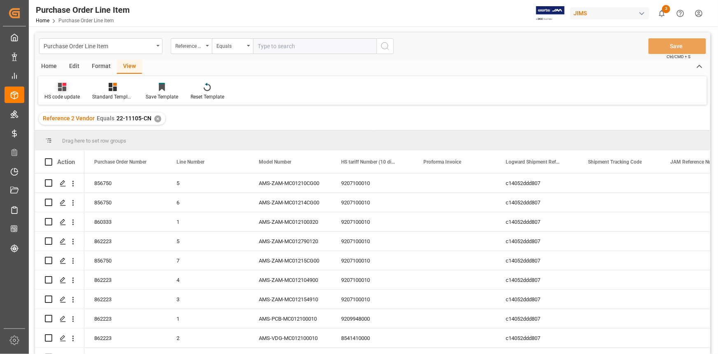
click at [65, 91] on icon at bounding box center [62, 87] width 8 height 8
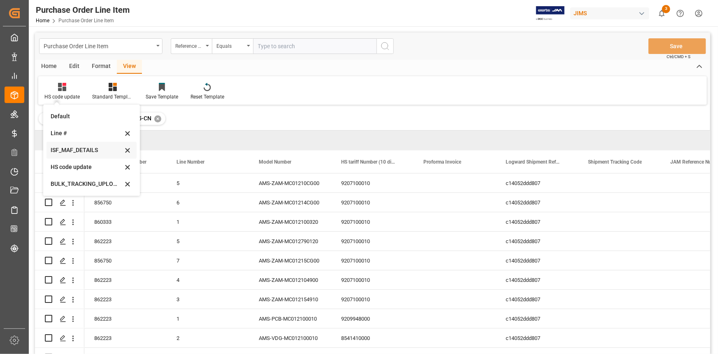
click at [70, 148] on div "ISF_MAF_DETAILS" at bounding box center [87, 150] width 72 height 9
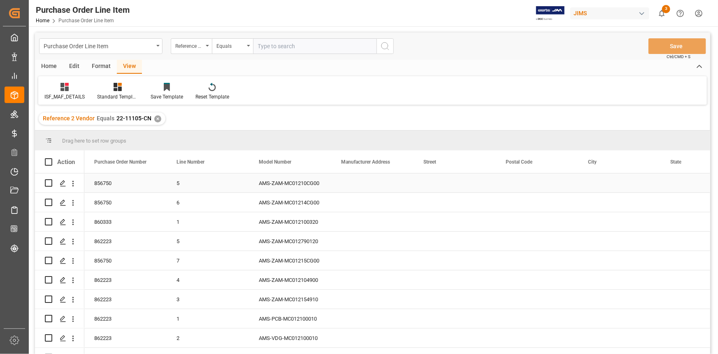
click at [359, 177] on div "Press SPACE to select this row." at bounding box center [372, 182] width 82 height 19
click at [363, 188] on input "Press SPACE to select this row." at bounding box center [372, 188] width 69 height 16
paste input "SHENZHEN ALLCOMM ELECTRONIC COMPANY LTD"
type input "SHENZHEN ALLCOMM ELECTRONIC COMPANY LTD"
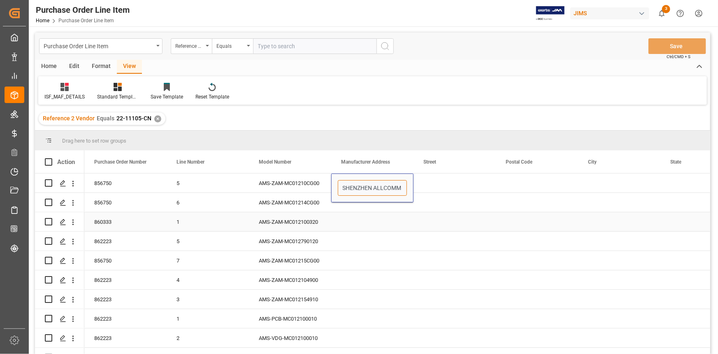
scroll to position [0, 74]
click at [380, 215] on div "Press SPACE to select this row." at bounding box center [372, 221] width 82 height 19
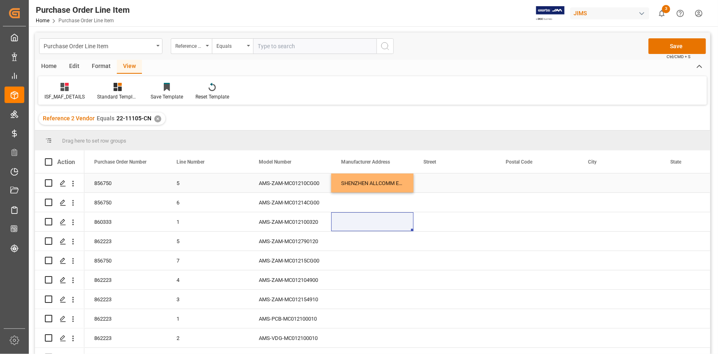
click at [440, 179] on div "Press SPACE to select this row." at bounding box center [455, 182] width 82 height 19
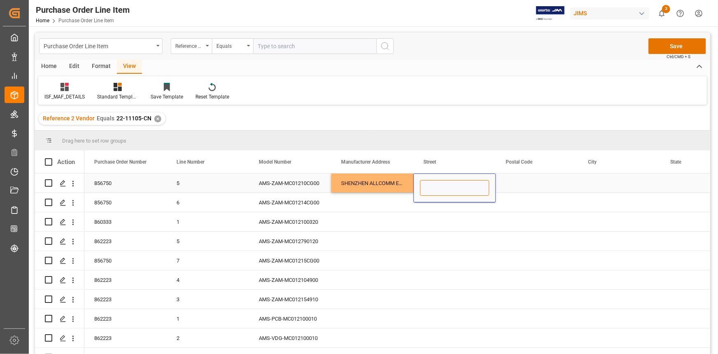
drag, startPoint x: 441, startPoint y: 180, endPoint x: 444, endPoint y: 188, distance: 8.7
click at [441, 180] on input "Press SPACE to select this row." at bounding box center [454, 188] width 69 height 16
paste input "TANG [PERSON_NAME][GEOGRAPHIC_DATA] SONG GANG TOWN [GEOGRAPHIC_DATA]"
type input "TANG [PERSON_NAME][GEOGRAPHIC_DATA] SONG GANG TOWN [GEOGRAPHIC_DATA]"
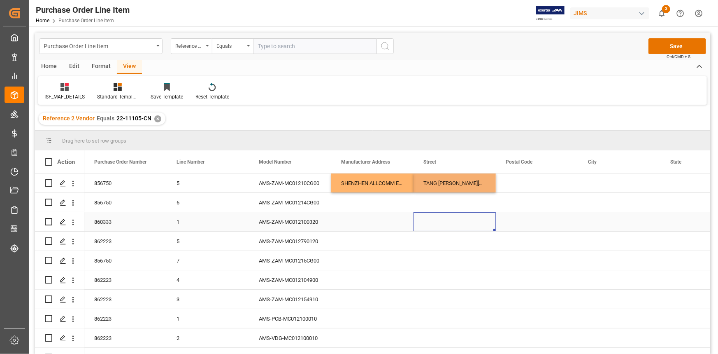
click at [423, 217] on div "Press SPACE to select this row." at bounding box center [455, 221] width 82 height 19
click at [526, 185] on div "Press SPACE to select this row." at bounding box center [537, 182] width 82 height 19
type input "518105"
drag, startPoint x: 492, startPoint y: 217, endPoint x: 450, endPoint y: 217, distance: 41.6
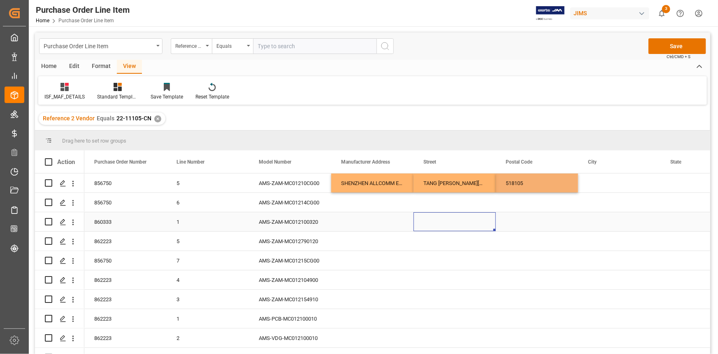
click at [491, 217] on div "Press SPACE to select this row." at bounding box center [455, 221] width 82 height 19
click at [601, 182] on div "Press SPACE to select this row." at bounding box center [619, 182] width 82 height 19
click at [601, 184] on input "Press SPACE to select this row." at bounding box center [619, 188] width 69 height 16
type input "SHENZHEN"
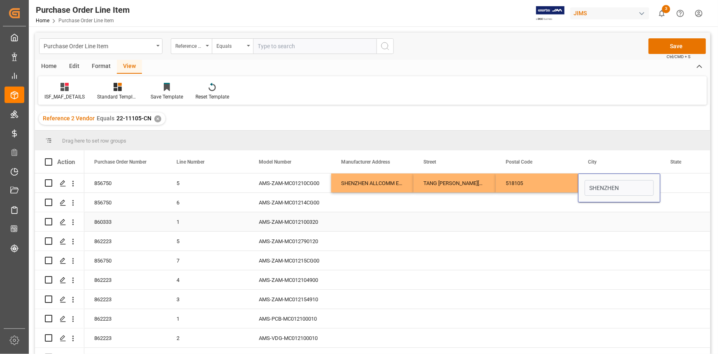
click at [577, 224] on div "Press SPACE to select this row." at bounding box center [537, 221] width 82 height 19
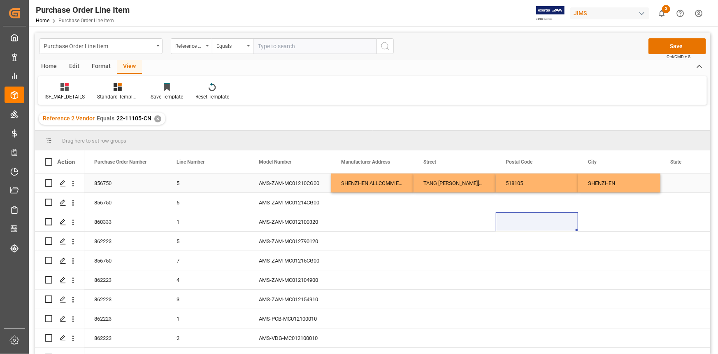
click at [673, 182] on div "Press SPACE to select this row." at bounding box center [702, 182] width 82 height 19
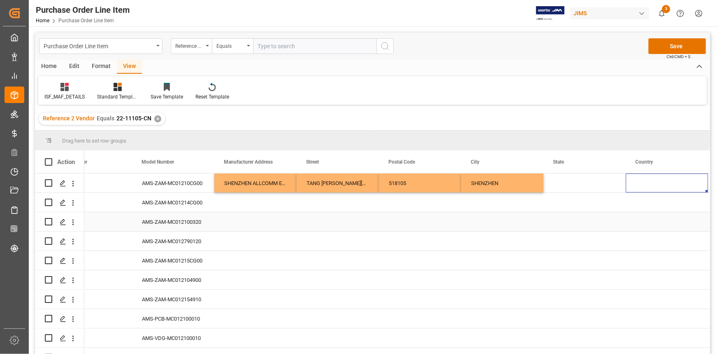
scroll to position [0, 200]
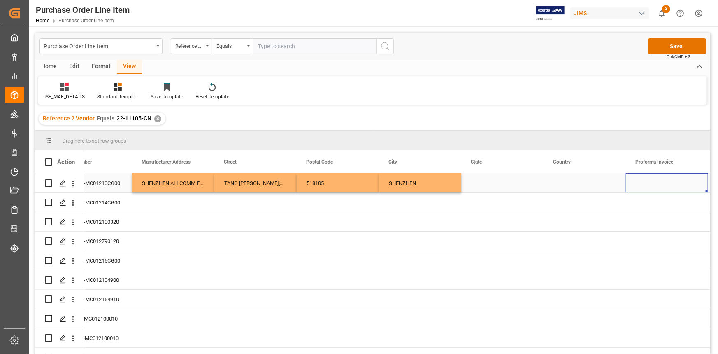
click at [473, 183] on div "Press SPACE to select this row." at bounding box center [502, 182] width 82 height 19
click at [473, 183] on input "Press SPACE to select this row." at bounding box center [502, 188] width 69 height 16
paste input "[GEOGRAPHIC_DATA]"
type input "[GEOGRAPHIC_DATA]"
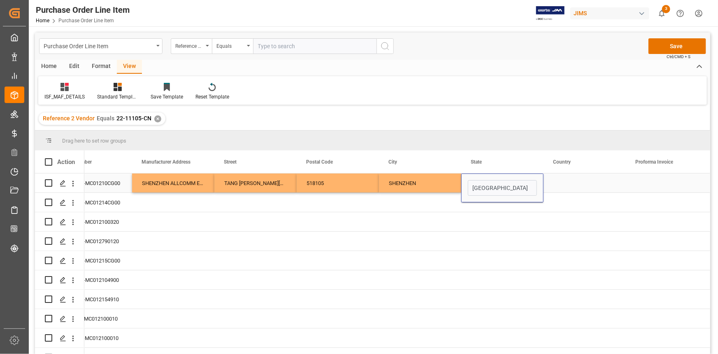
click at [562, 182] on div "Press SPACE to select this row." at bounding box center [585, 182] width 82 height 19
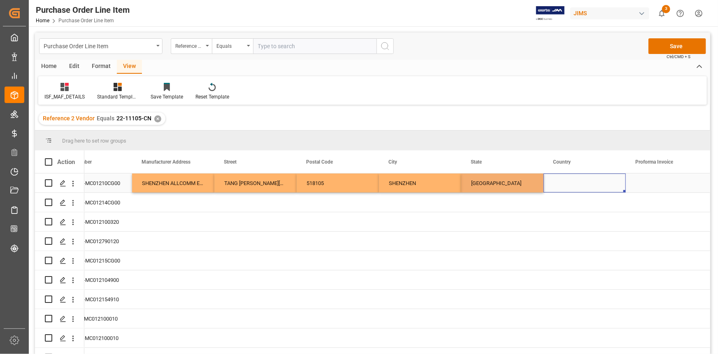
click at [562, 182] on div "Press SPACE to select this row." at bounding box center [585, 182] width 82 height 19
click at [562, 183] on input "Press SPACE to select this row." at bounding box center [584, 188] width 69 height 16
type input "CN"
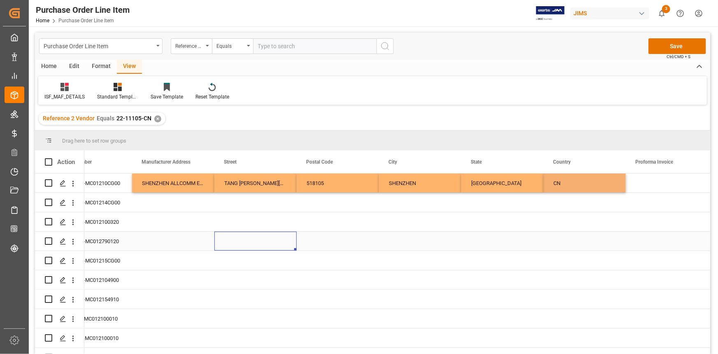
click at [295, 231] on div "Press SPACE to select this row." at bounding box center [255, 240] width 82 height 19
click at [210, 189] on div "SHENZHEN ALLCOMM ELECTRONIC COMPANY LTD" at bounding box center [173, 182] width 82 height 19
drag, startPoint x: 212, startPoint y: 191, endPoint x: 203, endPoint y: 307, distance: 116.0
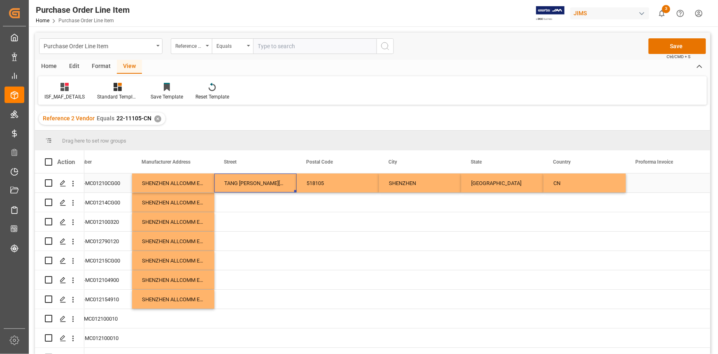
drag, startPoint x: 263, startPoint y: 191, endPoint x: 297, endPoint y: 198, distance: 35.0
click at [263, 191] on div "TANG [PERSON_NAME][GEOGRAPHIC_DATA] SONG GANG TOWN [GEOGRAPHIC_DATA]" at bounding box center [255, 182] width 82 height 19
drag, startPoint x: 296, startPoint y: 191, endPoint x: 276, endPoint y: 310, distance: 119.8
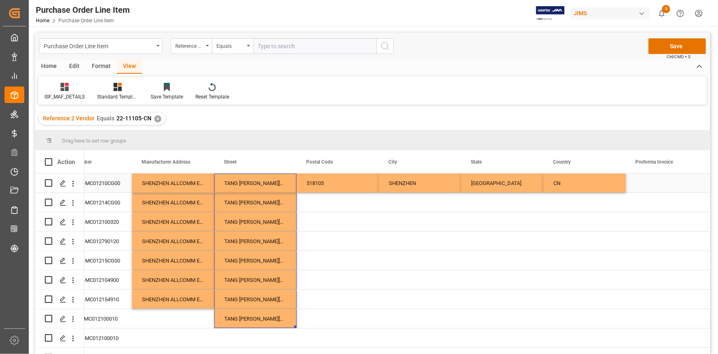
click at [329, 182] on div "518105" at bounding box center [338, 182] width 82 height 19
drag, startPoint x: 377, startPoint y: 190, endPoint x: 376, endPoint y: 335, distance: 144.5
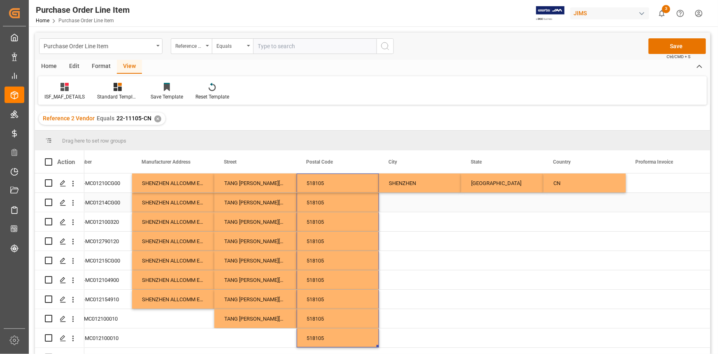
click at [432, 186] on div "SHENZHEN" at bounding box center [420, 182] width 82 height 19
drag, startPoint x: 459, startPoint y: 249, endPoint x: 456, endPoint y: 309, distance: 60.2
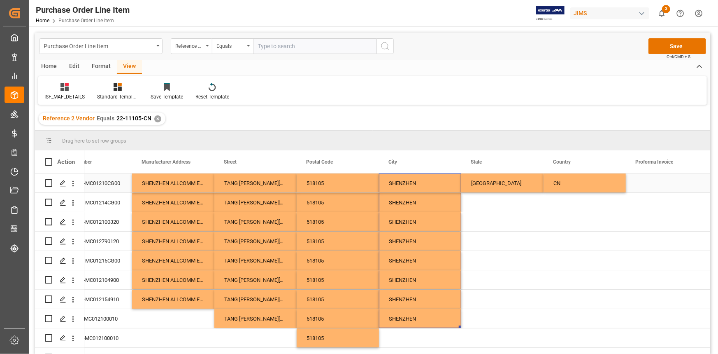
click at [503, 187] on div "[GEOGRAPHIC_DATA]" at bounding box center [502, 182] width 82 height 19
drag, startPoint x: 543, startPoint y: 191, endPoint x: 536, endPoint y: 312, distance: 121.2
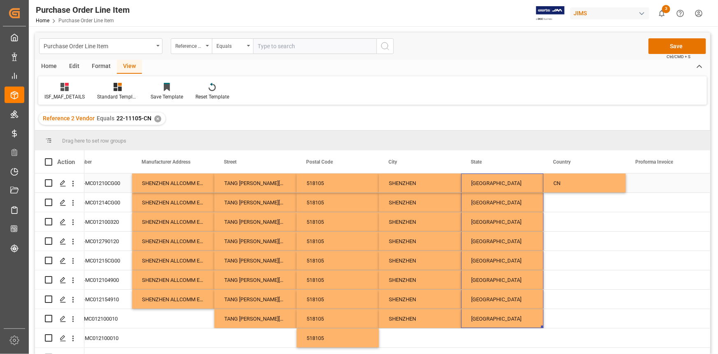
click at [584, 185] on div "CN" at bounding box center [585, 182] width 82 height 19
drag, startPoint x: 625, startPoint y: 191, endPoint x: 616, endPoint y: 310, distance: 120.1
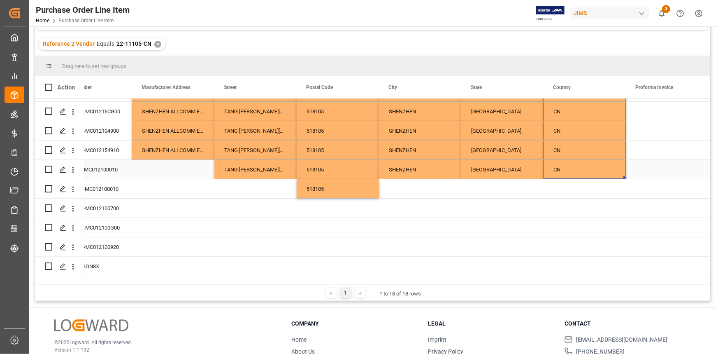
scroll to position [112, 0]
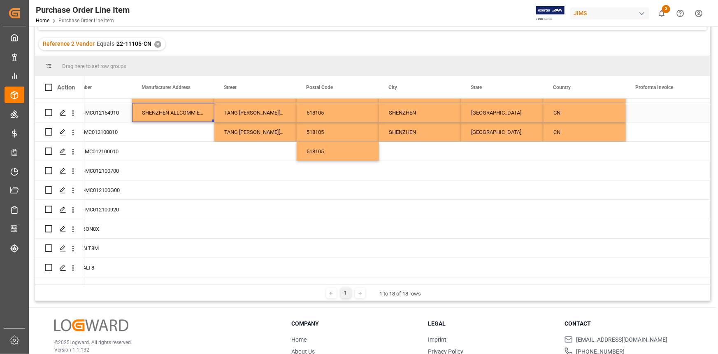
click at [193, 121] on div "SHENZHEN ALLCOMM ELECTRONIC COMPANY LTD" at bounding box center [173, 112] width 82 height 19
drag, startPoint x: 212, startPoint y: 119, endPoint x: 240, endPoint y: 177, distance: 64.1
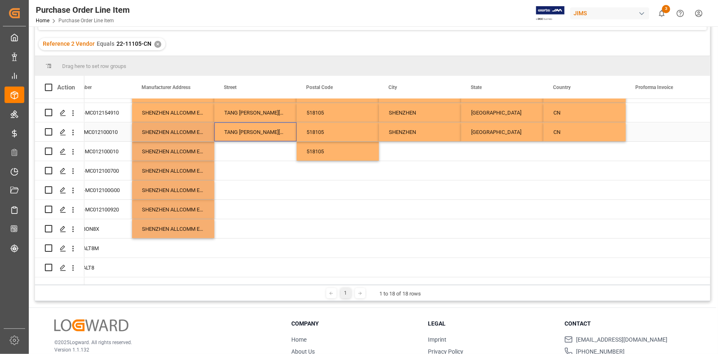
drag, startPoint x: 252, startPoint y: 136, endPoint x: 269, endPoint y: 140, distance: 17.4
click at [252, 136] on div "TANG [PERSON_NAME][GEOGRAPHIC_DATA] SONG GANG TOWN [GEOGRAPHIC_DATA]" at bounding box center [255, 131] width 82 height 19
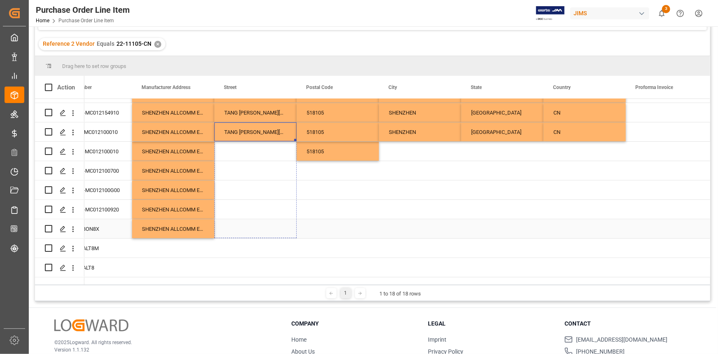
drag, startPoint x: 295, startPoint y: 140, endPoint x: 297, endPoint y: 215, distance: 75.3
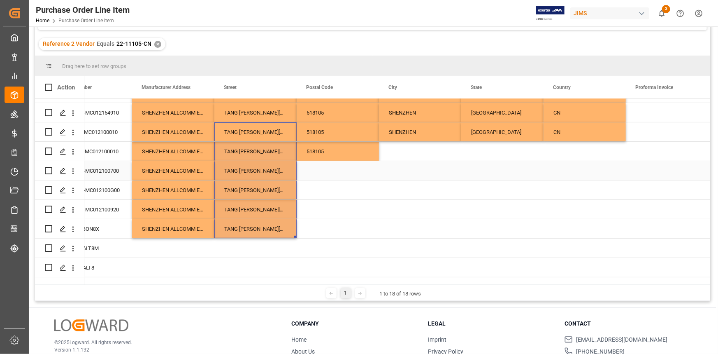
click at [339, 156] on div "518105" at bounding box center [338, 151] width 82 height 19
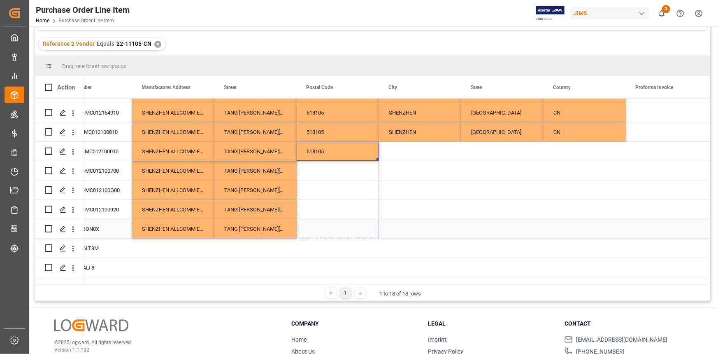
drag, startPoint x: 375, startPoint y: 168, endPoint x: 361, endPoint y: 223, distance: 56.8
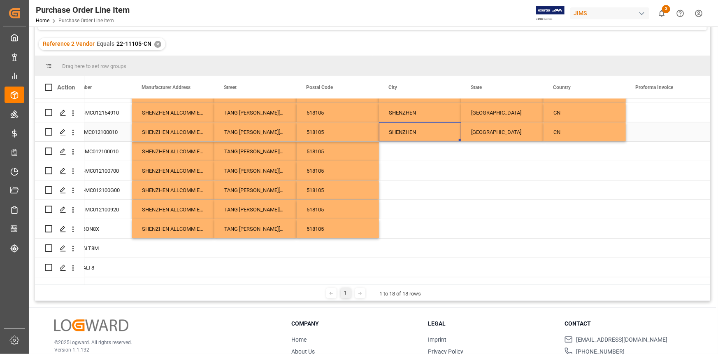
click at [432, 132] on div "SHENZHEN" at bounding box center [420, 131] width 82 height 19
drag, startPoint x: 460, startPoint y: 140, endPoint x: 462, endPoint y: 169, distance: 28.9
click at [459, 177] on div "5 AMS-ZAM-MC01210CG00 SHENZHEN ALLCOMM ELECTRONIC COMPANY LTD TANG XIA YONG VIL…" at bounding box center [502, 161] width 1235 height 348
click at [453, 135] on div "SHENZHEN" at bounding box center [420, 131] width 82 height 19
drag, startPoint x: 459, startPoint y: 152, endPoint x: 448, endPoint y: 221, distance: 69.9
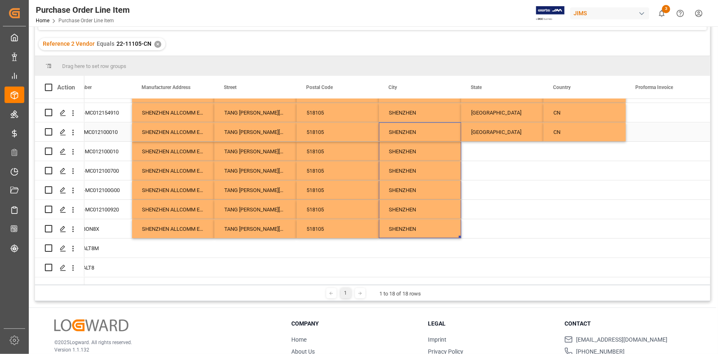
click at [503, 136] on div "[GEOGRAPHIC_DATA]" at bounding box center [502, 131] width 82 height 19
drag, startPoint x: 542, startPoint y: 140, endPoint x: 532, endPoint y: 223, distance: 83.8
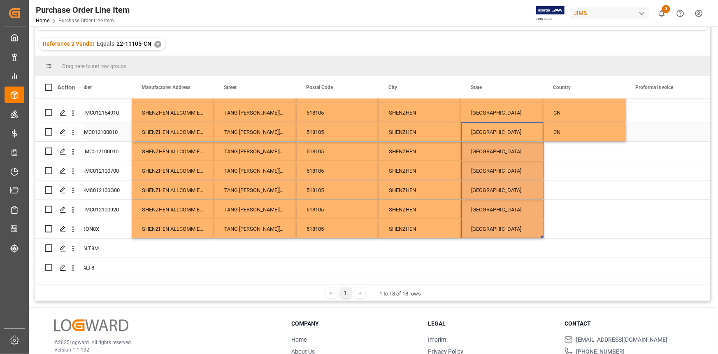
drag, startPoint x: 566, startPoint y: 139, endPoint x: 573, endPoint y: 140, distance: 7.8
click at [566, 139] on div "CN" at bounding box center [585, 131] width 82 height 19
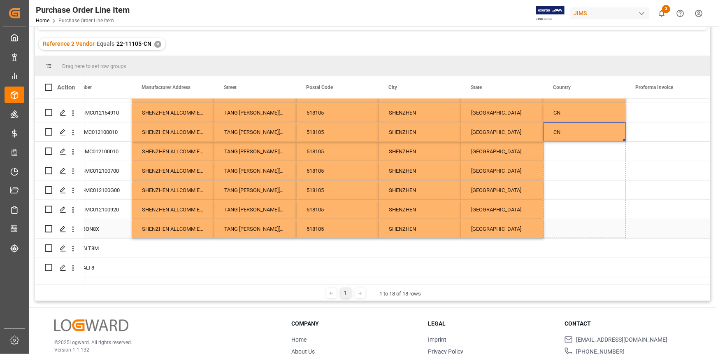
drag, startPoint x: 624, startPoint y: 139, endPoint x: 597, endPoint y: 224, distance: 89.3
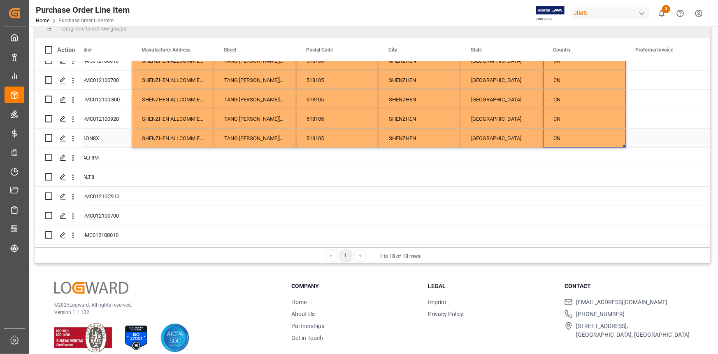
click at [197, 139] on div "SHENZHEN ALLCOMM ELECTRONIC COMPANY LTD" at bounding box center [173, 137] width 82 height 19
drag, startPoint x: 213, startPoint y: 143, endPoint x: 196, endPoint y: 228, distance: 86.1
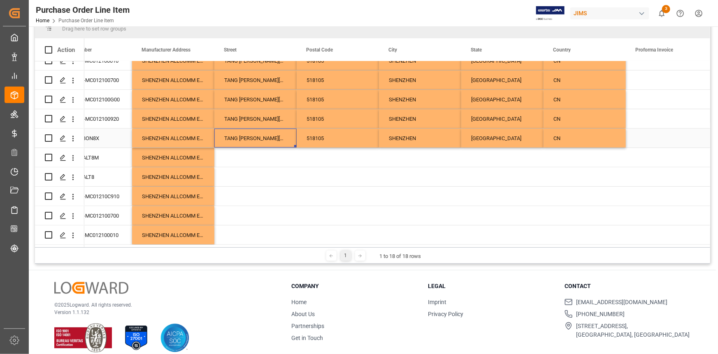
click at [256, 141] on div "TANG [PERSON_NAME][GEOGRAPHIC_DATA] SONG GANG TOWN [GEOGRAPHIC_DATA]" at bounding box center [255, 137] width 82 height 19
drag, startPoint x: 296, startPoint y: 143, endPoint x: 282, endPoint y: 237, distance: 94.8
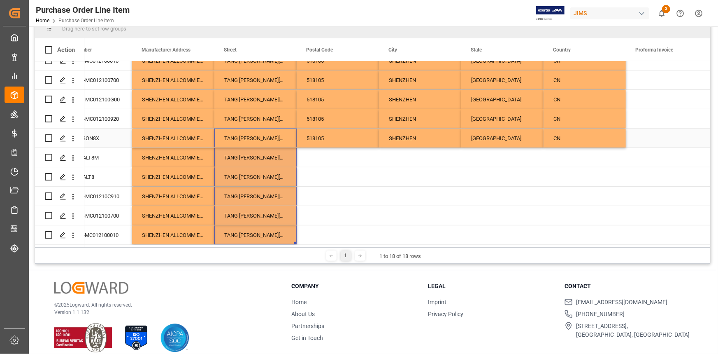
click at [329, 138] on div "518105" at bounding box center [338, 137] width 82 height 19
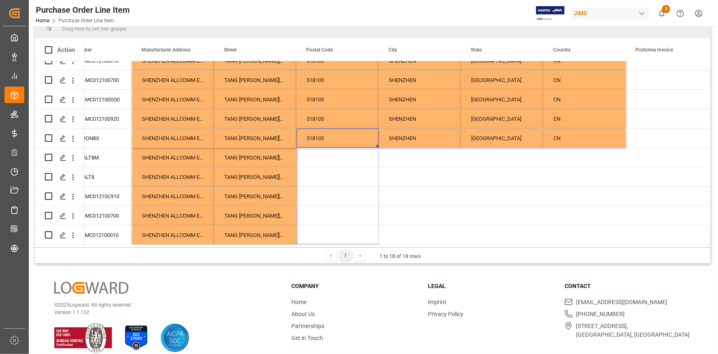
drag, startPoint x: 377, startPoint y: 144, endPoint x: 362, endPoint y: 250, distance: 107.3
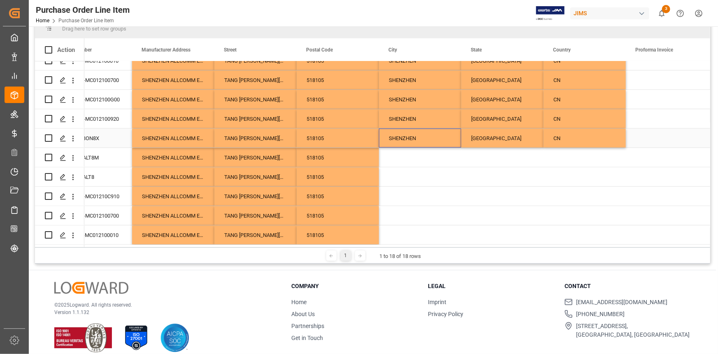
click at [417, 137] on div "SHENZHEN" at bounding box center [420, 137] width 82 height 19
drag, startPoint x: 460, startPoint y: 144, endPoint x: 456, endPoint y: 245, distance: 101.3
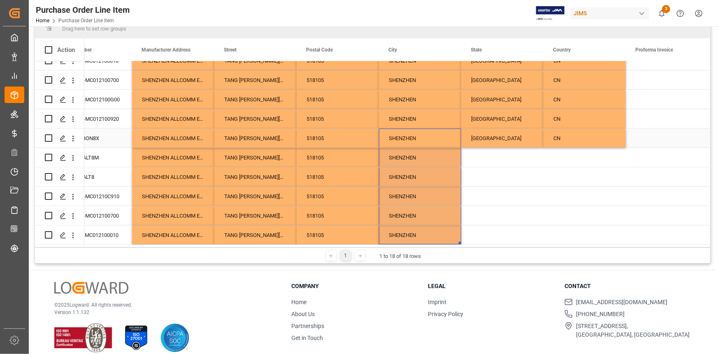
click at [496, 141] on div "[GEOGRAPHIC_DATA]" at bounding box center [502, 137] width 82 height 19
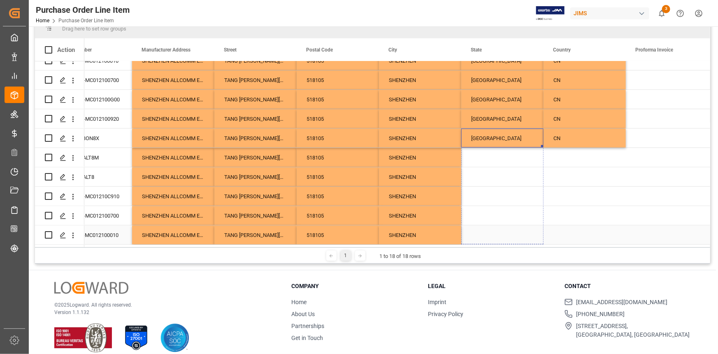
drag, startPoint x: 542, startPoint y: 143, endPoint x: 547, endPoint y: 230, distance: 87.8
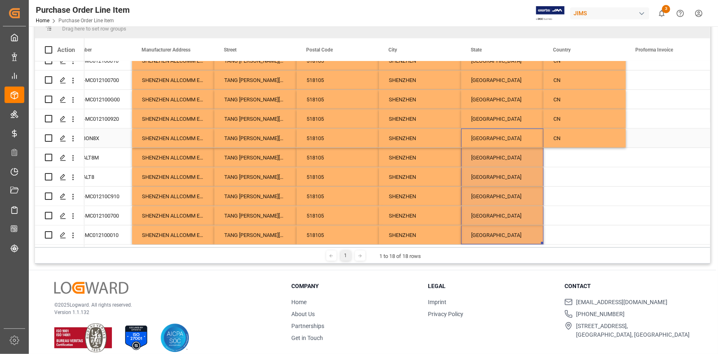
click at [577, 138] on div "CN" at bounding box center [585, 137] width 82 height 19
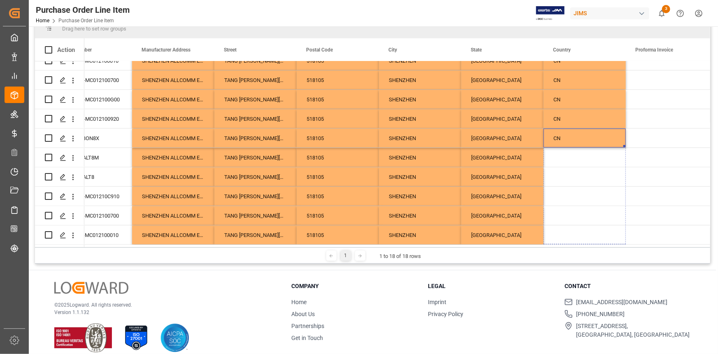
drag, startPoint x: 624, startPoint y: 143, endPoint x: 626, endPoint y: 241, distance: 98.0
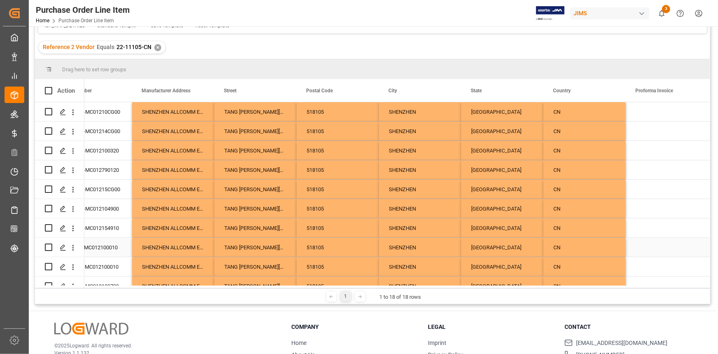
scroll to position [0, 0]
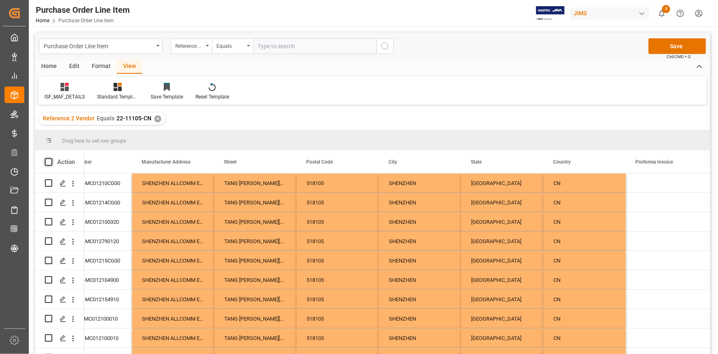
click at [49, 163] on span at bounding box center [48, 161] width 7 height 7
click at [51, 158] on input "checkbox" at bounding box center [51, 158] width 0 height 0
checkbox input "true"
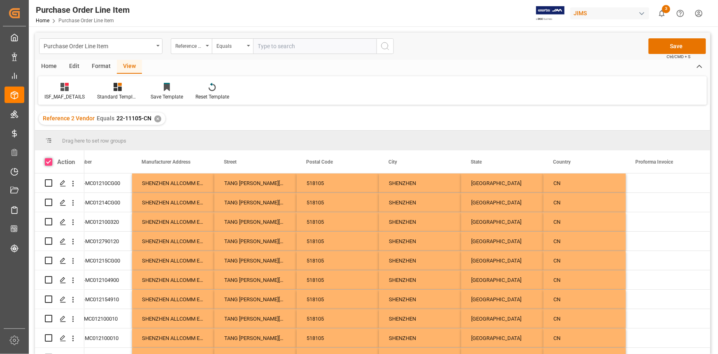
checkbox input "true"
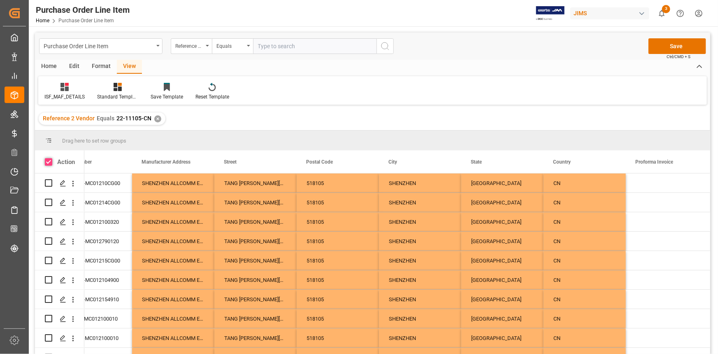
checkbox input "true"
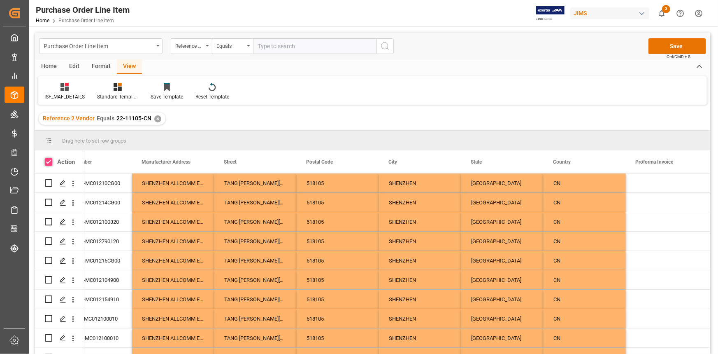
checkbox input "true"
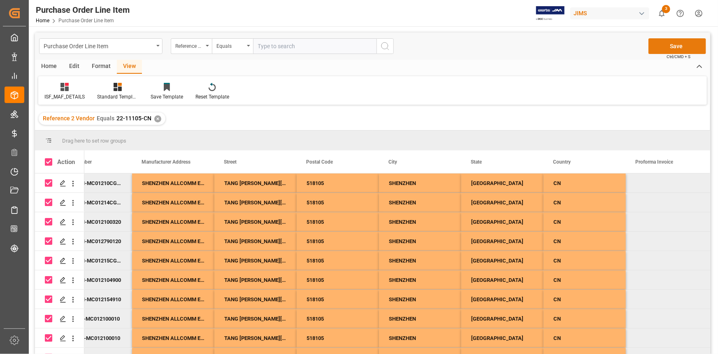
click at [676, 46] on button "Save" at bounding box center [678, 46] width 58 height 16
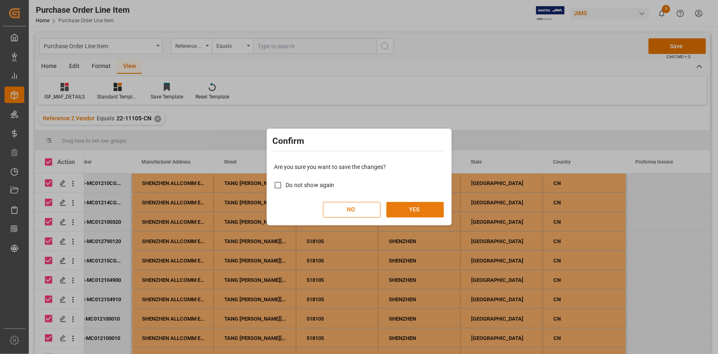
click at [411, 209] on button "YES" at bounding box center [415, 210] width 58 height 16
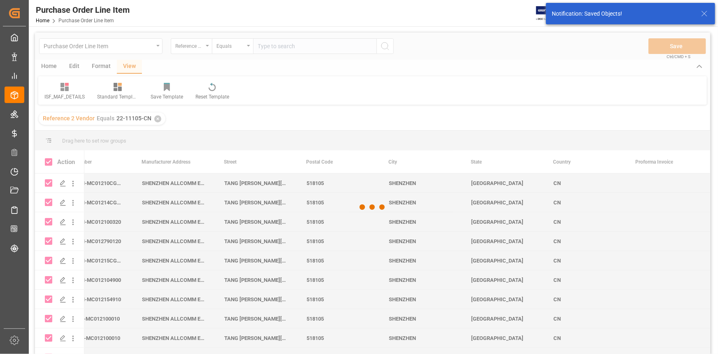
checkbox input "false"
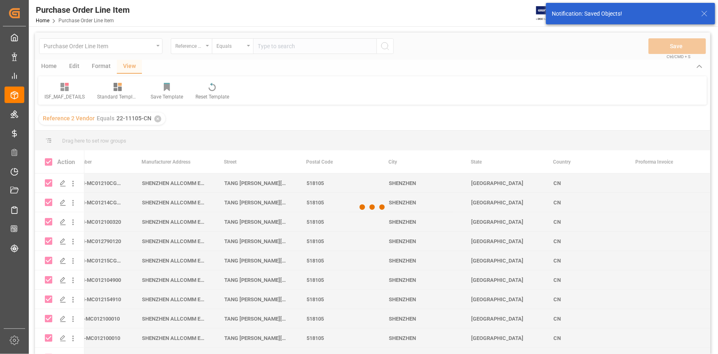
checkbox input "false"
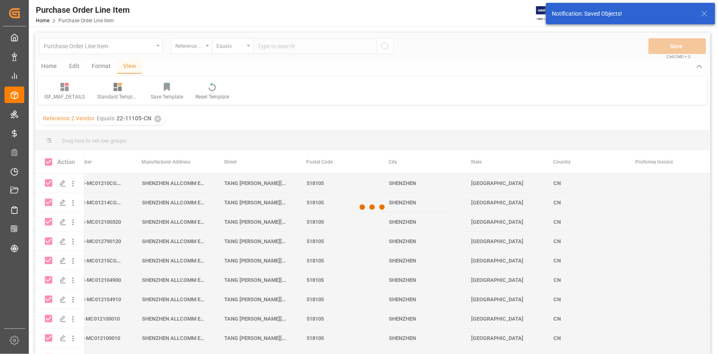
checkbox input "false"
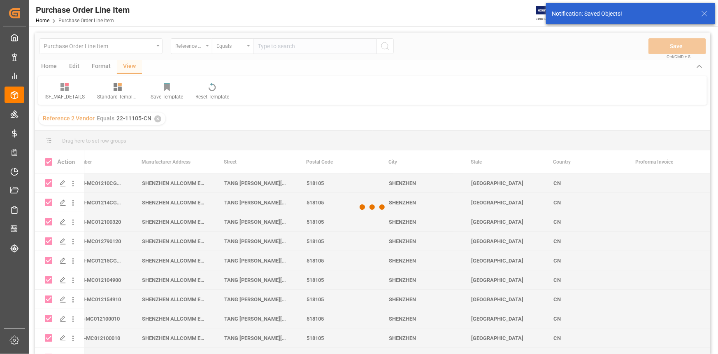
checkbox input "false"
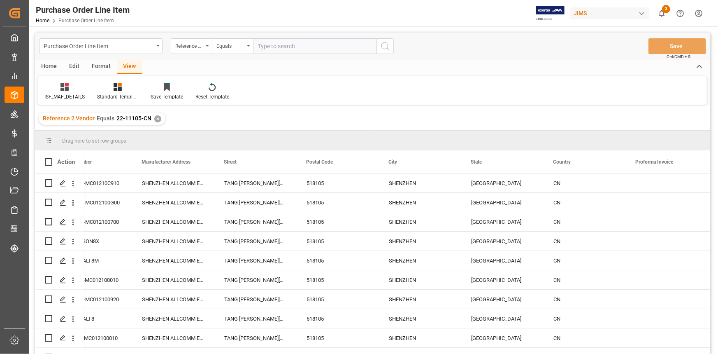
click at [156, 119] on div "✕" at bounding box center [157, 118] width 7 height 7
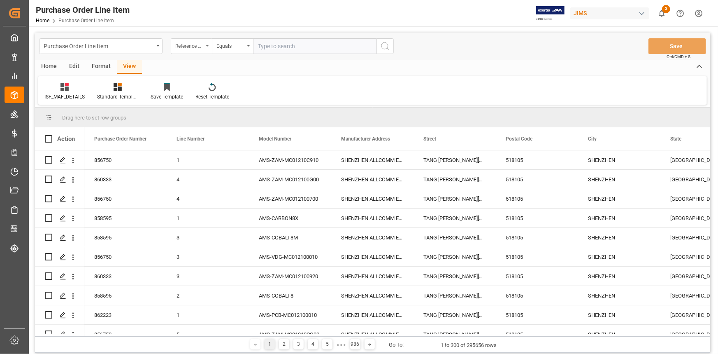
click at [200, 45] on div "Reference 2 Vendor" at bounding box center [189, 44] width 28 height 9
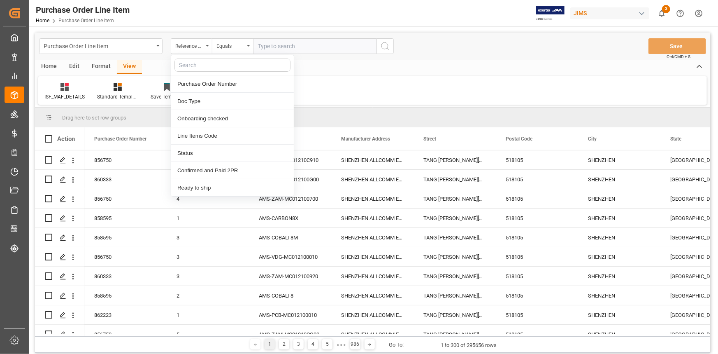
click at [279, 44] on input "text" at bounding box center [314, 46] width 123 height 16
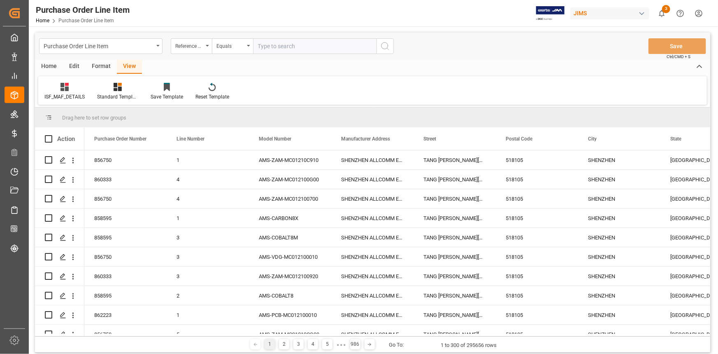
paste input "22-11105-CN"
type input "22-11105-CN"
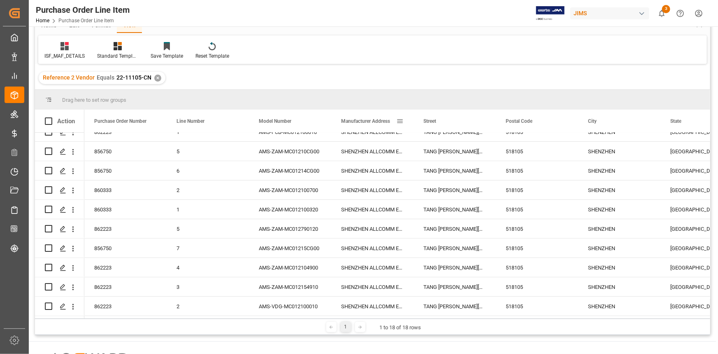
scroll to position [121, 0]
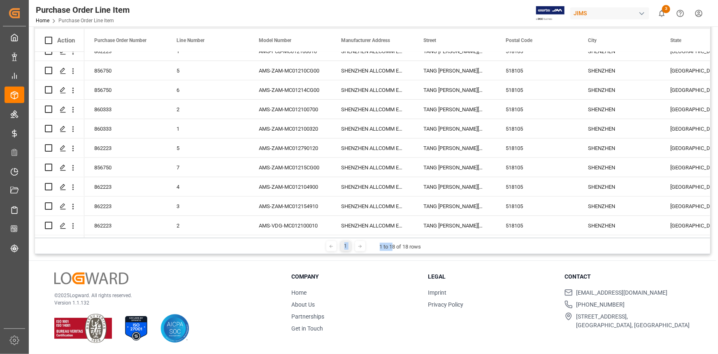
drag, startPoint x: 392, startPoint y: 237, endPoint x: 469, endPoint y: 235, distance: 77.0
click at [469, 235] on div "Drag here to set row groups Drag here to set column labels Action Purchase Orde…" at bounding box center [372, 131] width 675 height 245
click at [461, 265] on div "© 2025 Logward. All rights reserved. Version 1.1.132 Company Home About Us Part…" at bounding box center [373, 307] width 688 height 93
drag, startPoint x: 396, startPoint y: 237, endPoint x: 428, endPoint y: 237, distance: 31.7
click at [428, 237] on div "Drag here to set row groups Drag here to set column labels Action Purchase Orde…" at bounding box center [372, 131] width 675 height 245
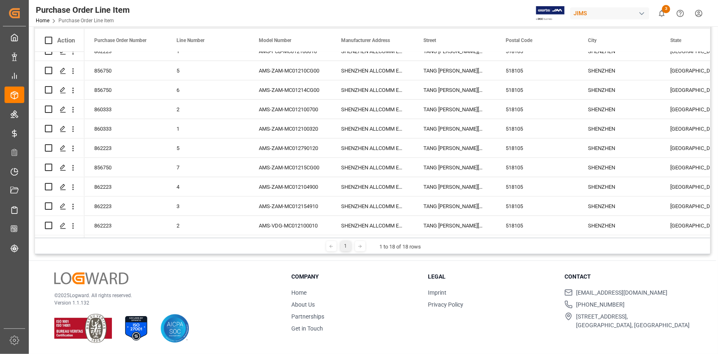
click at [474, 263] on div "© 2025 Logward. All rights reserved. Version 1.1.132 Company Home About Us Part…" at bounding box center [373, 307] width 688 height 93
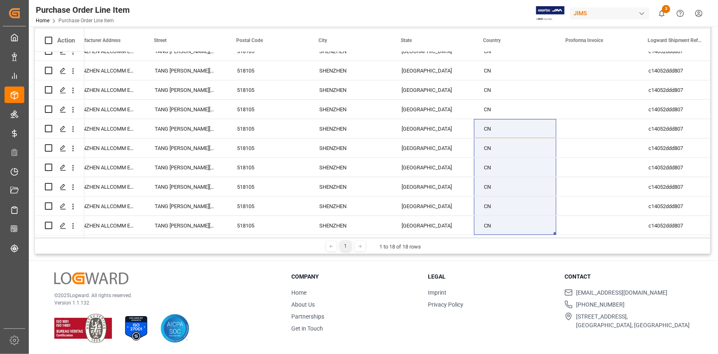
scroll to position [0, 0]
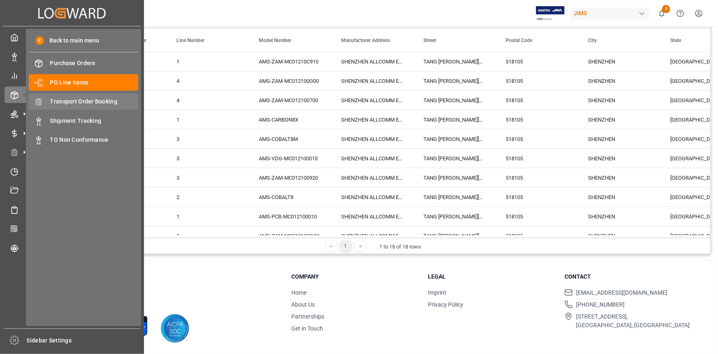
click at [86, 102] on span "Transport Order Booking" at bounding box center [94, 101] width 88 height 9
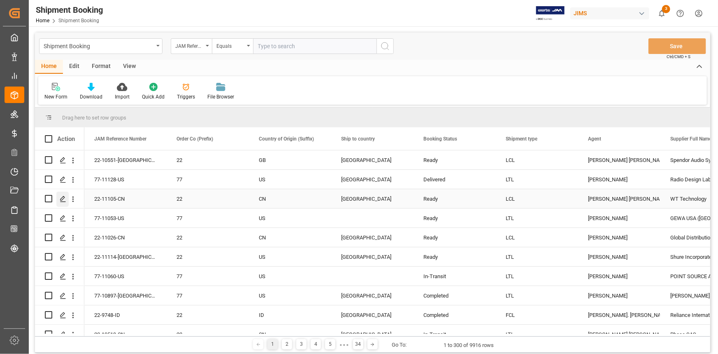
click at [62, 199] on icon "Press SPACE to select this row." at bounding box center [63, 199] width 7 height 7
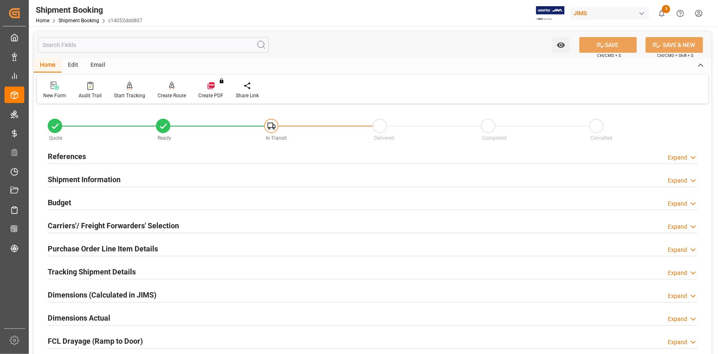
click at [156, 156] on div "References Expand" at bounding box center [373, 156] width 650 height 16
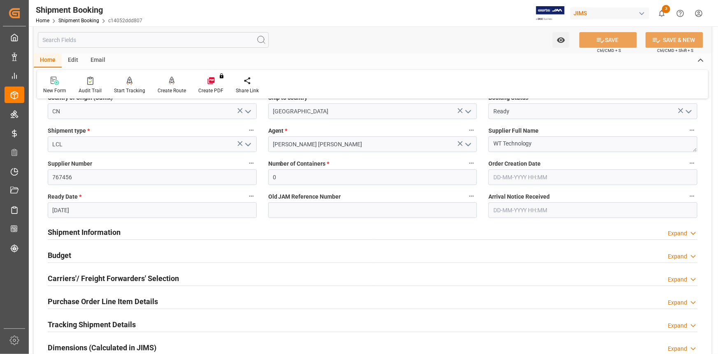
scroll to position [187, 0]
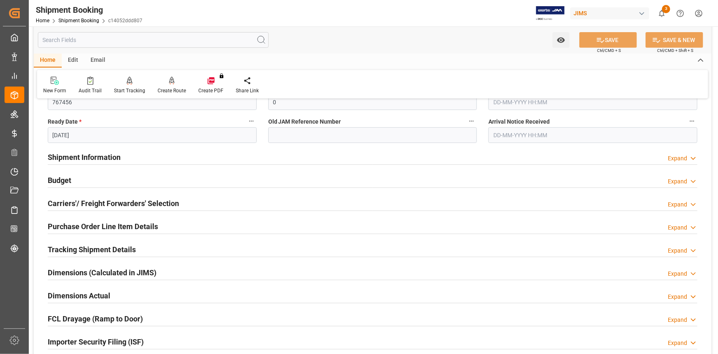
drag, startPoint x: 156, startPoint y: 159, endPoint x: 160, endPoint y: 162, distance: 5.0
click at [156, 160] on div "Shipment Information Expand" at bounding box center [373, 157] width 650 height 16
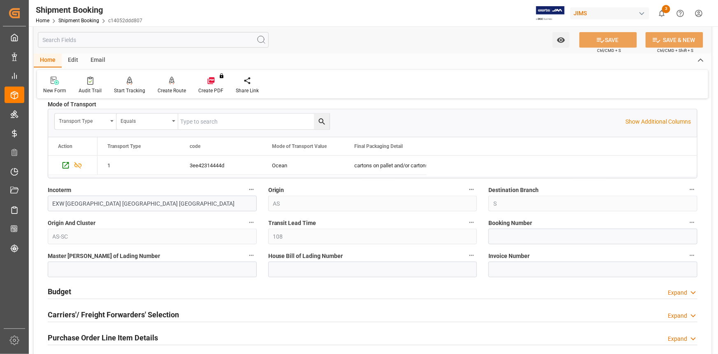
scroll to position [449, 0]
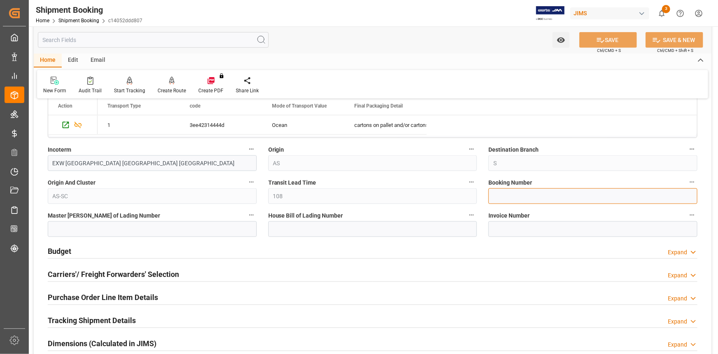
click at [507, 193] on input at bounding box center [593, 196] width 209 height 16
paste input "1069546297"
type input "1069546297"
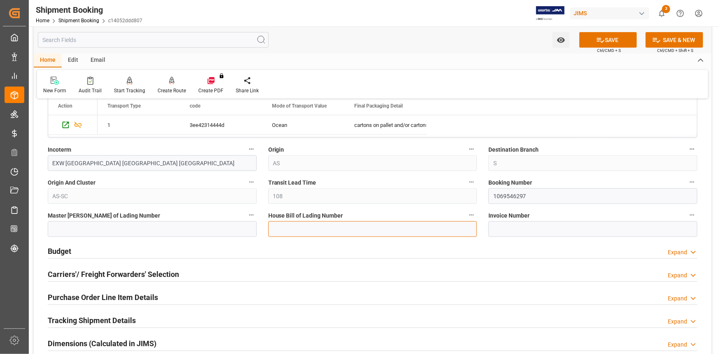
click at [346, 229] on input at bounding box center [372, 229] width 209 height 16
paste input "1069546297"
drag, startPoint x: 328, startPoint y: 230, endPoint x: 271, endPoint y: 236, distance: 57.5
click at [272, 236] on div "House Bill of Lading Number BANQ1069546297" at bounding box center [373, 223] width 221 height 33
type input "BANQ1069546297"
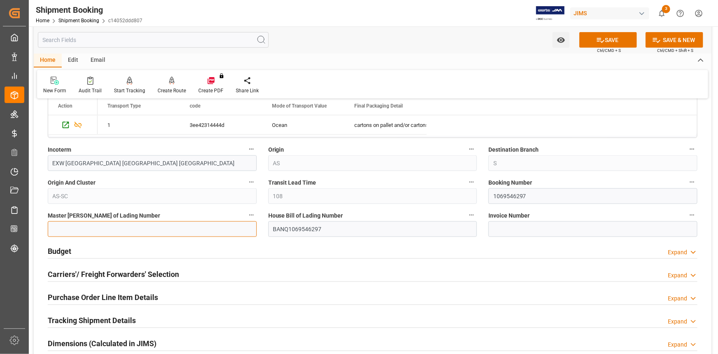
click at [147, 226] on input at bounding box center [152, 229] width 209 height 16
paste input "BANQ1069546297"
type input "BANQ1069546297"
click at [614, 40] on button "SAVE" at bounding box center [609, 40] width 58 height 16
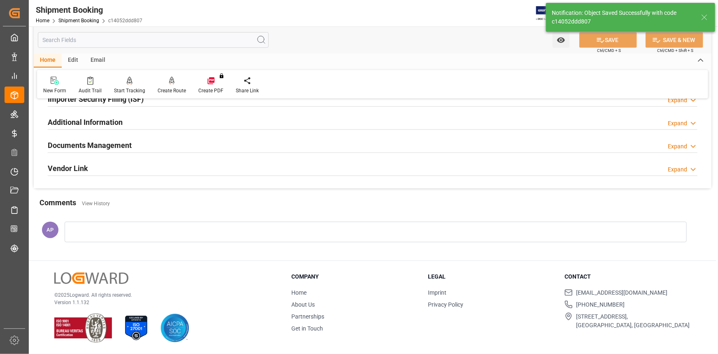
scroll to position [0, 0]
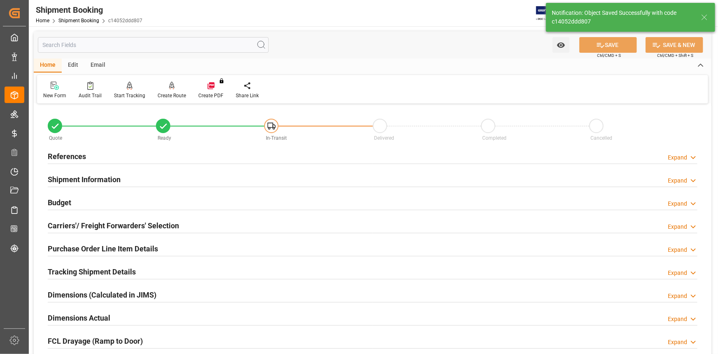
click at [144, 197] on div "Budget Expand" at bounding box center [373, 202] width 650 height 16
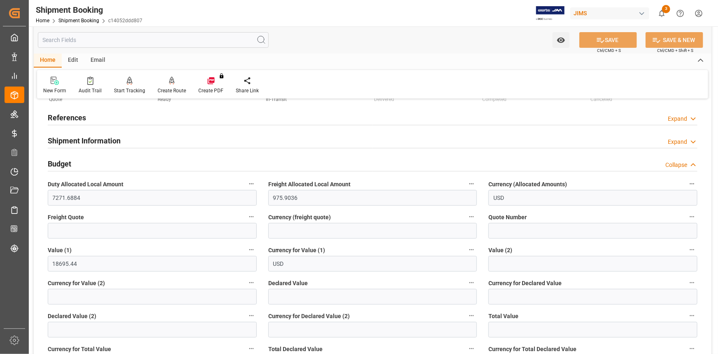
scroll to position [74, 0]
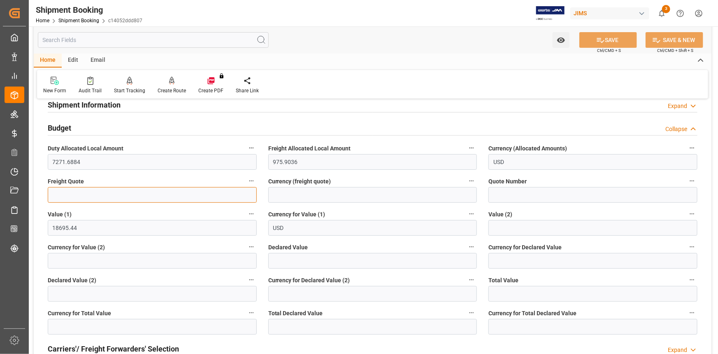
click at [128, 196] on input "text" at bounding box center [152, 195] width 209 height 16
type input "1900"
click at [302, 196] on input at bounding box center [372, 195] width 209 height 16
type input "USD"
click at [86, 196] on input "1900" at bounding box center [152, 195] width 209 height 16
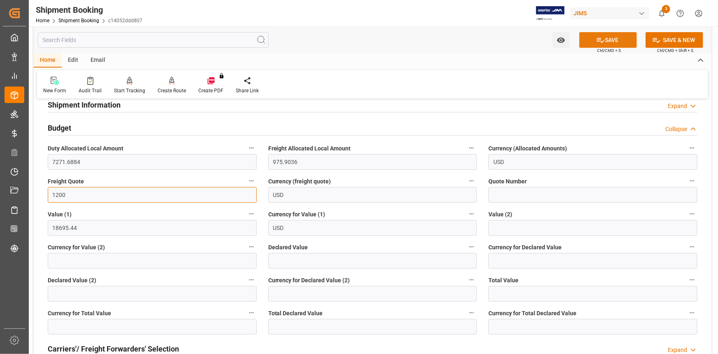
type input "1200"
click at [609, 38] on button "SAVE" at bounding box center [609, 40] width 58 height 16
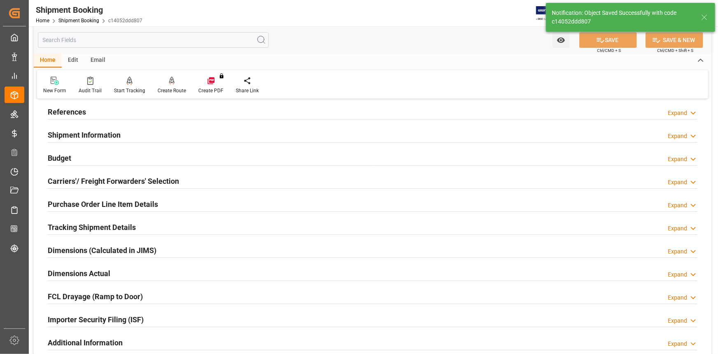
scroll to position [0, 0]
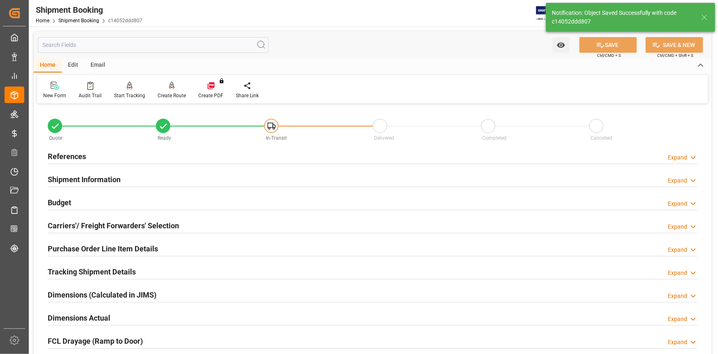
click at [196, 201] on div "Budget Expand" at bounding box center [373, 202] width 650 height 16
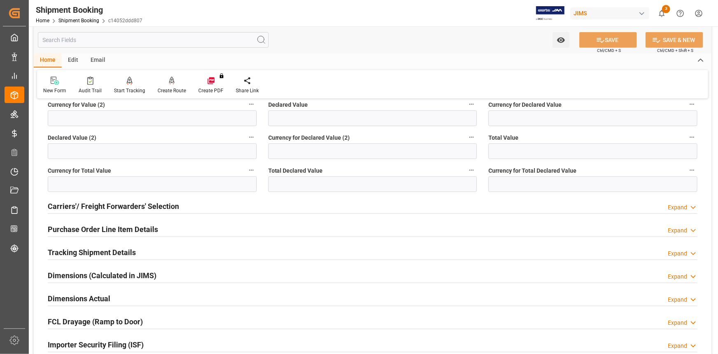
scroll to position [224, 0]
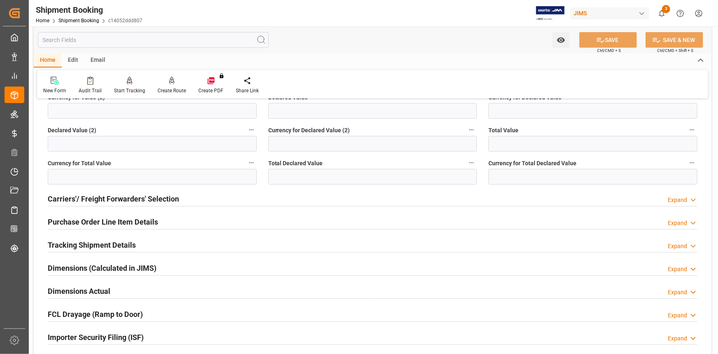
click at [204, 201] on div "Carriers'/ Freight Forwarders' Selection Expand" at bounding box center [373, 198] width 650 height 16
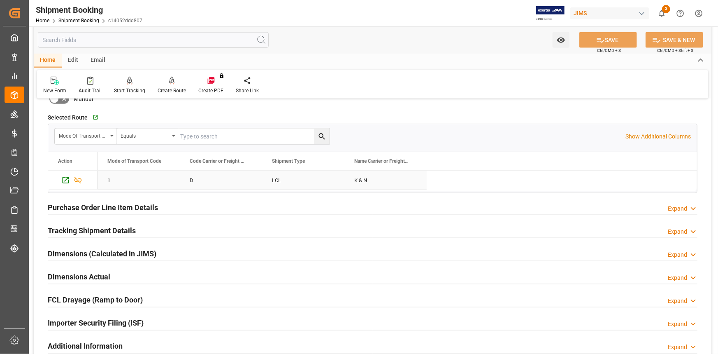
scroll to position [486, 0]
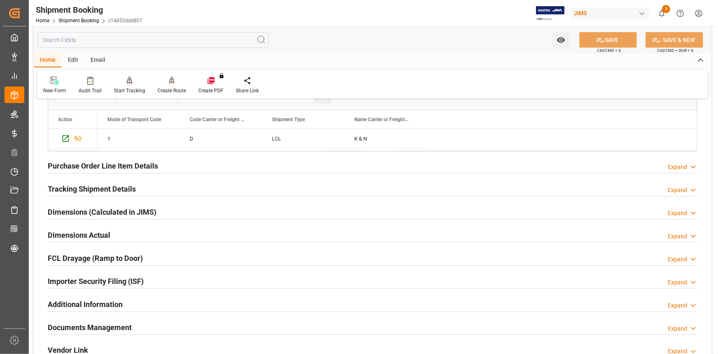
click at [189, 192] on div "Tracking Shipment Details Expand" at bounding box center [373, 188] width 650 height 16
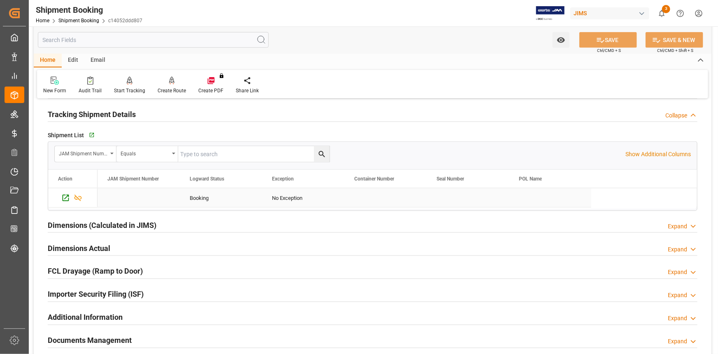
scroll to position [561, 0]
click at [92, 132] on icon "button" at bounding box center [91, 134] width 7 height 7
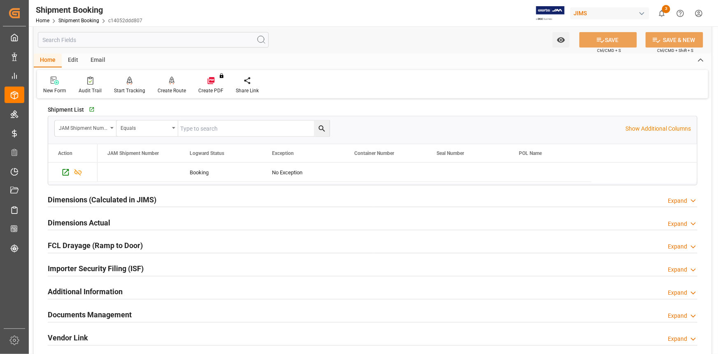
scroll to position [598, 0]
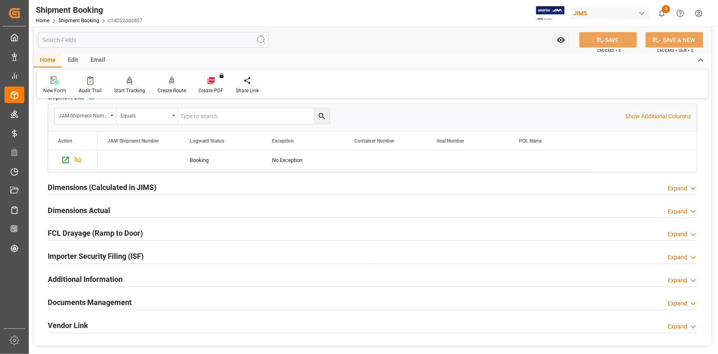
click at [137, 212] on div "Dimensions Actual Expand" at bounding box center [373, 210] width 650 height 16
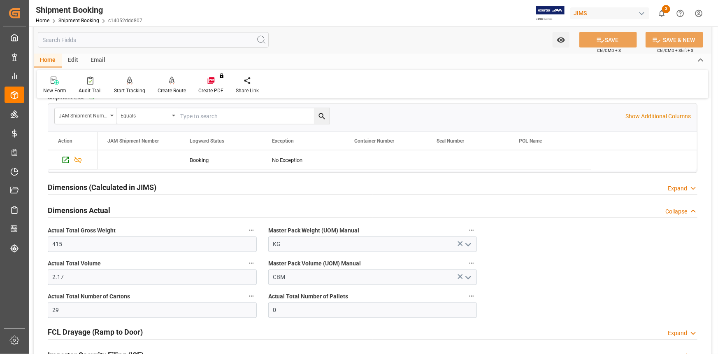
click at [140, 212] on div "Dimensions Actual Collapse" at bounding box center [373, 210] width 650 height 16
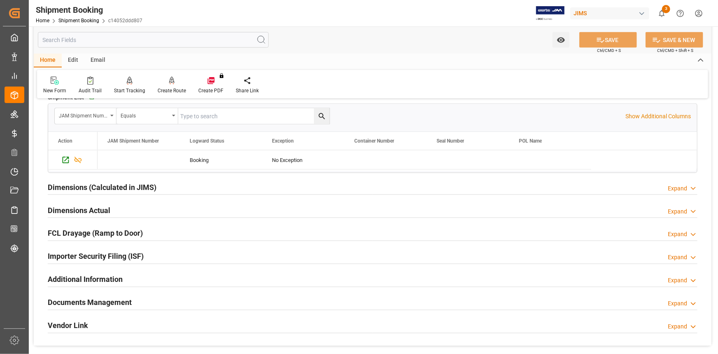
click at [140, 212] on div "Dimensions Actual Expand" at bounding box center [373, 210] width 650 height 16
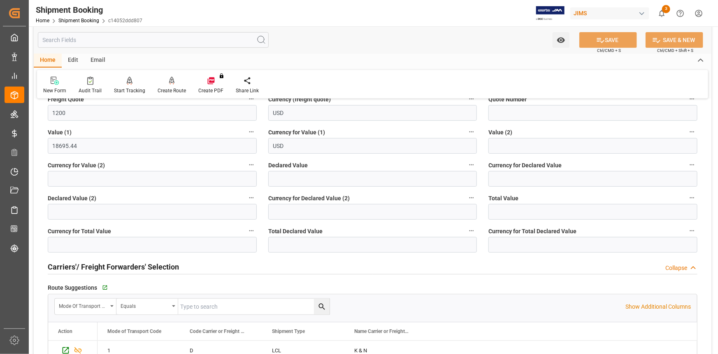
scroll to position [149, 0]
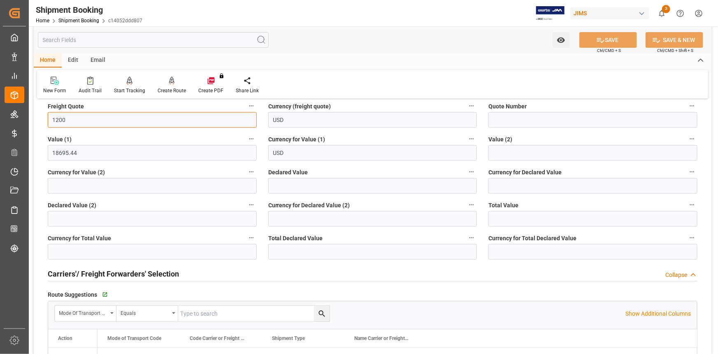
drag, startPoint x: 68, startPoint y: 115, endPoint x: 48, endPoint y: 119, distance: 20.2
click at [51, 118] on input "1200" at bounding box center [152, 120] width 209 height 16
type input "0"
type input "1000"
click at [605, 37] on button "SAVE" at bounding box center [609, 40] width 58 height 16
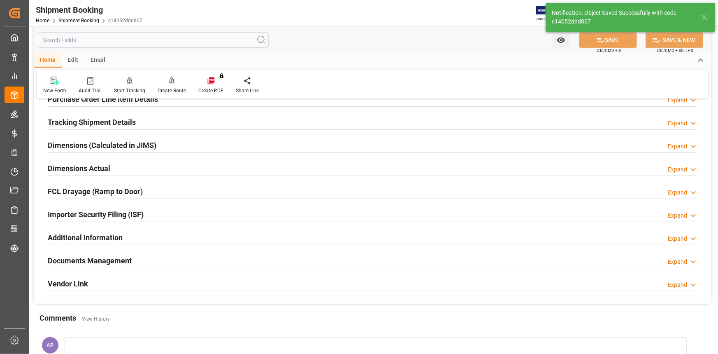
click at [178, 236] on div "Additional Information Expand" at bounding box center [373, 237] width 650 height 16
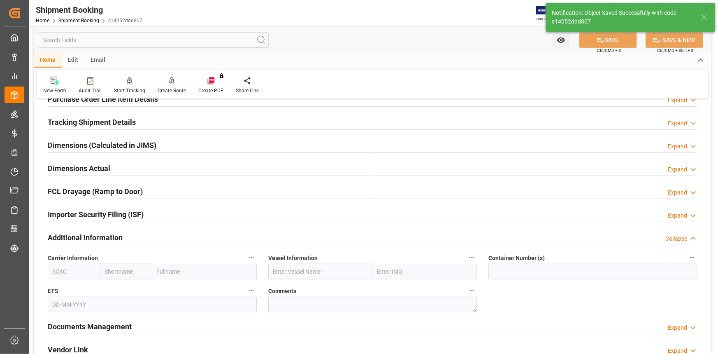
click at [179, 233] on div "Additional Information Collapse" at bounding box center [373, 237] width 650 height 16
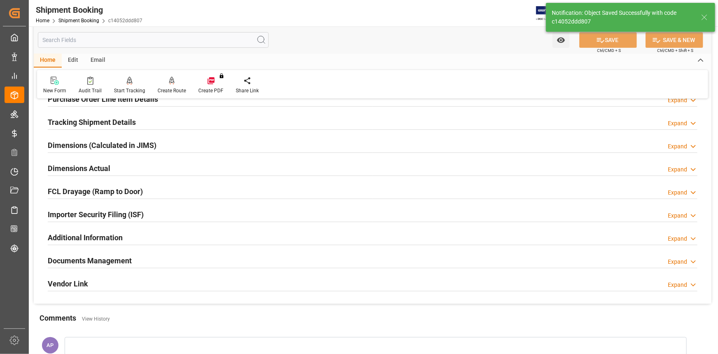
click at [169, 207] on div "Importer Security Filing (ISF) Expand" at bounding box center [373, 214] width 650 height 16
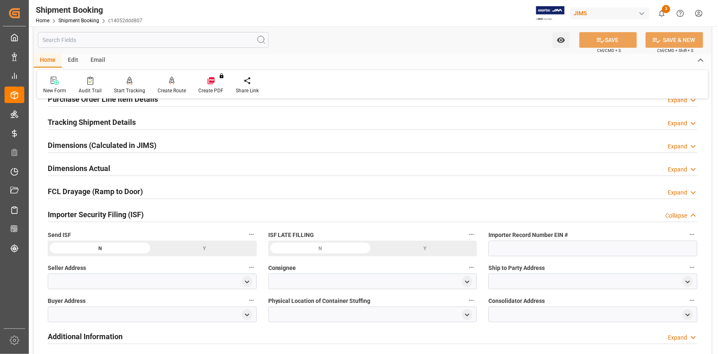
click at [182, 214] on div "Importer Security Filing (ISF) Collapse" at bounding box center [373, 214] width 650 height 16
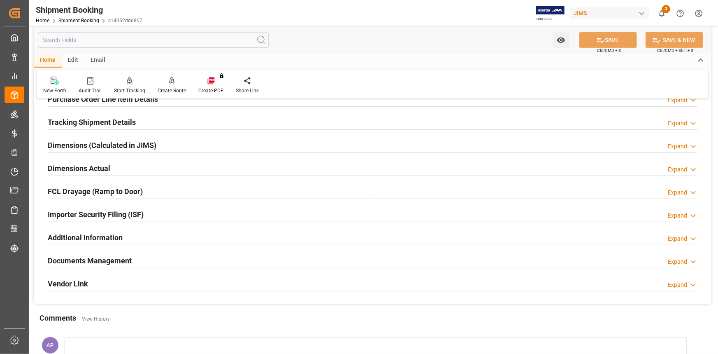
click at [182, 214] on div "Importer Security Filing (ISF) Expand" at bounding box center [373, 214] width 650 height 16
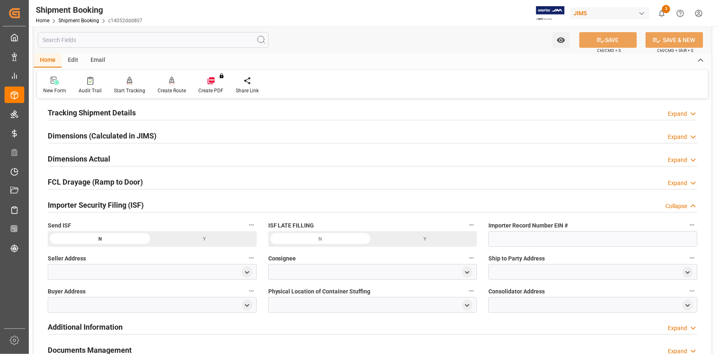
scroll to position [187, 0]
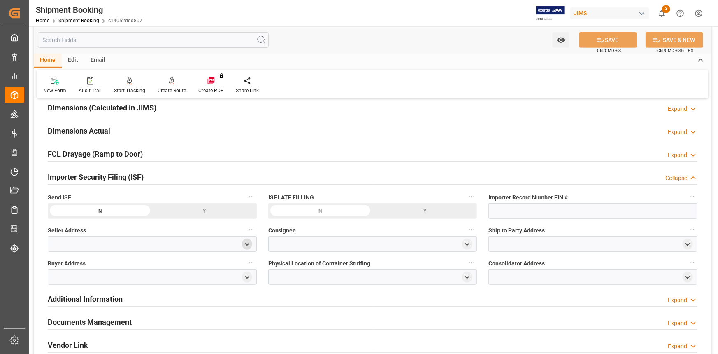
click at [245, 244] on icon "open menu" at bounding box center [247, 244] width 7 height 7
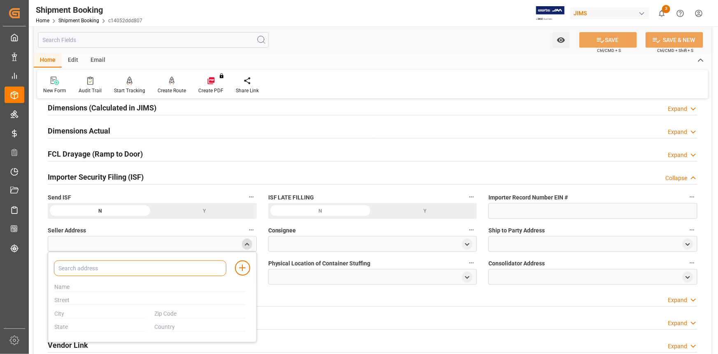
click at [148, 267] on input at bounding box center [140, 268] width 172 height 16
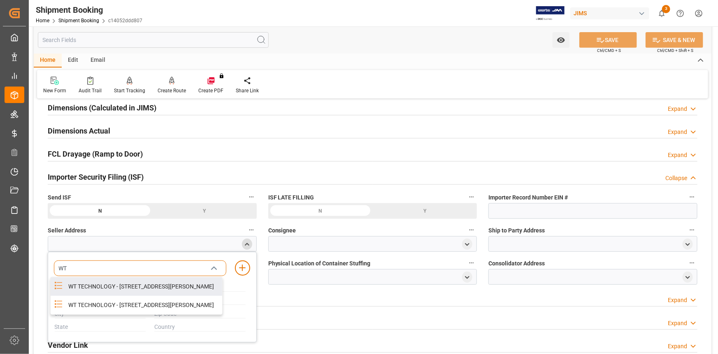
type input "WT"
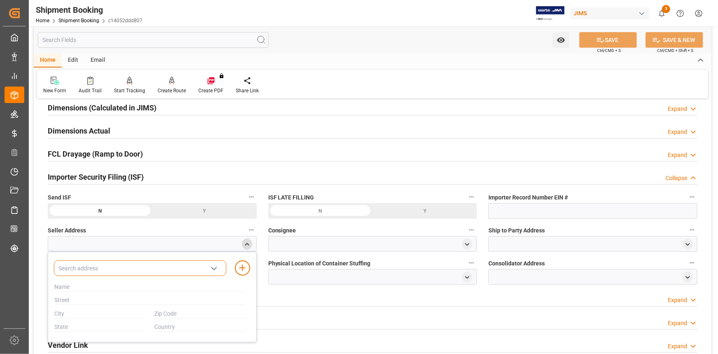
click at [147, 267] on input at bounding box center [140, 268] width 172 height 16
type input "WT"
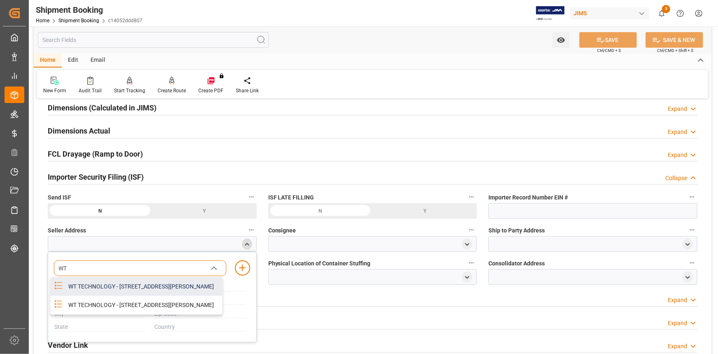
click at [134, 287] on div "WT TECHNOLOGY - UNIT 408 4- F CITICORP CENTRE 18 WHITFIELD ROAD , CAUSEWAY BAY,…" at bounding box center [142, 286] width 159 height 19
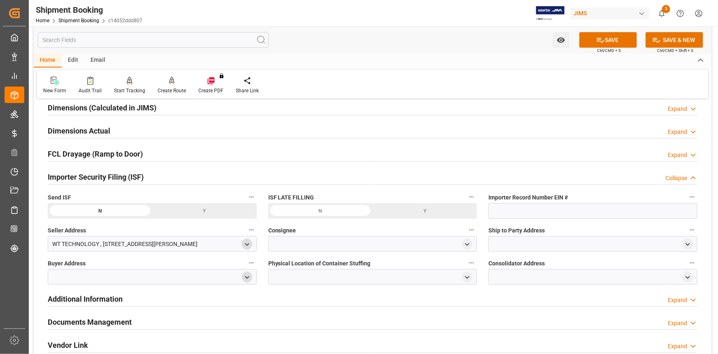
click at [247, 275] on icon "open menu" at bounding box center [247, 277] width 7 height 7
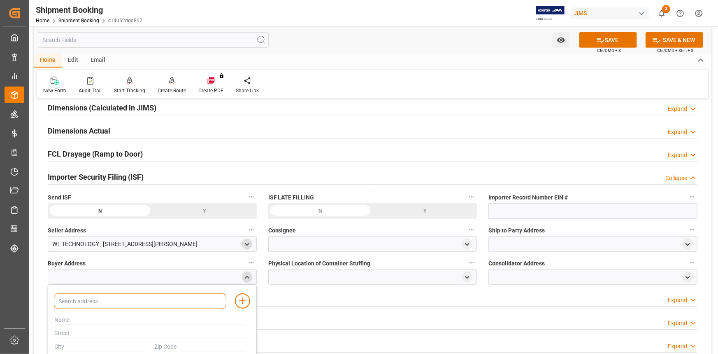
click at [123, 298] on input at bounding box center [140, 301] width 172 height 16
type input "JAM"
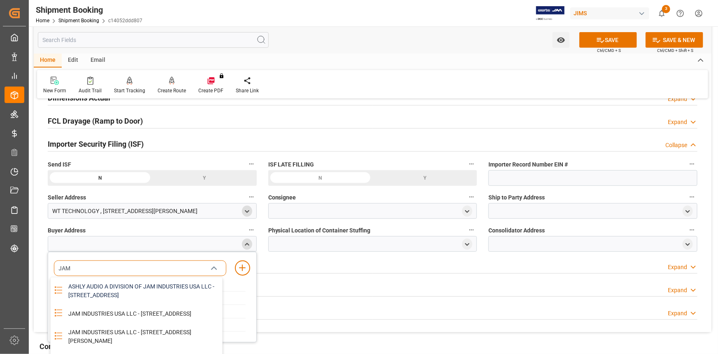
scroll to position [262, 0]
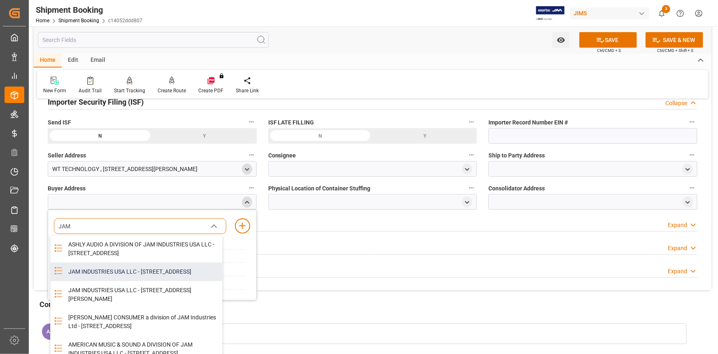
click at [126, 281] on div "JAM INDUSTRIES USA LLC - 154 WOODLAWN RD, BERLIN, CT, US, 06037" at bounding box center [142, 271] width 159 height 19
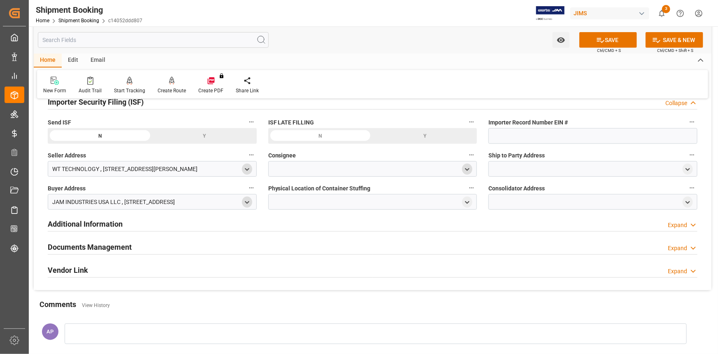
click at [468, 167] on icon "open menu" at bounding box center [467, 169] width 7 height 7
click at [308, 194] on input at bounding box center [361, 193] width 172 height 16
type input "JAM"
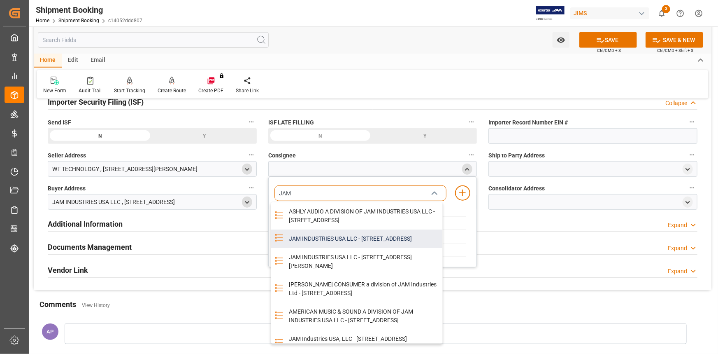
click at [319, 248] on div "JAM INDUSTRIES USA LLC - 154 WOODLAWN RD, BERLIN, CT, US, 06037" at bounding box center [363, 238] width 159 height 19
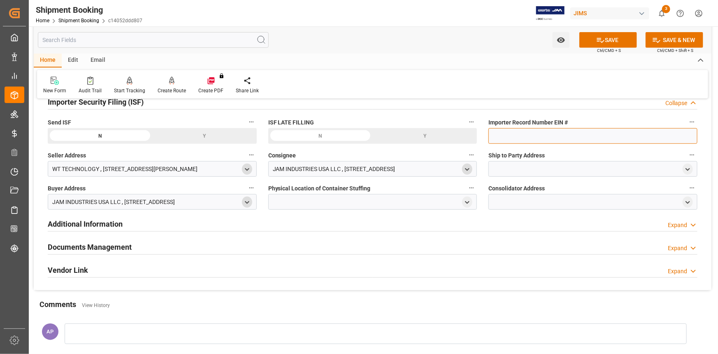
click at [505, 134] on input at bounding box center [593, 136] width 209 height 16
paste input "EIN# 47-2067090S5"
type input "EIN# 47-2067090S5"
click at [469, 199] on icon "open menu" at bounding box center [467, 202] width 7 height 7
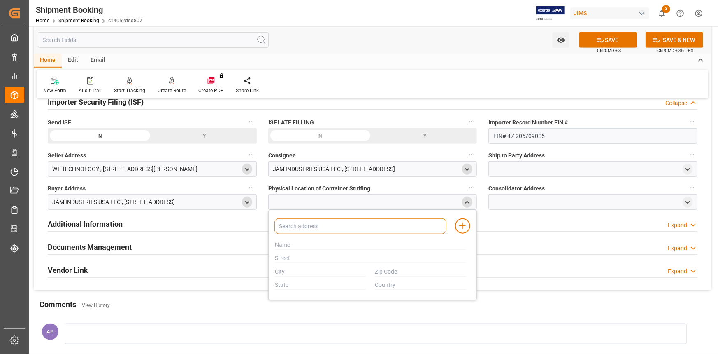
click at [319, 221] on input at bounding box center [361, 226] width 172 height 16
type input "ATL"
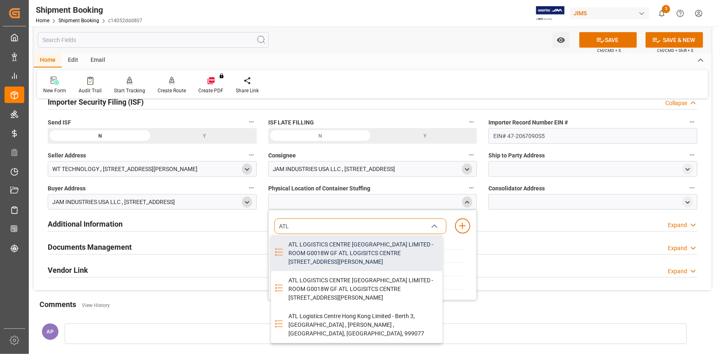
click at [329, 251] on div "ATL LOGISTICS CENTRE HONG KONG LIMITED - ROOM G0018W GF ATL LOGISITCS CENTRE B …" at bounding box center [363, 253] width 159 height 36
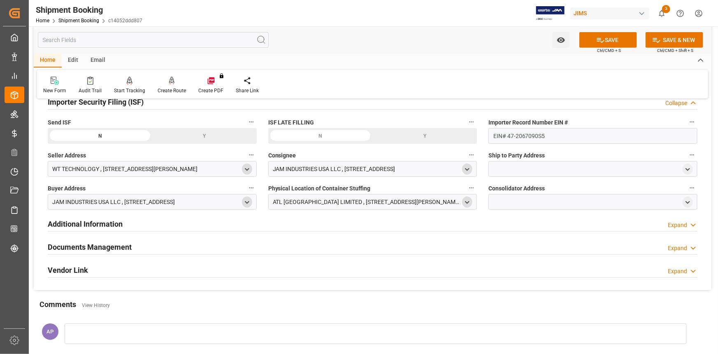
click at [467, 199] on icon "open menu" at bounding box center [467, 202] width 7 height 7
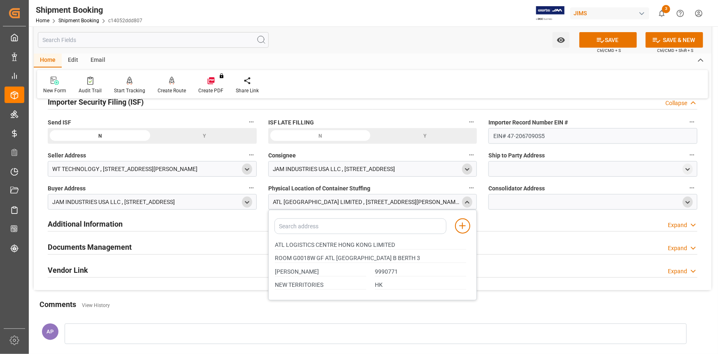
click at [684, 200] on icon "open menu" at bounding box center [687, 202] width 7 height 7
click at [548, 223] on input at bounding box center [581, 226] width 172 height 16
paste input "KUEHNE"
type input "KUEHNE"
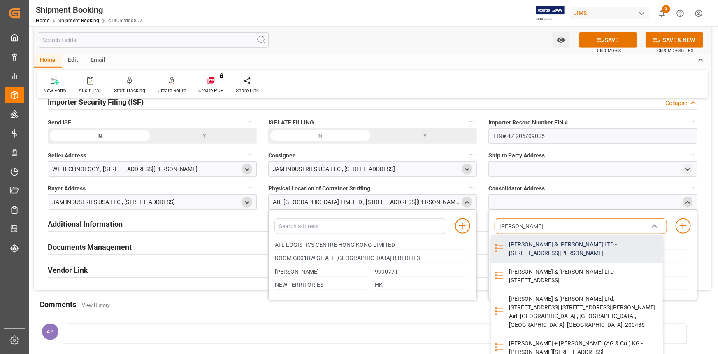
click at [550, 251] on div "KUEHNE & NAGEL LTD - 32/F MANHATTAN PLACE 23 WANG TAI ROAD, KOWLOON BAY, KOWLOO…" at bounding box center [583, 248] width 159 height 27
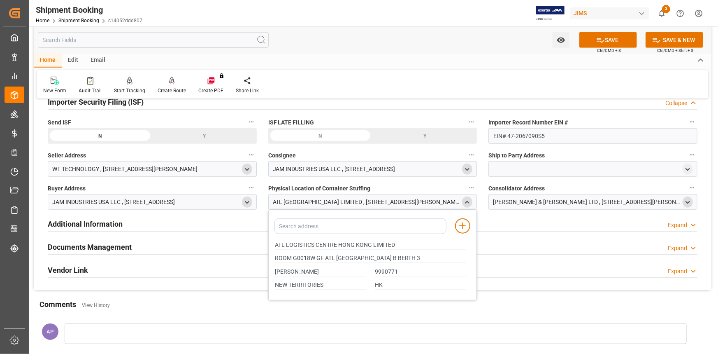
click at [469, 201] on icon "close menu" at bounding box center [467, 202] width 7 height 7
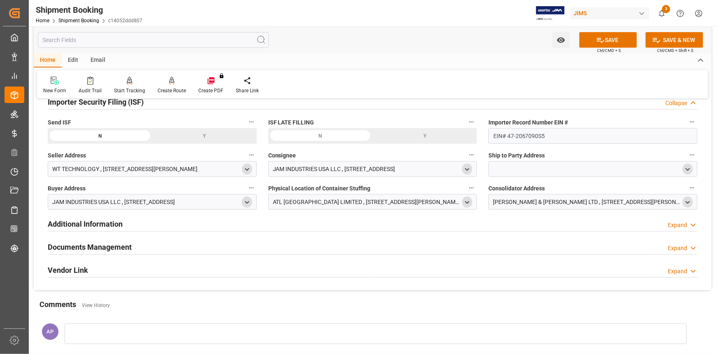
click at [687, 166] on icon "open menu" at bounding box center [687, 169] width 7 height 7
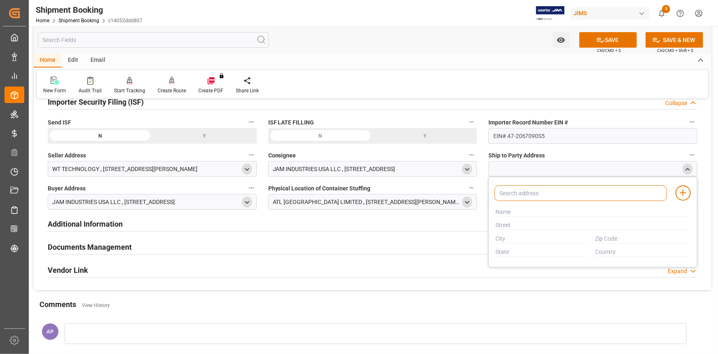
click at [562, 189] on input at bounding box center [581, 193] width 172 height 16
type input "AMERICAN"
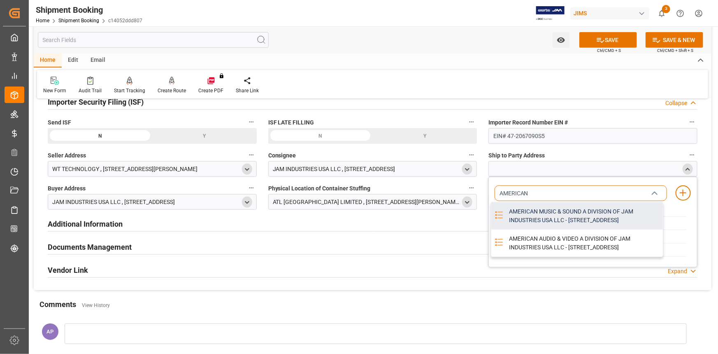
click at [547, 219] on div "AMERICAN MUSIC & SOUND A DIVISION OF JAM INDUSTRIES USA LLC - 4325 EXECUTIVE DR…" at bounding box center [583, 215] width 159 height 27
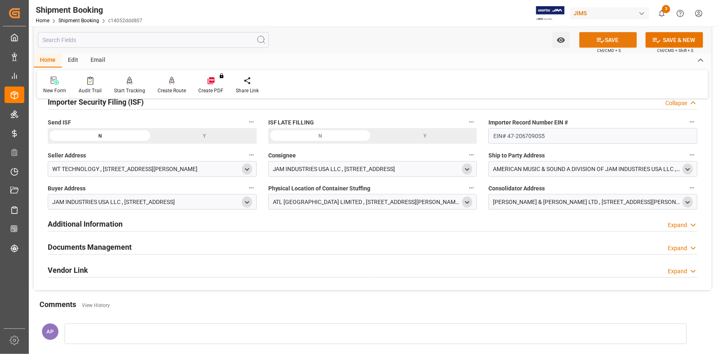
click at [605, 40] on button "SAVE" at bounding box center [609, 40] width 58 height 16
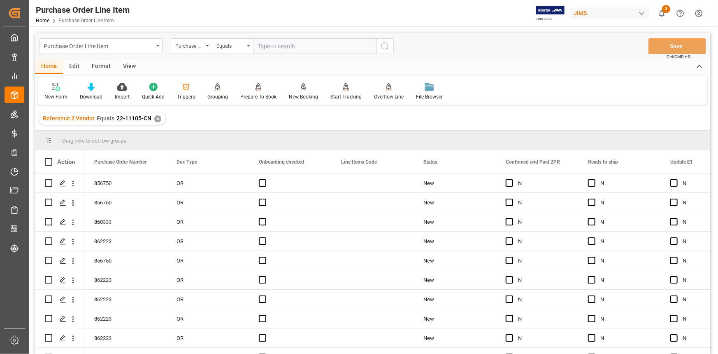
click at [155, 120] on div "✕" at bounding box center [157, 118] width 7 height 7
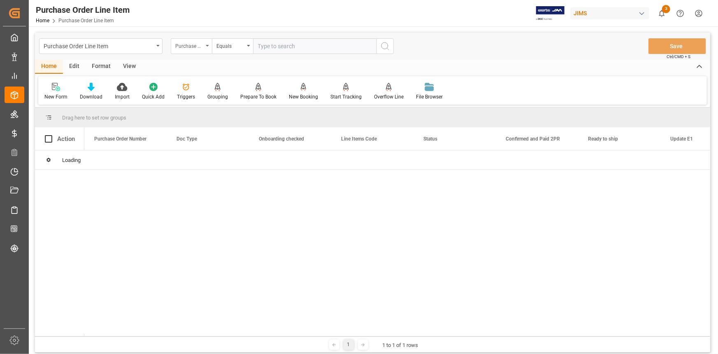
click at [204, 48] on div "Purchase Order Number" at bounding box center [191, 46] width 41 height 16
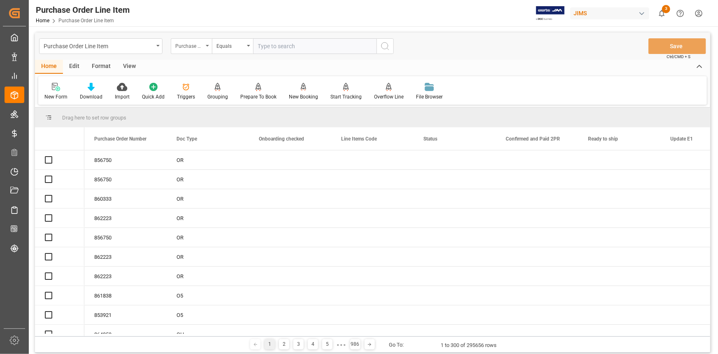
click at [202, 46] on div "Purchase Order Number" at bounding box center [189, 44] width 28 height 9
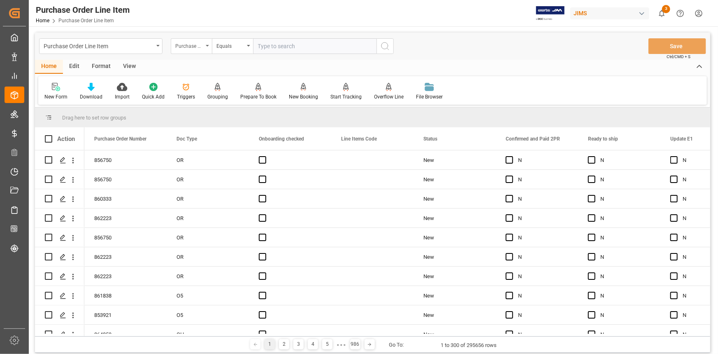
click at [201, 45] on div "Purchase Order Number" at bounding box center [189, 44] width 28 height 9
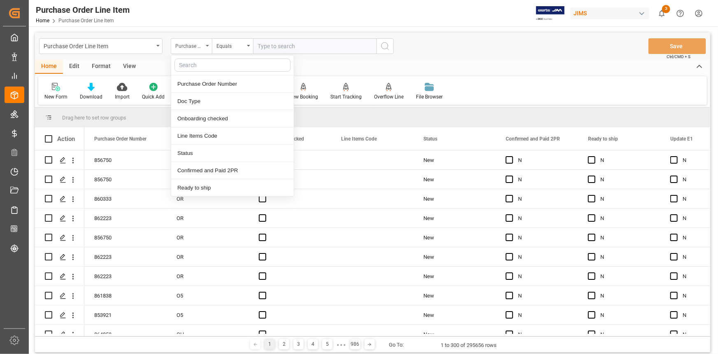
click at [201, 45] on div "Purchase Order Number" at bounding box center [189, 44] width 28 height 9
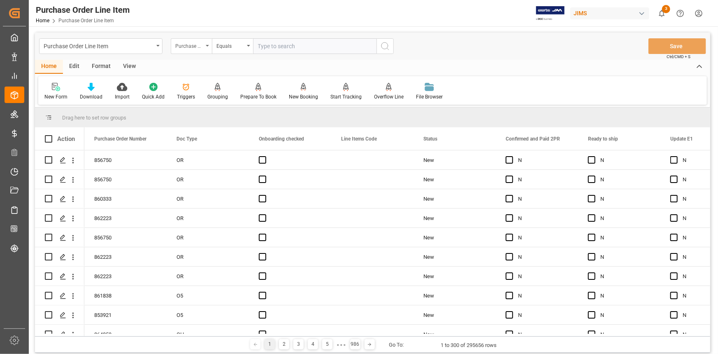
click at [201, 45] on div "Purchase Order Number" at bounding box center [189, 44] width 28 height 9
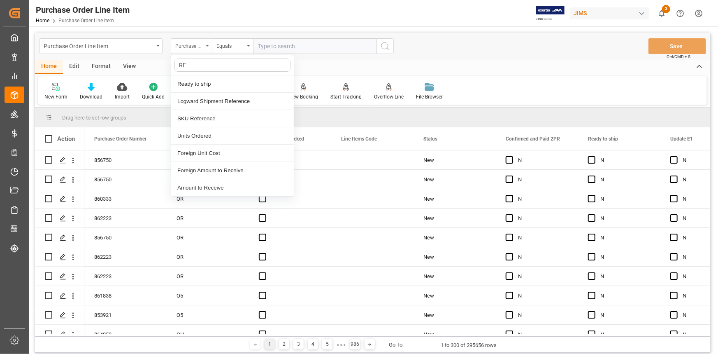
type input "REF"
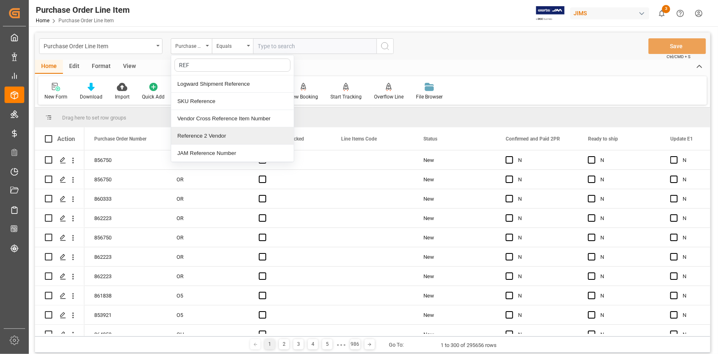
click at [219, 136] on div "Reference 2 Vendor" at bounding box center [232, 135] width 123 height 17
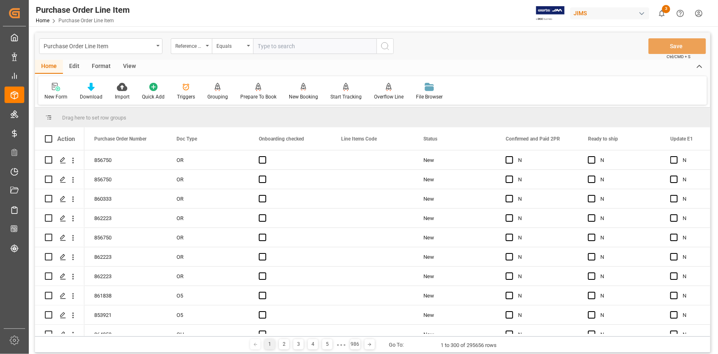
click at [268, 49] on input "text" at bounding box center [314, 46] width 123 height 16
paste input "22-8090-CN"
type input "22-8090-CN"
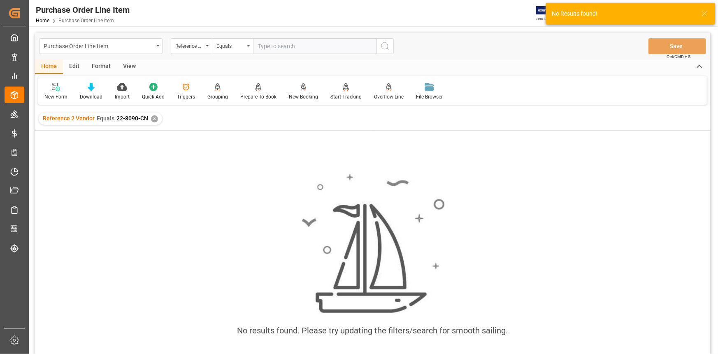
click at [153, 119] on div "✕" at bounding box center [154, 118] width 7 height 7
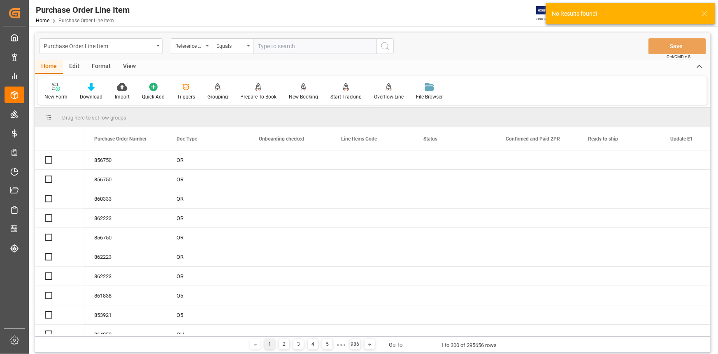
click at [269, 45] on input "text" at bounding box center [314, 46] width 123 height 16
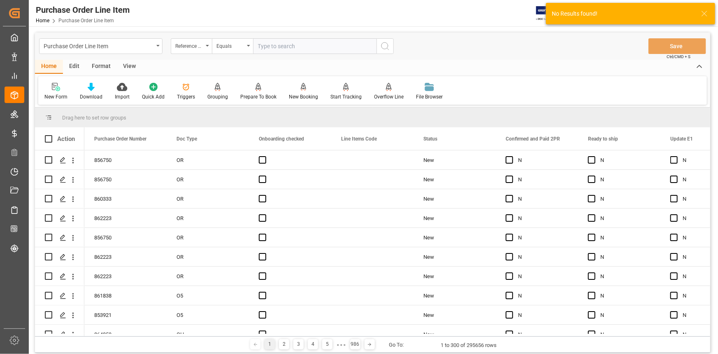
paste input "22-8090-CN"
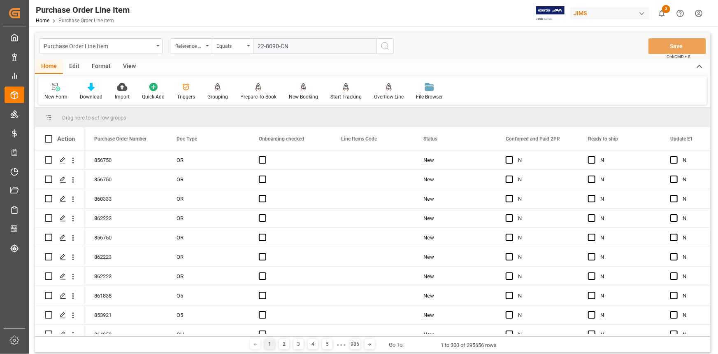
type input "22-8090-CN"
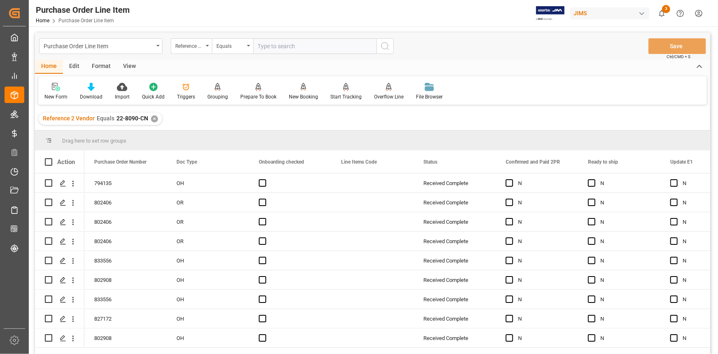
click at [126, 68] on div "View" at bounding box center [129, 67] width 25 height 14
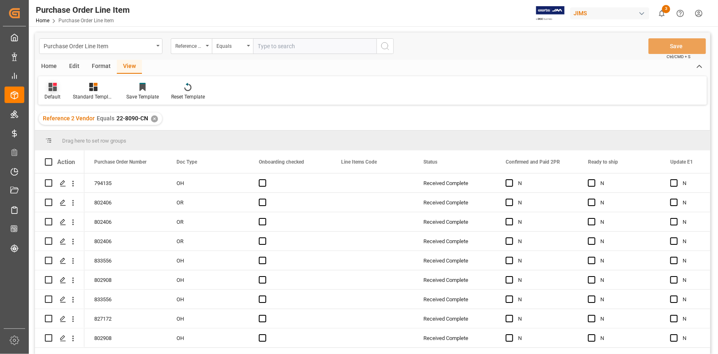
click at [49, 92] on div "Default" at bounding box center [52, 91] width 28 height 18
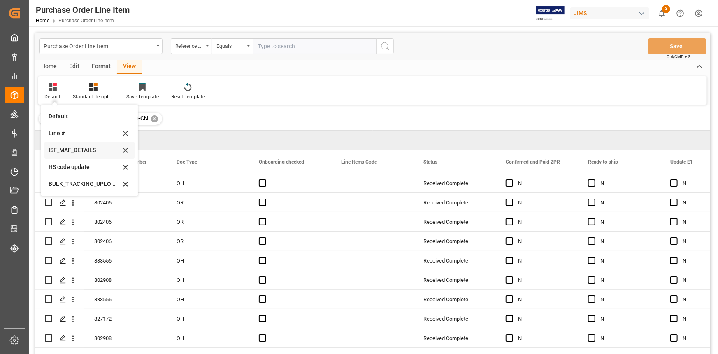
click at [67, 147] on div "ISF_MAF_DETAILS" at bounding box center [85, 150] width 72 height 9
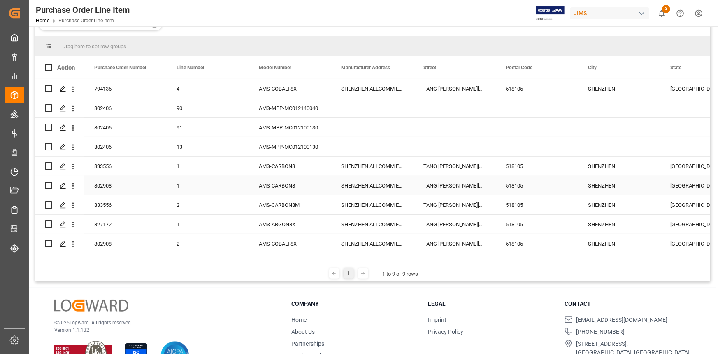
scroll to position [112, 0]
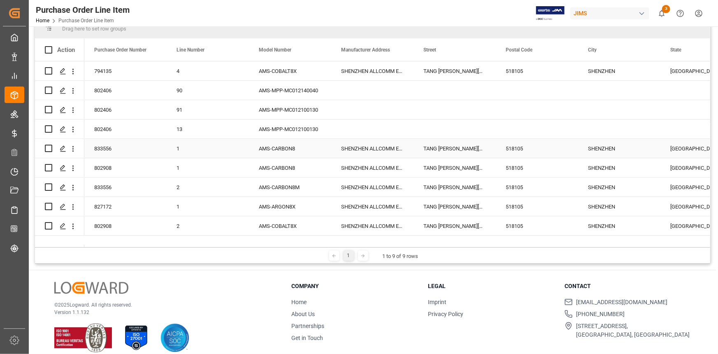
click at [342, 150] on div "SHENZHEN ALLCOMM ELECTRONIC COMPANY LTD" at bounding box center [372, 148] width 82 height 19
click at [342, 150] on input "SHENZHEN ALLCOMM ELECTRONIC COMPANY LTD" at bounding box center [372, 153] width 69 height 16
click at [424, 152] on div "TANG XIA YONG VILLAGE SONG GANG TOWN BAOAN DISTRICT" at bounding box center [455, 148] width 82 height 19
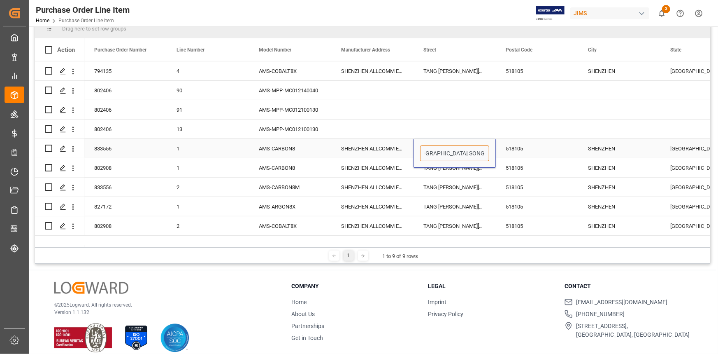
scroll to position [0, 104]
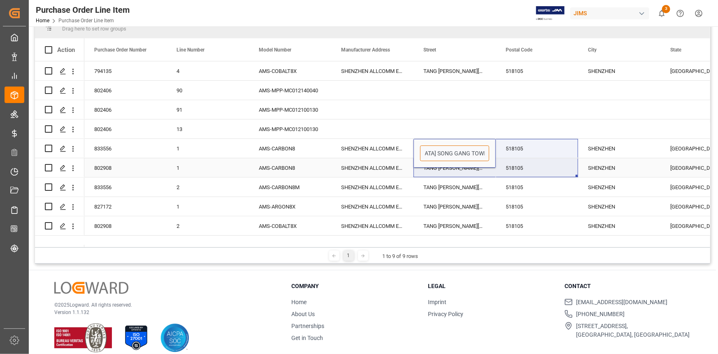
drag, startPoint x: 425, startPoint y: 151, endPoint x: 390, endPoint y: 180, distance: 45.6
click at [498, 160] on div "794135 4 AMS-COBALT8X SHENZHEN ALLCOMM ELECTRONIC COMPANY LTD TANG XIA YONG VIL…" at bounding box center [701, 148] width 1235 height 174
click at [519, 147] on div "518105" at bounding box center [537, 148] width 82 height 19
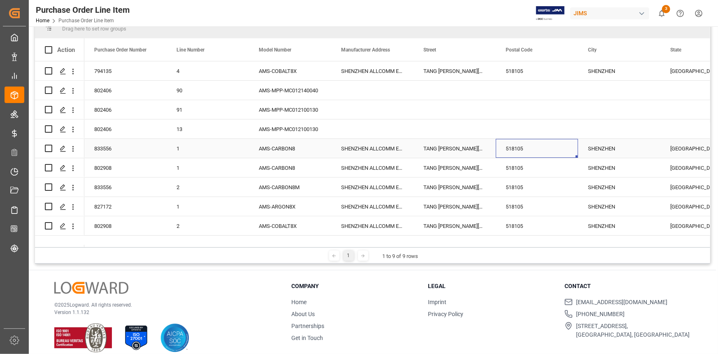
click at [519, 147] on div "518105" at bounding box center [537, 148] width 82 height 19
drag, startPoint x: 529, startPoint y: 149, endPoint x: 493, endPoint y: 151, distance: 36.3
click at [493, 151] on div "833556 1 AMS-CARBON8 SHENZHEN ALLCOMM ELECTRONIC COMPANY LTD TANG XIA YONG VILL…" at bounding box center [701, 148] width 1235 height 19
click at [586, 148] on div "SHENZHEN" at bounding box center [619, 148] width 82 height 19
click at [587, 148] on div "SHENZHEN" at bounding box center [619, 148] width 82 height 19
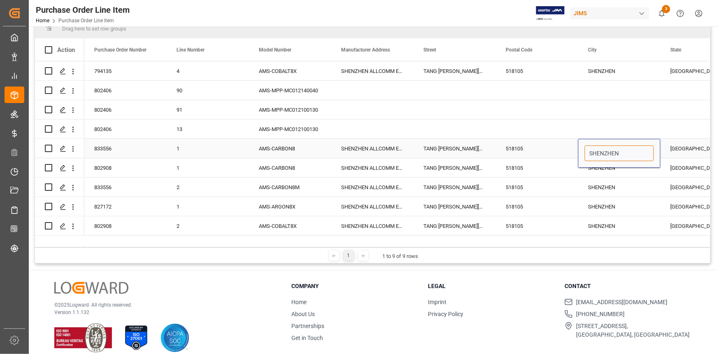
drag, startPoint x: 590, startPoint y: 152, endPoint x: 619, endPoint y: 165, distance: 31.7
click at [629, 156] on input "SHENZHEN" at bounding box center [619, 153] width 69 height 16
click at [676, 151] on div "GUANGDONG" at bounding box center [702, 148] width 82 height 19
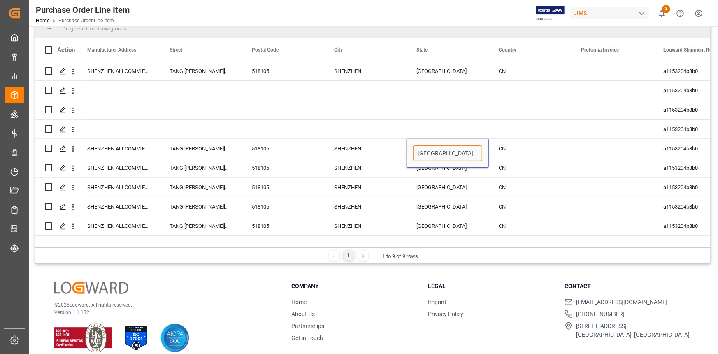
scroll to position [0, 315]
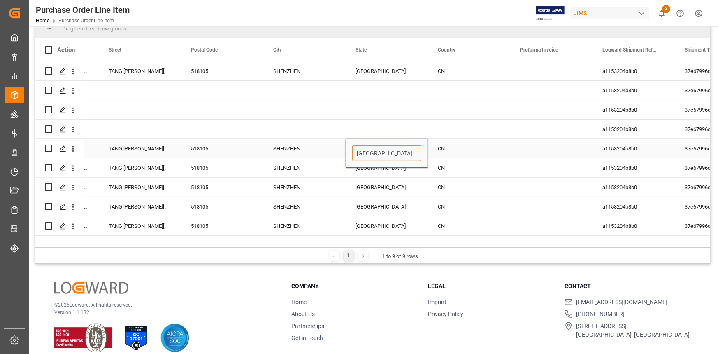
drag, startPoint x: 672, startPoint y: 152, endPoint x: 393, endPoint y: 157, distance: 278.7
click at [393, 157] on input "GUANGDONG" at bounding box center [386, 153] width 69 height 16
click at [440, 151] on div "CN" at bounding box center [469, 148] width 82 height 19
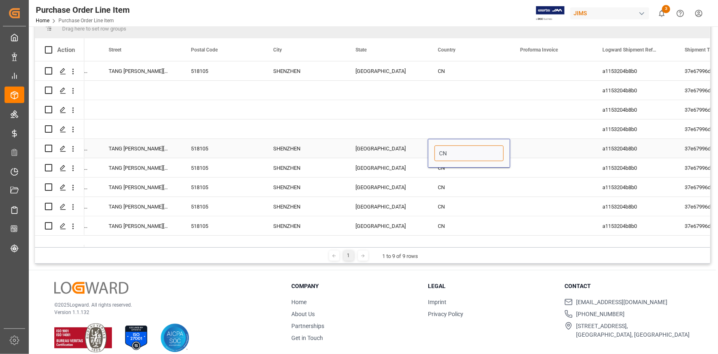
drag, startPoint x: 452, startPoint y: 149, endPoint x: 431, endPoint y: 156, distance: 21.2
click at [434, 152] on div "CN" at bounding box center [469, 153] width 82 height 29
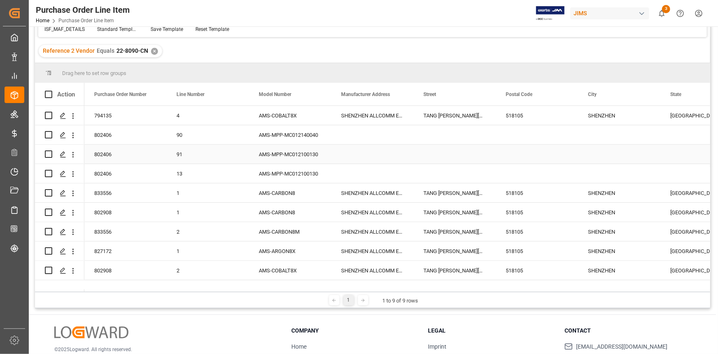
scroll to position [0, 0]
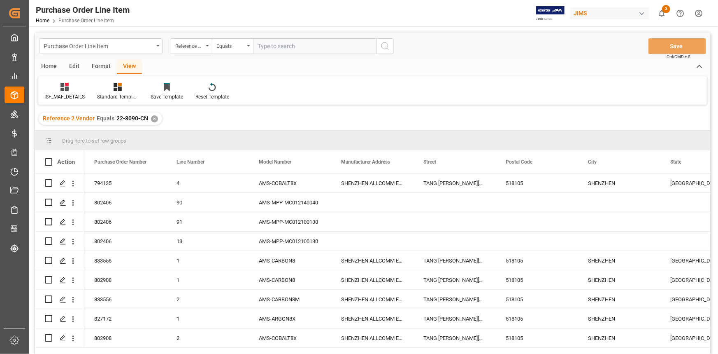
click at [152, 119] on div "✕" at bounding box center [154, 118] width 7 height 7
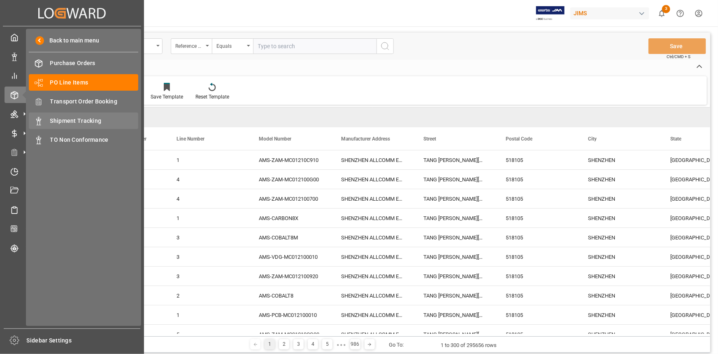
drag, startPoint x: 77, startPoint y: 100, endPoint x: 126, endPoint y: 113, distance: 50.7
click at [77, 100] on span "Transport Order Booking" at bounding box center [94, 101] width 88 height 9
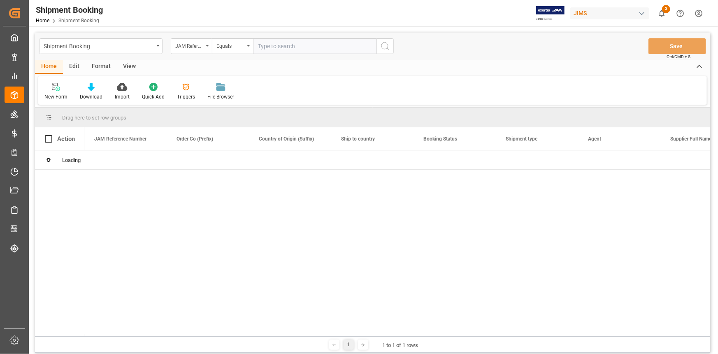
click at [268, 48] on input "text" at bounding box center [314, 46] width 123 height 16
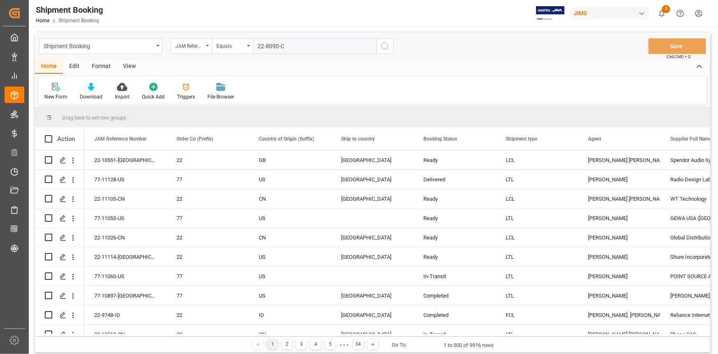
type input "22-8090-CN"
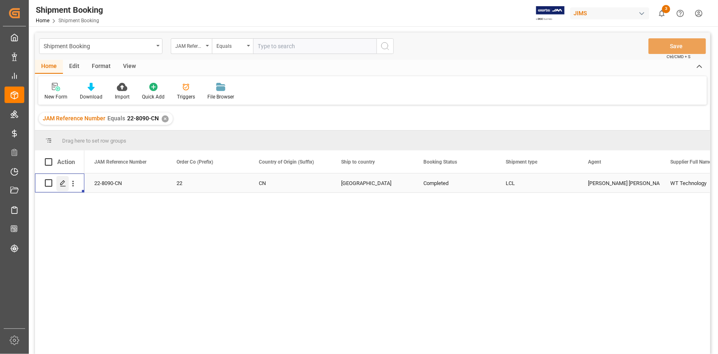
click at [63, 182] on polygon "Press SPACE to select this row." at bounding box center [63, 182] width 4 height 4
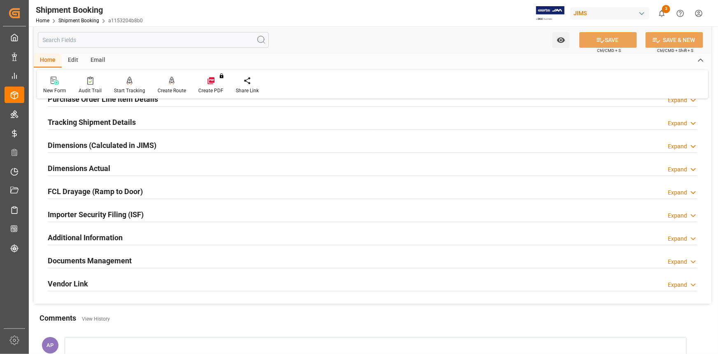
click at [171, 212] on div "Importer Security Filing (ISF) Expand" at bounding box center [373, 214] width 650 height 16
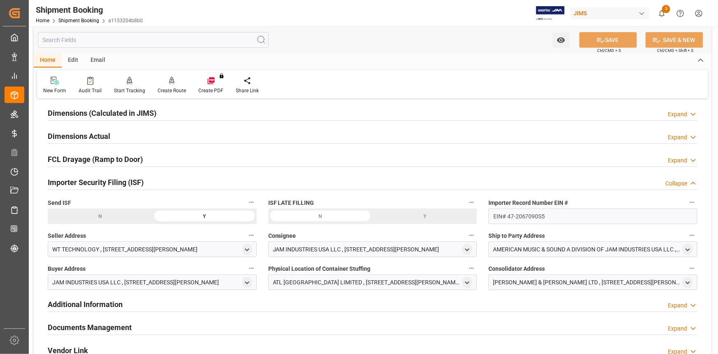
scroll to position [224, 0]
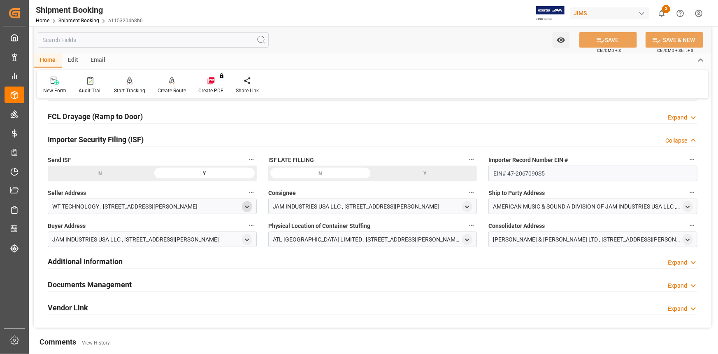
click at [242, 205] on div "open menu" at bounding box center [247, 206] width 10 height 11
click at [247, 203] on icon "open menu" at bounding box center [247, 206] width 7 height 7
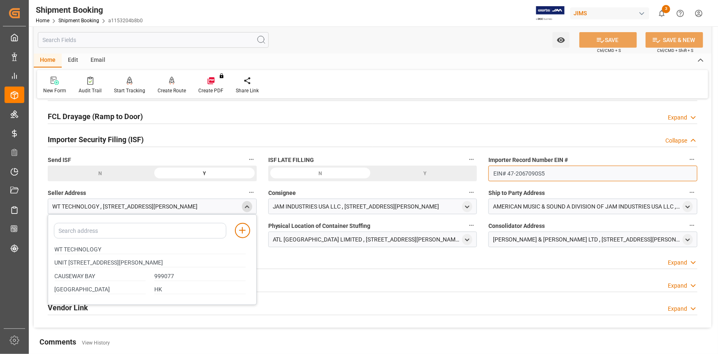
drag, startPoint x: 537, startPoint y: 171, endPoint x: 489, endPoint y: 174, distance: 47.4
click at [482, 169] on div "Quote Ready In-Transit Delivered Completed Cancelled References Expand JAM Refe…" at bounding box center [373, 104] width 678 height 446
click at [471, 238] on div "open menu" at bounding box center [467, 239] width 10 height 11
click at [468, 239] on icon "open menu" at bounding box center [467, 239] width 7 height 7
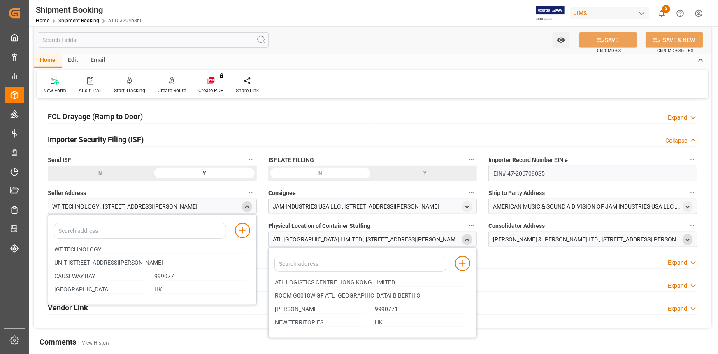
click at [687, 238] on icon "open menu" at bounding box center [687, 239] width 7 height 7
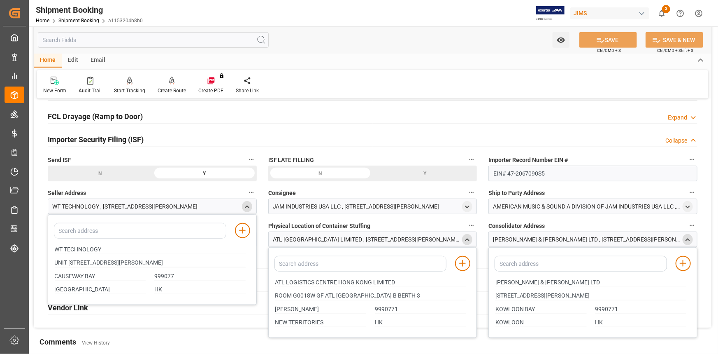
click at [469, 236] on icon "close menu" at bounding box center [467, 239] width 7 height 7
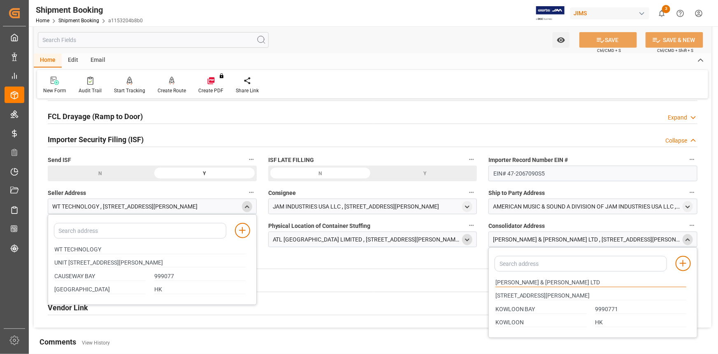
drag, startPoint x: 516, startPoint y: 280, endPoint x: 477, endPoint y: 285, distance: 39.9
click at [478, 285] on div "Quote Ready In-Transit Delivered Completed Cancelled References Expand JAM Refe…" at bounding box center [373, 104] width 678 height 446
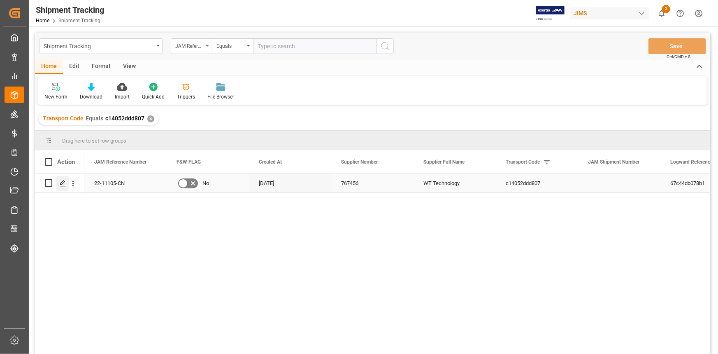
click at [63, 183] on icon "Press SPACE to select this row." at bounding box center [63, 183] width 7 height 7
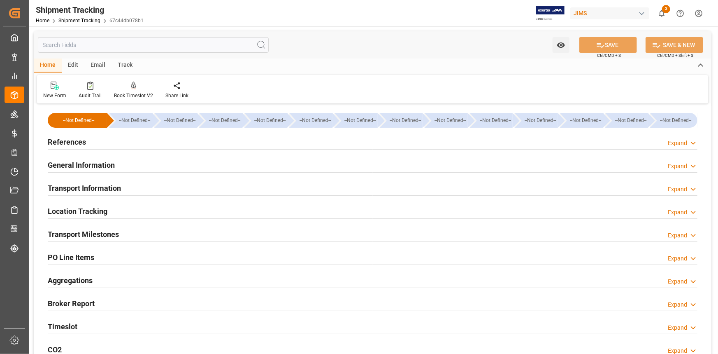
type input "[DATE]"
click at [156, 143] on div "References Expand" at bounding box center [373, 141] width 650 height 16
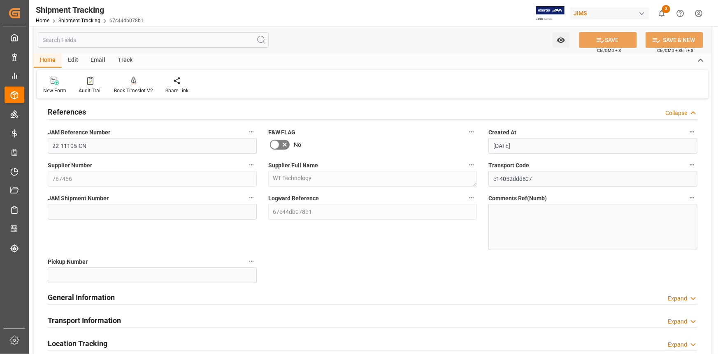
scroll to position [74, 0]
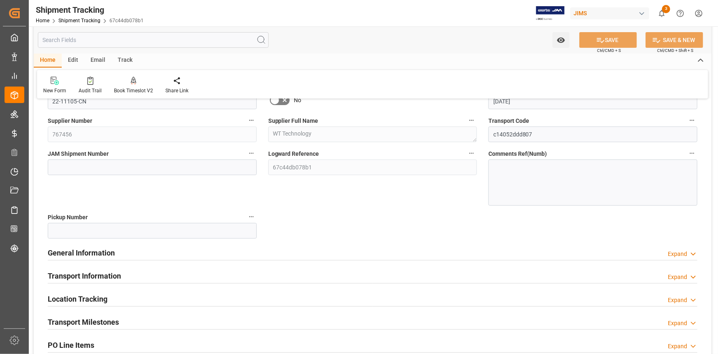
drag, startPoint x: 179, startPoint y: 248, endPoint x: 203, endPoint y: 249, distance: 23.1
click at [180, 248] on div "General Information Expand" at bounding box center [373, 252] width 650 height 16
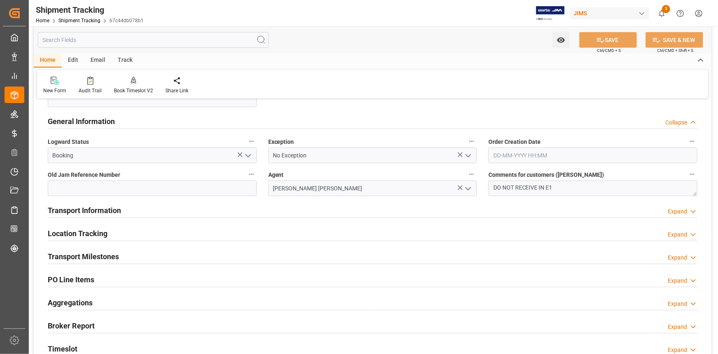
scroll to position [224, 0]
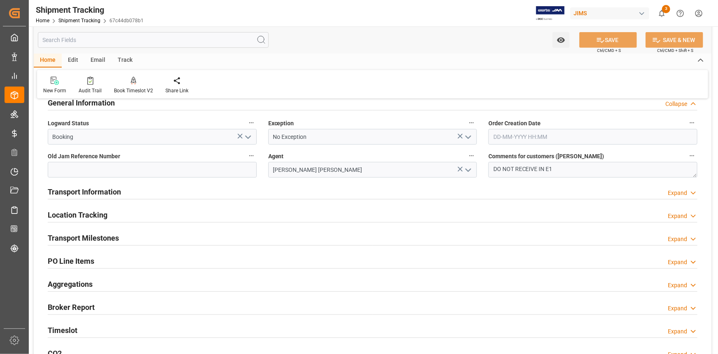
click at [147, 192] on div "Transport Information Expand" at bounding box center [373, 191] width 650 height 16
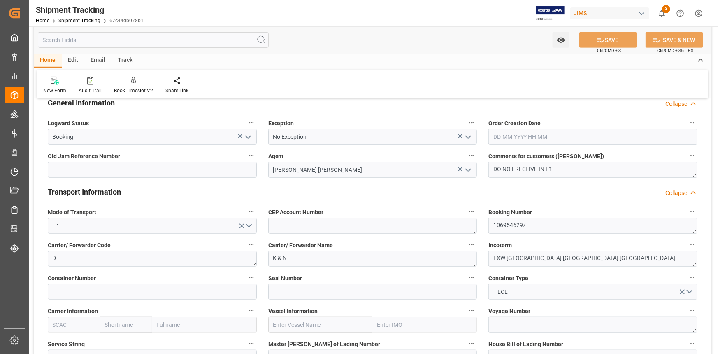
click at [161, 194] on div "Transport Information Collapse" at bounding box center [373, 191] width 650 height 16
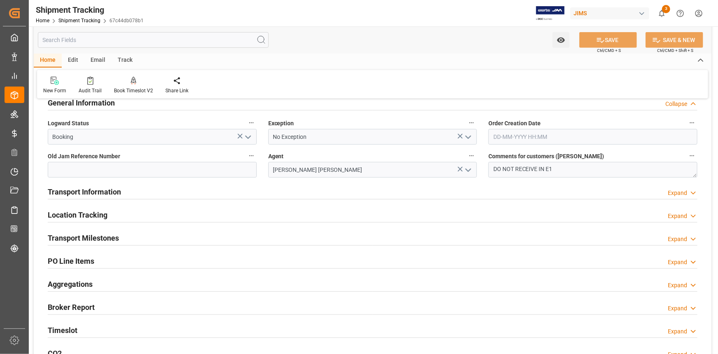
click at [161, 194] on div "Transport Information Expand" at bounding box center [373, 191] width 650 height 16
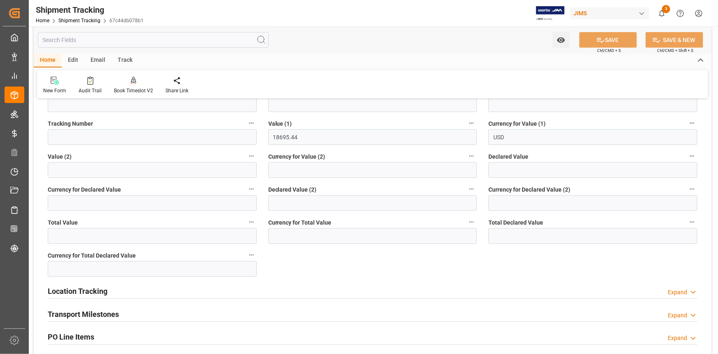
scroll to position [524, 0]
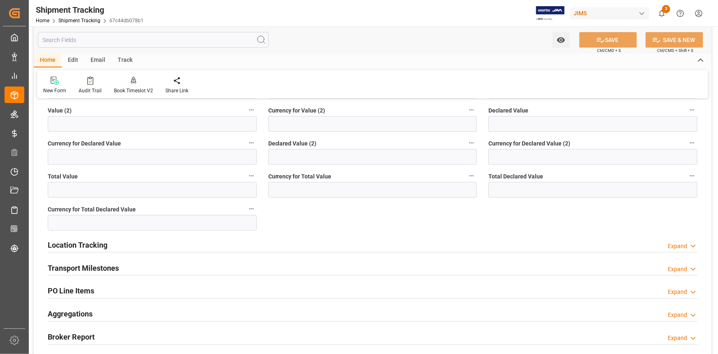
drag, startPoint x: 163, startPoint y: 248, endPoint x: 170, endPoint y: 248, distance: 7.8
click at [163, 248] on div "Location Tracking Expand" at bounding box center [373, 244] width 650 height 16
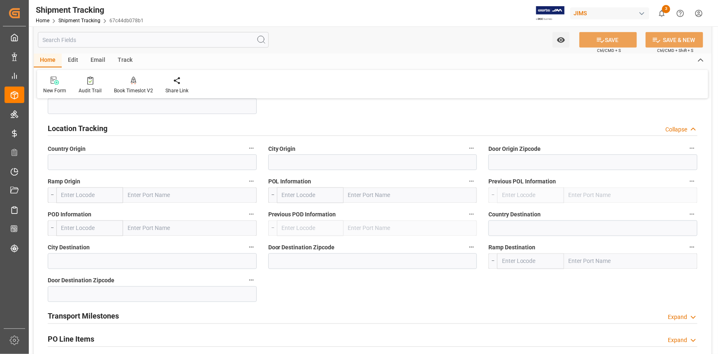
scroll to position [598, 0]
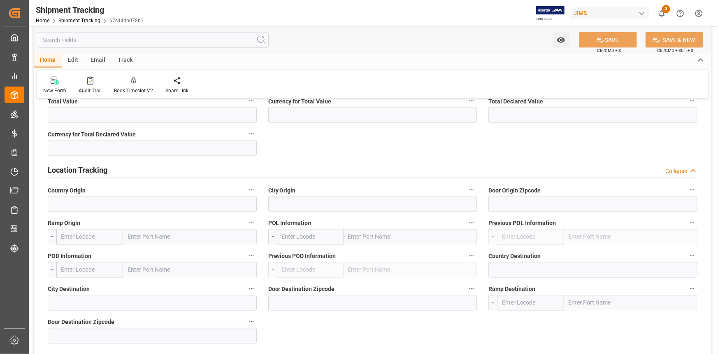
click at [144, 169] on div "Location Tracking Collapse" at bounding box center [373, 169] width 650 height 16
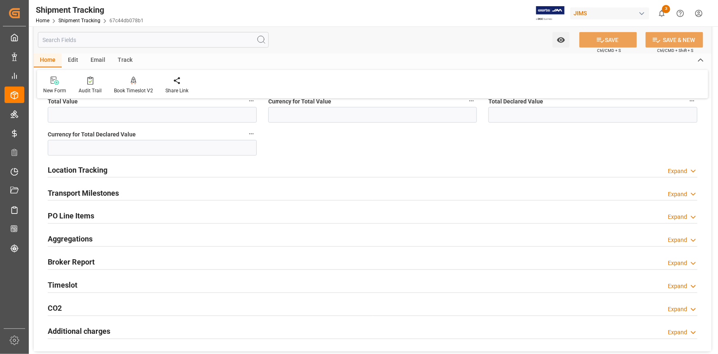
click at [149, 193] on div "Transport Milestones Expand" at bounding box center [373, 192] width 650 height 16
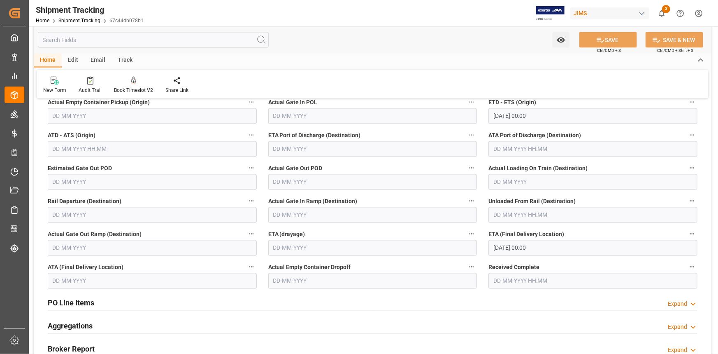
scroll to position [711, 0]
